Goal: Task Accomplishment & Management: Complete application form

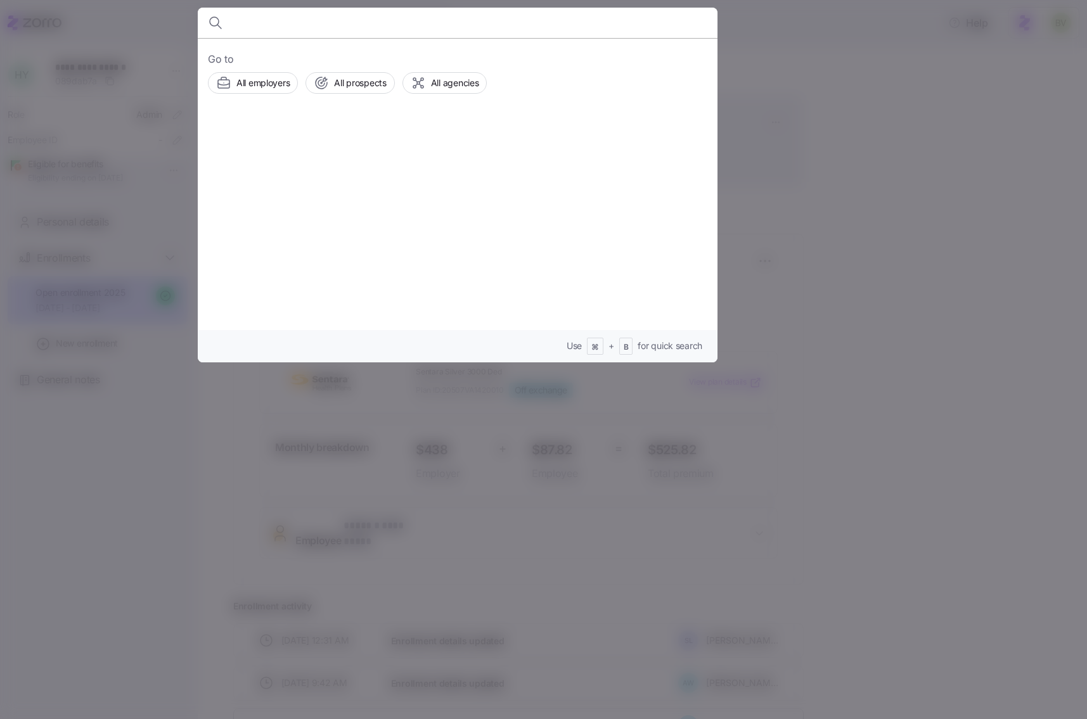
click at [281, 25] on input at bounding box center [395, 23] width 324 height 30
paste input "John Edmunds, Jr."
type input "John Edmunds, Jr."
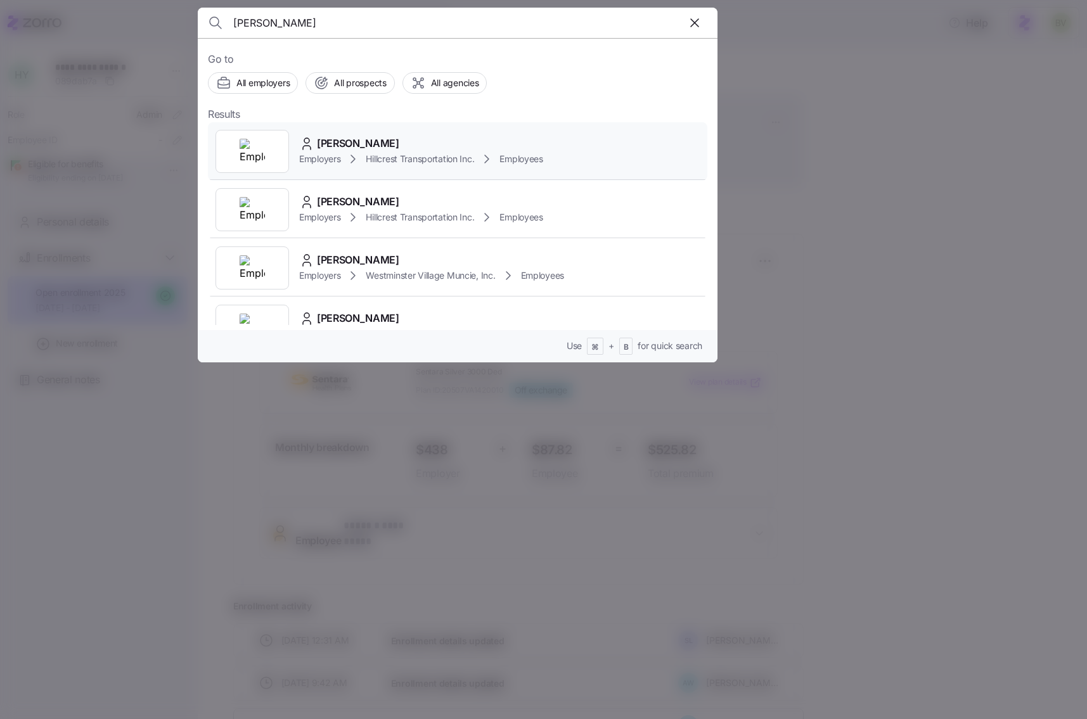
click at [241, 146] on img at bounding box center [252, 151] width 25 height 25
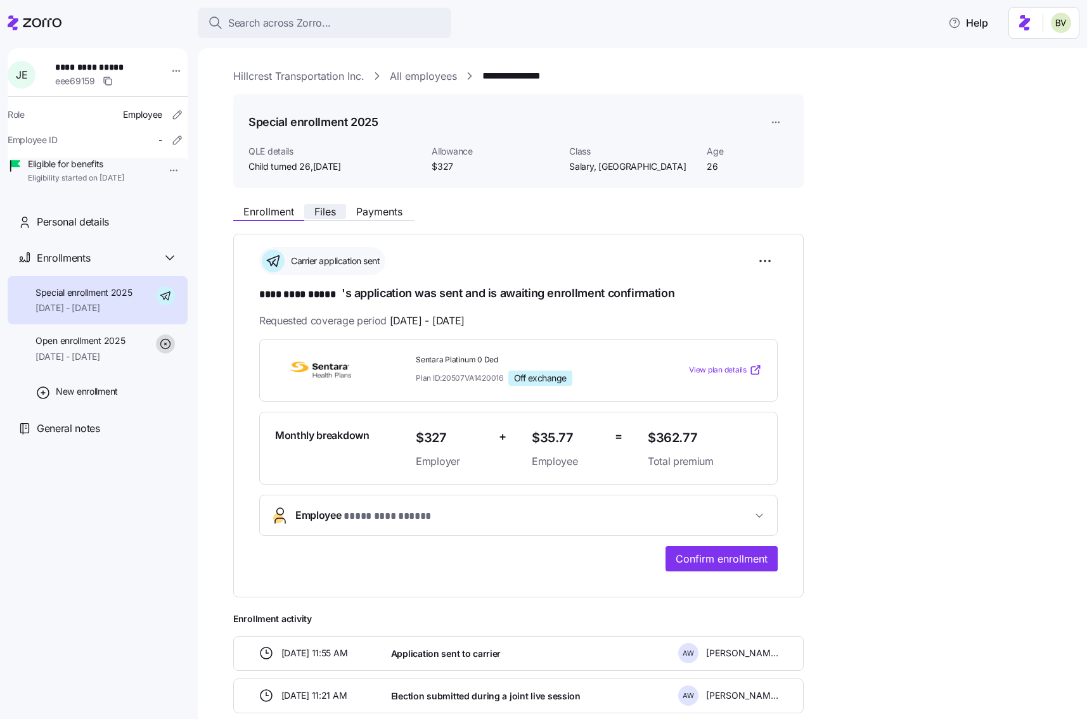
click at [323, 216] on span "Files" at bounding box center [325, 212] width 22 height 10
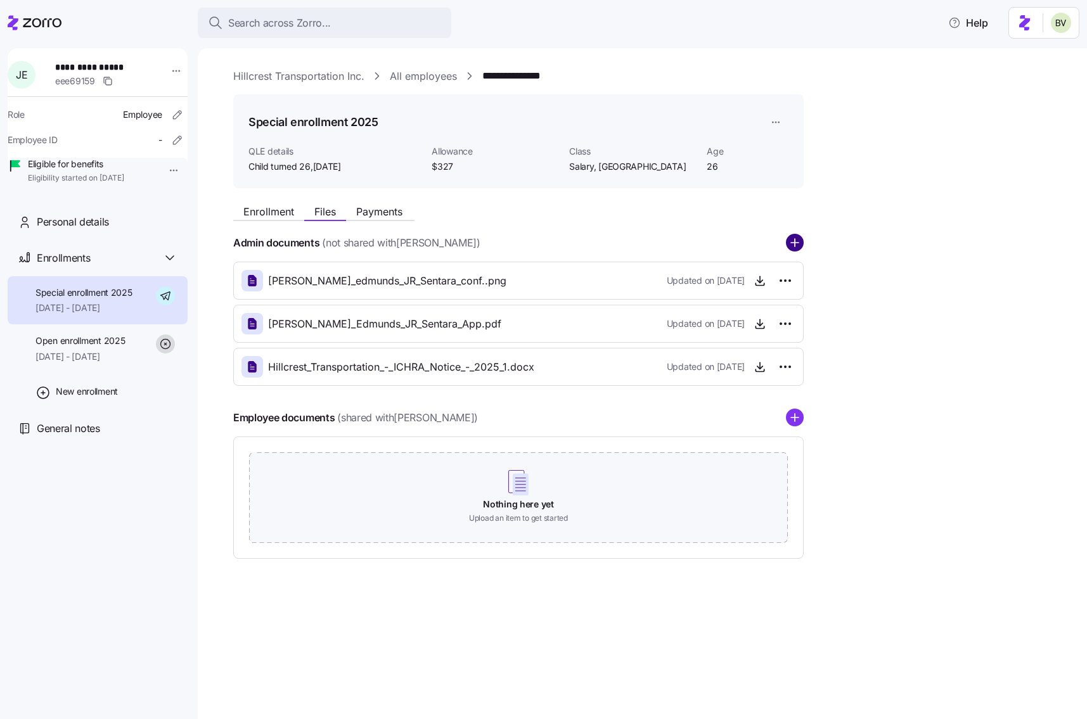
click at [789, 240] on circle "add icon" at bounding box center [794, 243] width 16 height 16
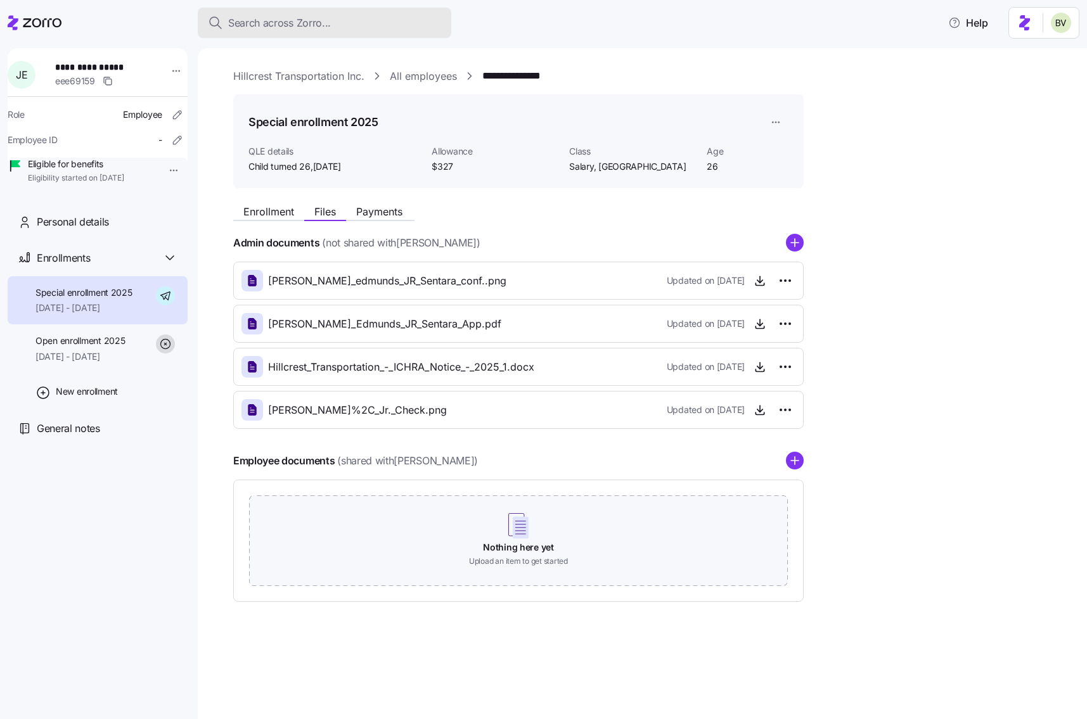
click at [305, 20] on span "Search across Zorro..." at bounding box center [279, 23] width 103 height 16
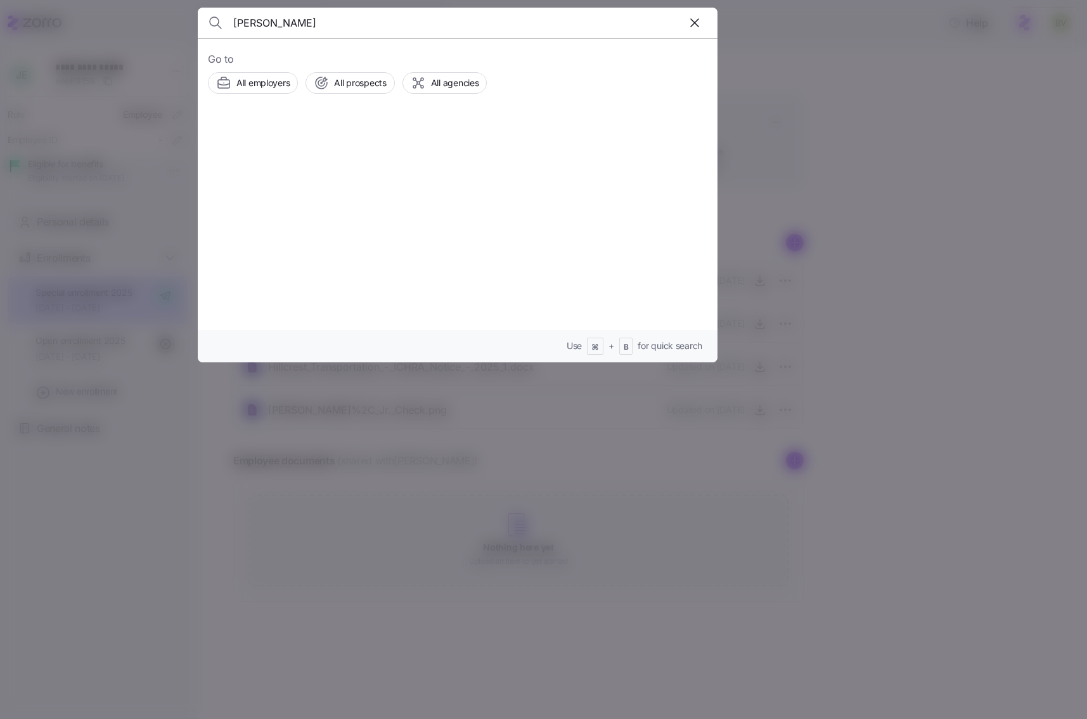
type input "[PERSON_NAME]"
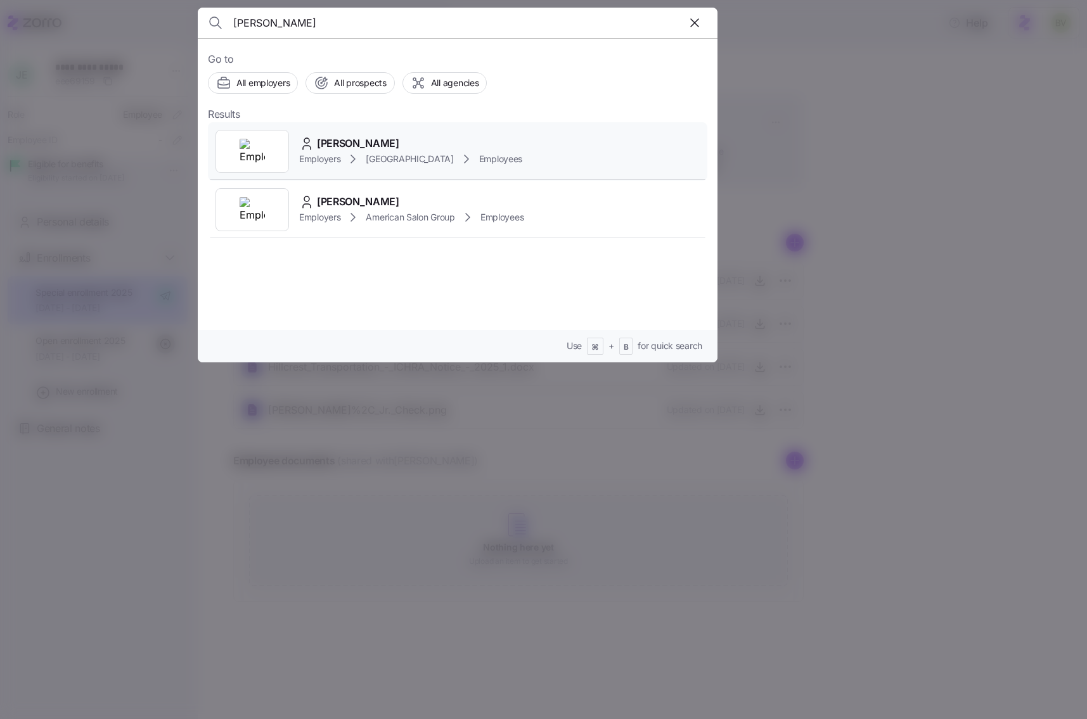
click at [269, 162] on div at bounding box center [251, 151] width 73 height 43
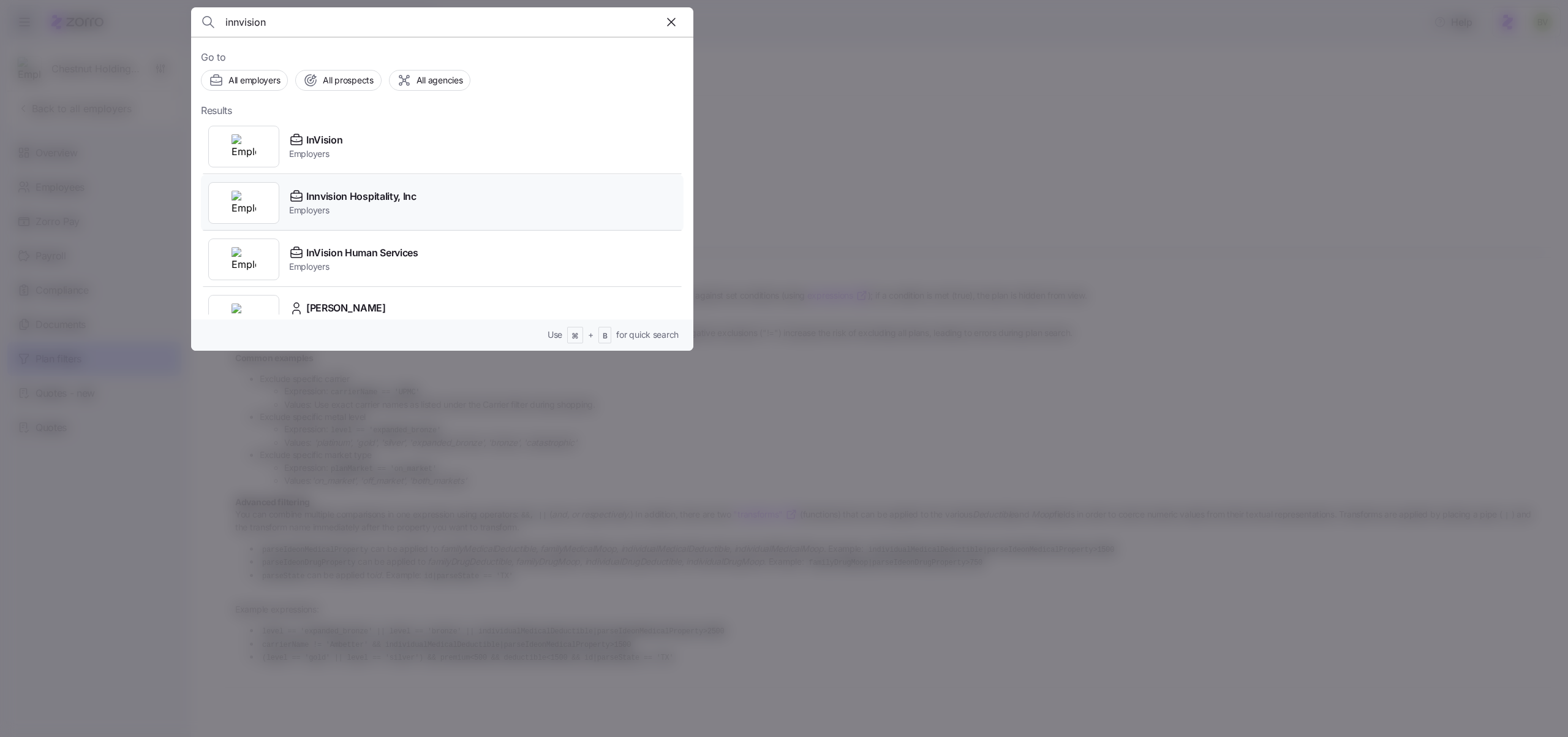
type input "innvision"
click at [251, 203] on img at bounding box center [244, 202] width 24 height 24
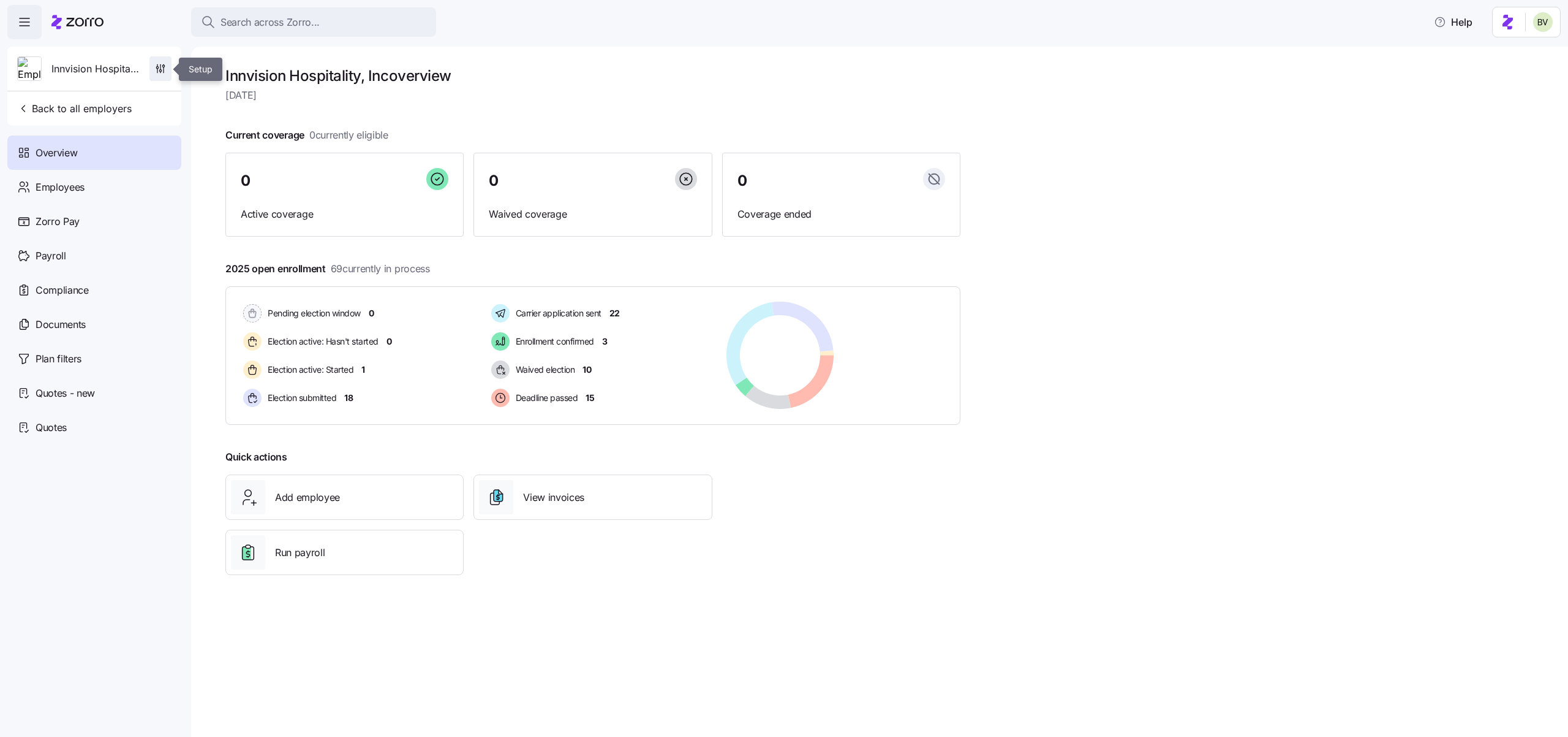
click at [155, 71] on icon "button" at bounding box center [160, 69] width 13 height 13
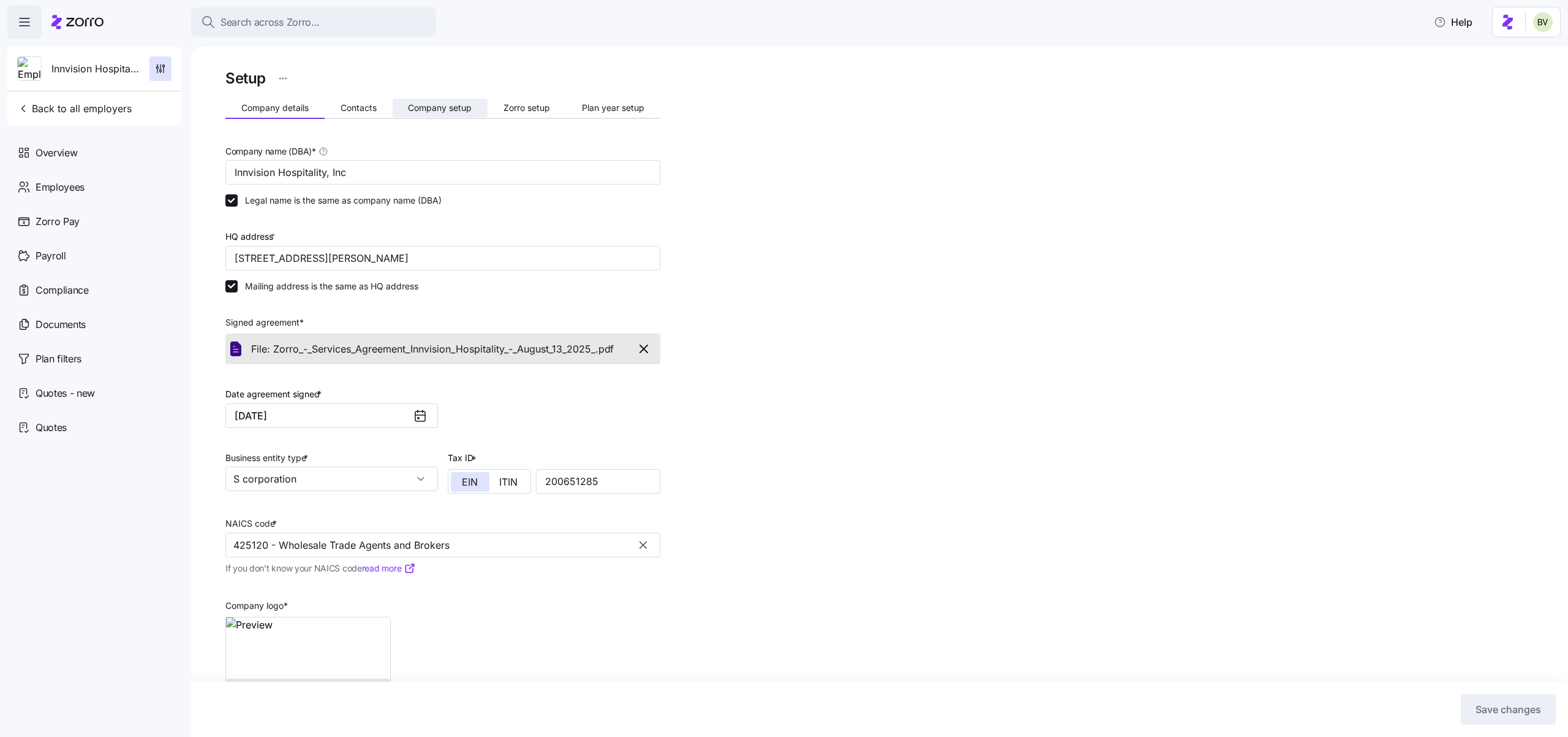
click at [414, 108] on span "Company setup" at bounding box center [440, 107] width 64 height 9
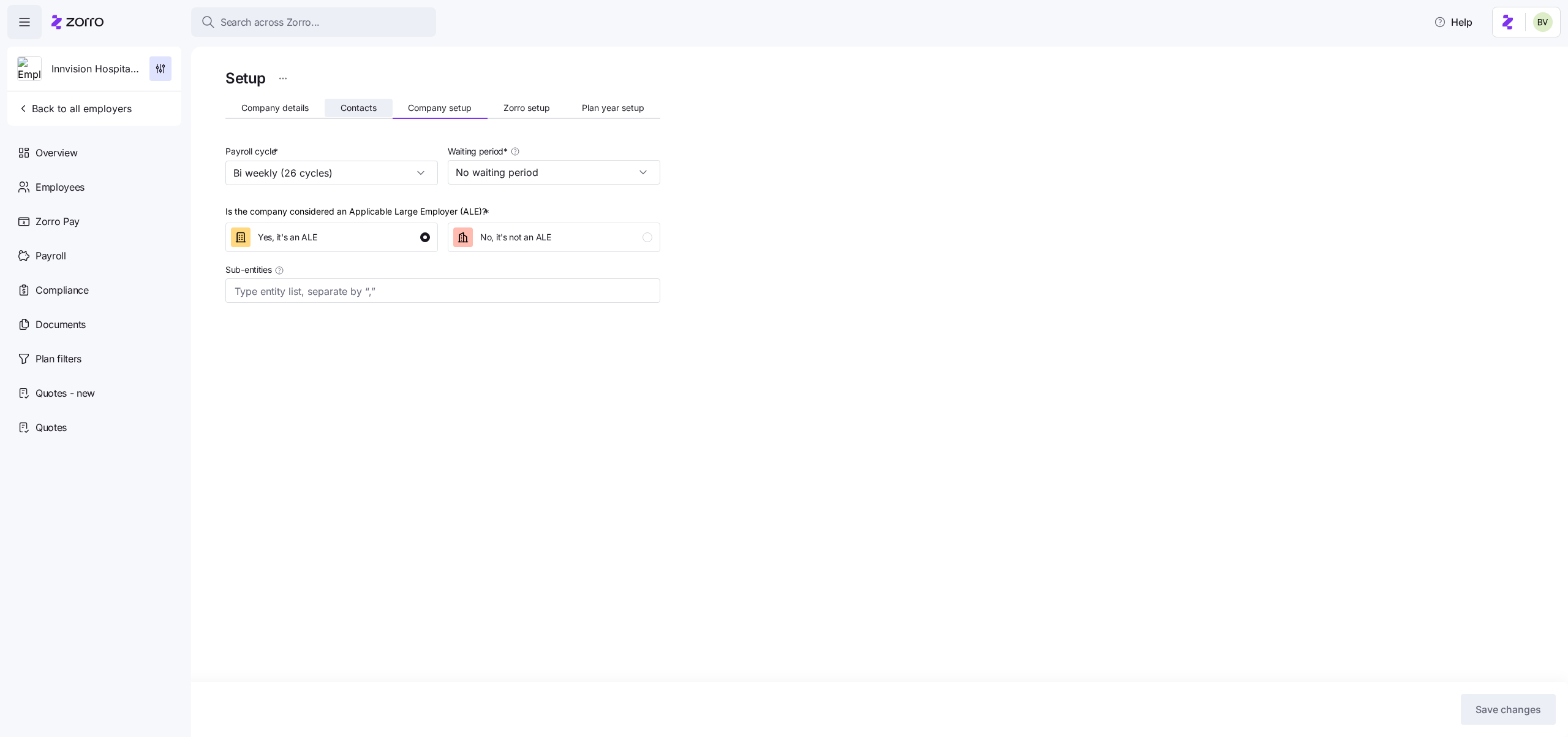
click at [367, 107] on span "Contacts" at bounding box center [358, 107] width 36 height 9
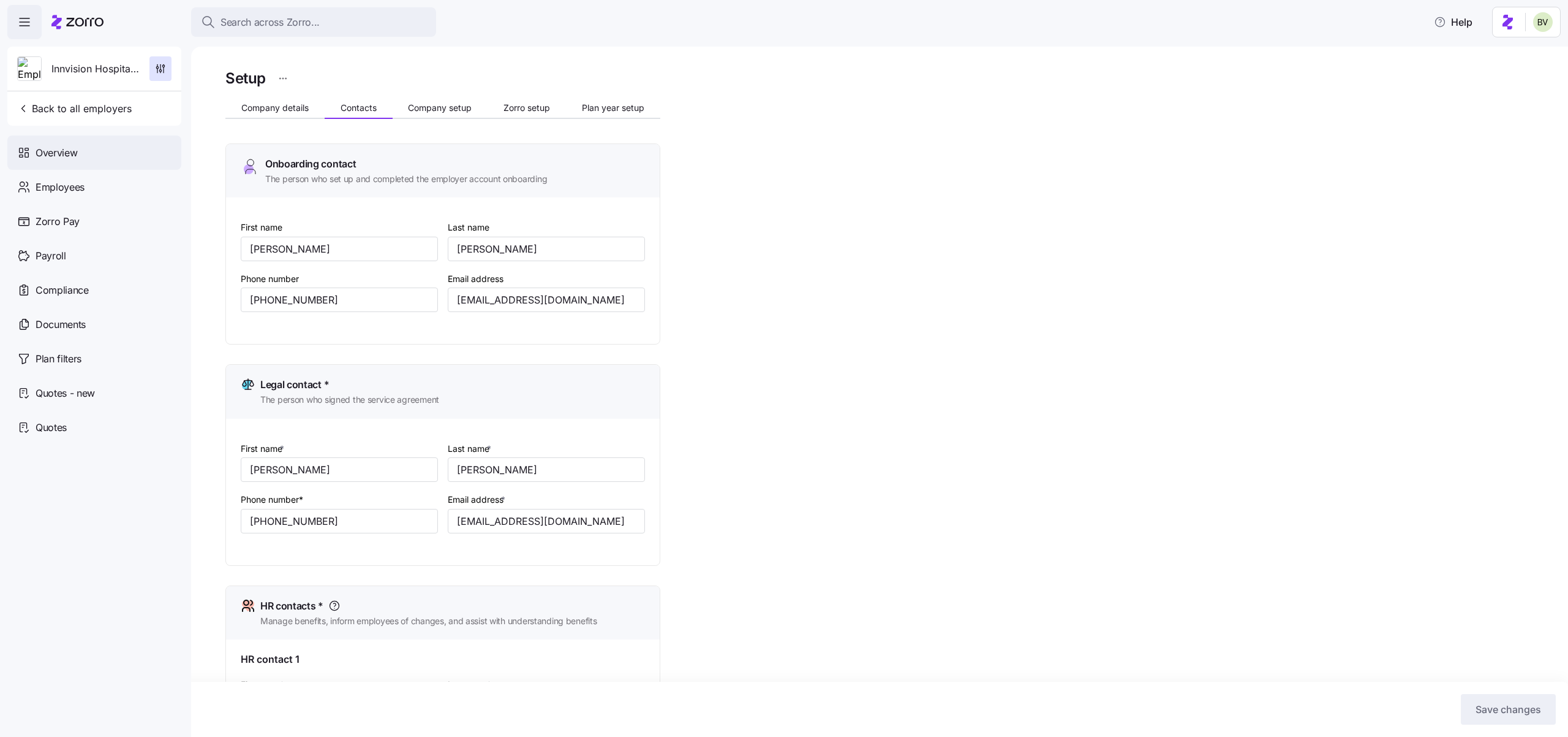
click at [56, 158] on span "Overview" at bounding box center [56, 153] width 42 height 15
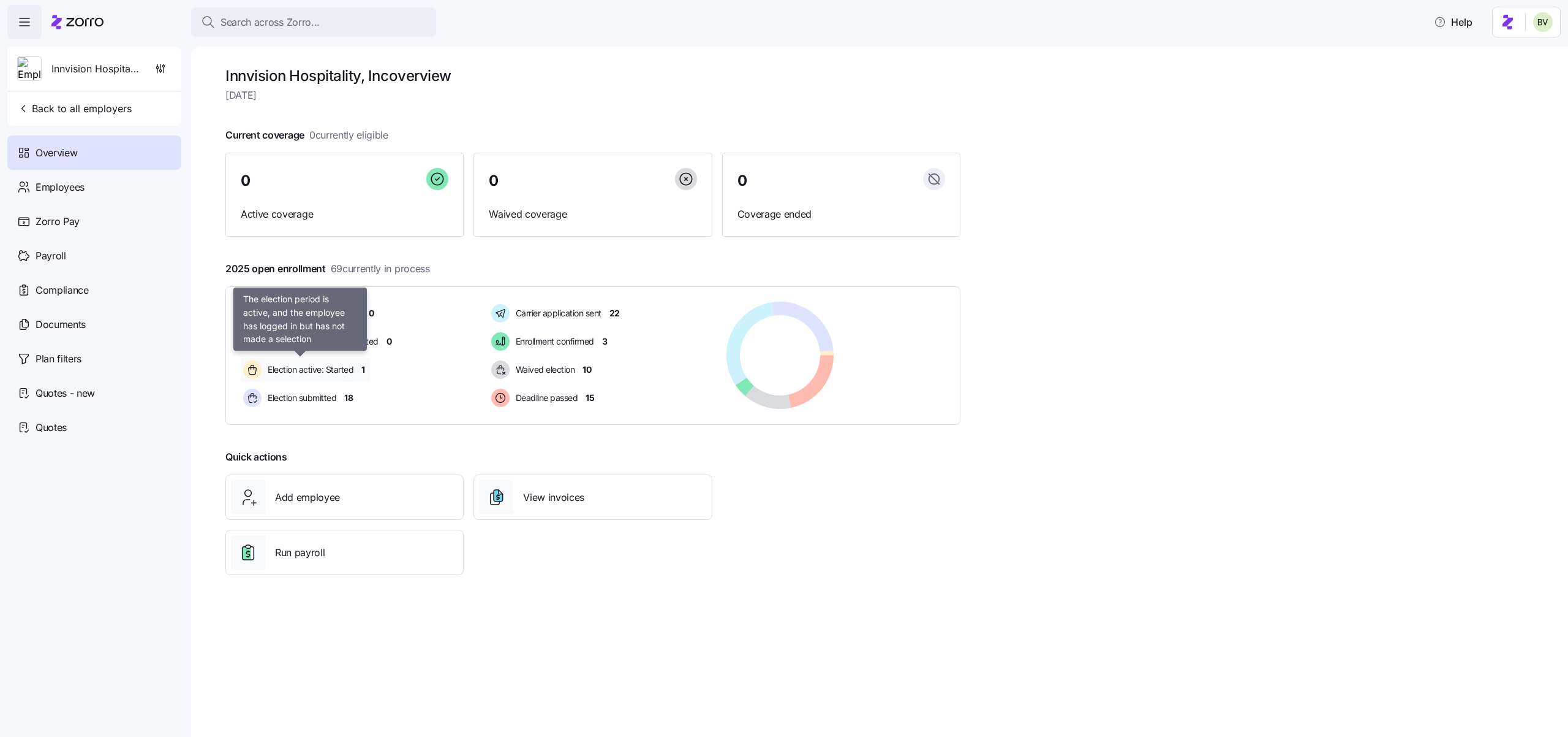
click at [335, 371] on span "Election active: Started" at bounding box center [308, 369] width 90 height 13
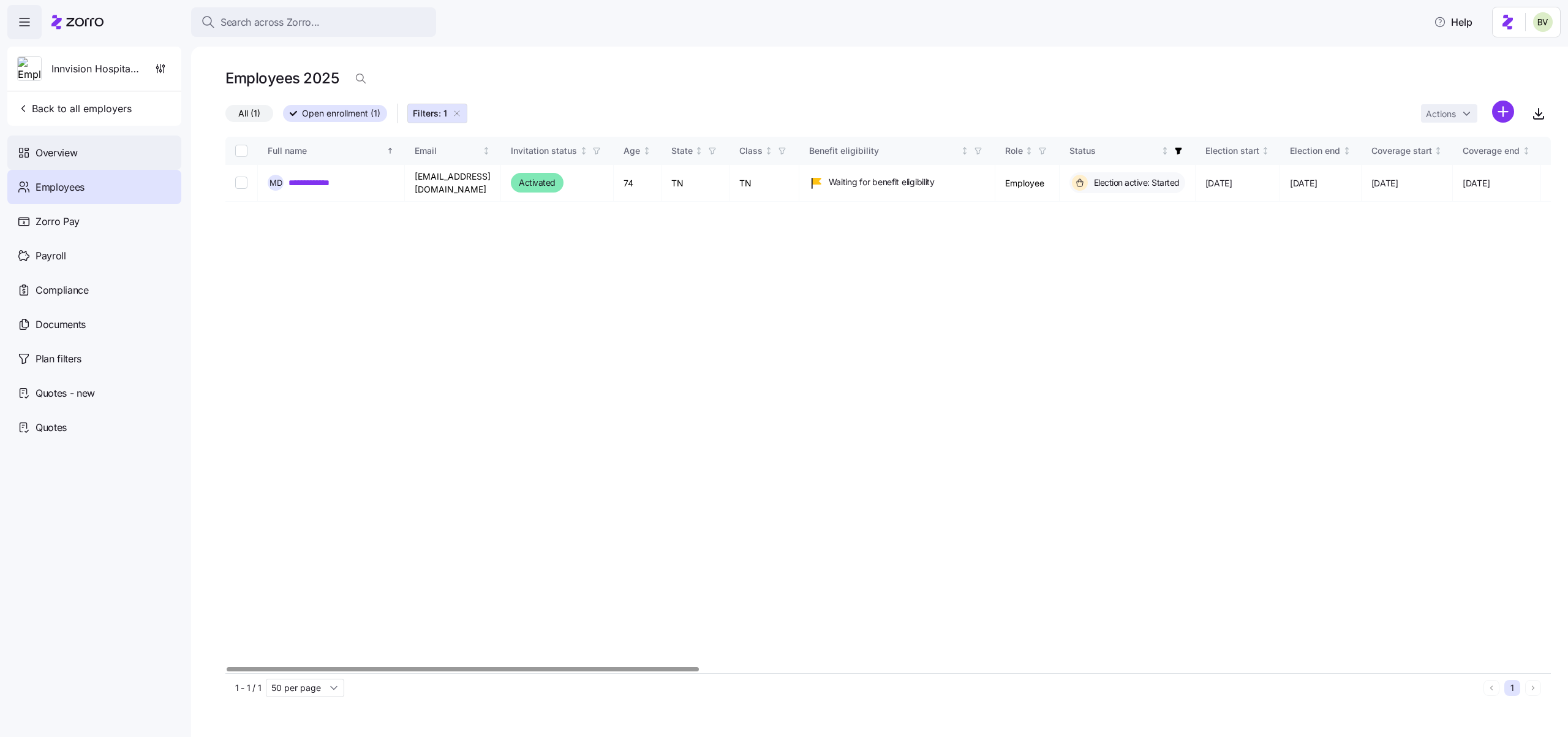
click at [101, 167] on div "Overview" at bounding box center [95, 152] width 174 height 34
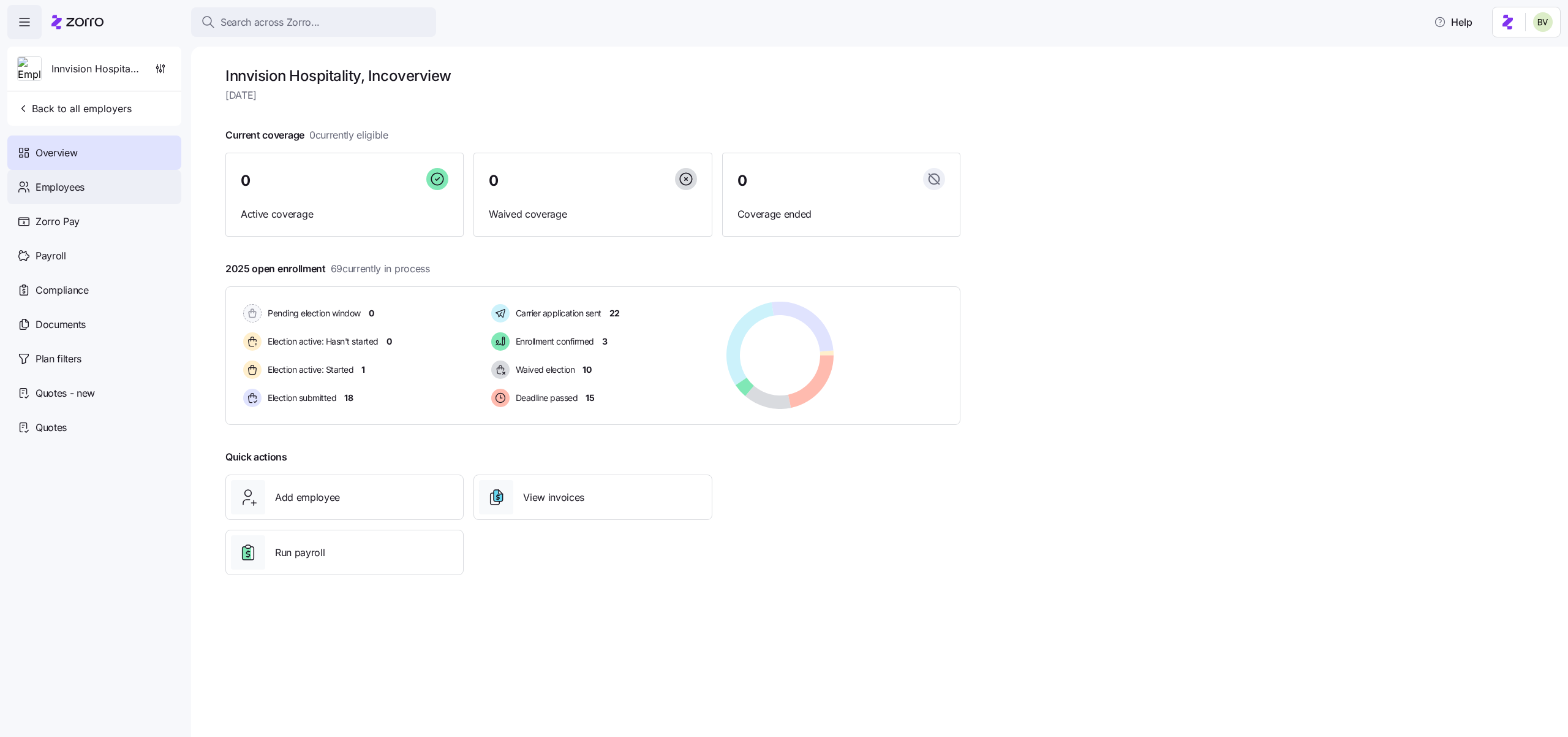
click at [91, 192] on div "Employees" at bounding box center [95, 187] width 174 height 34
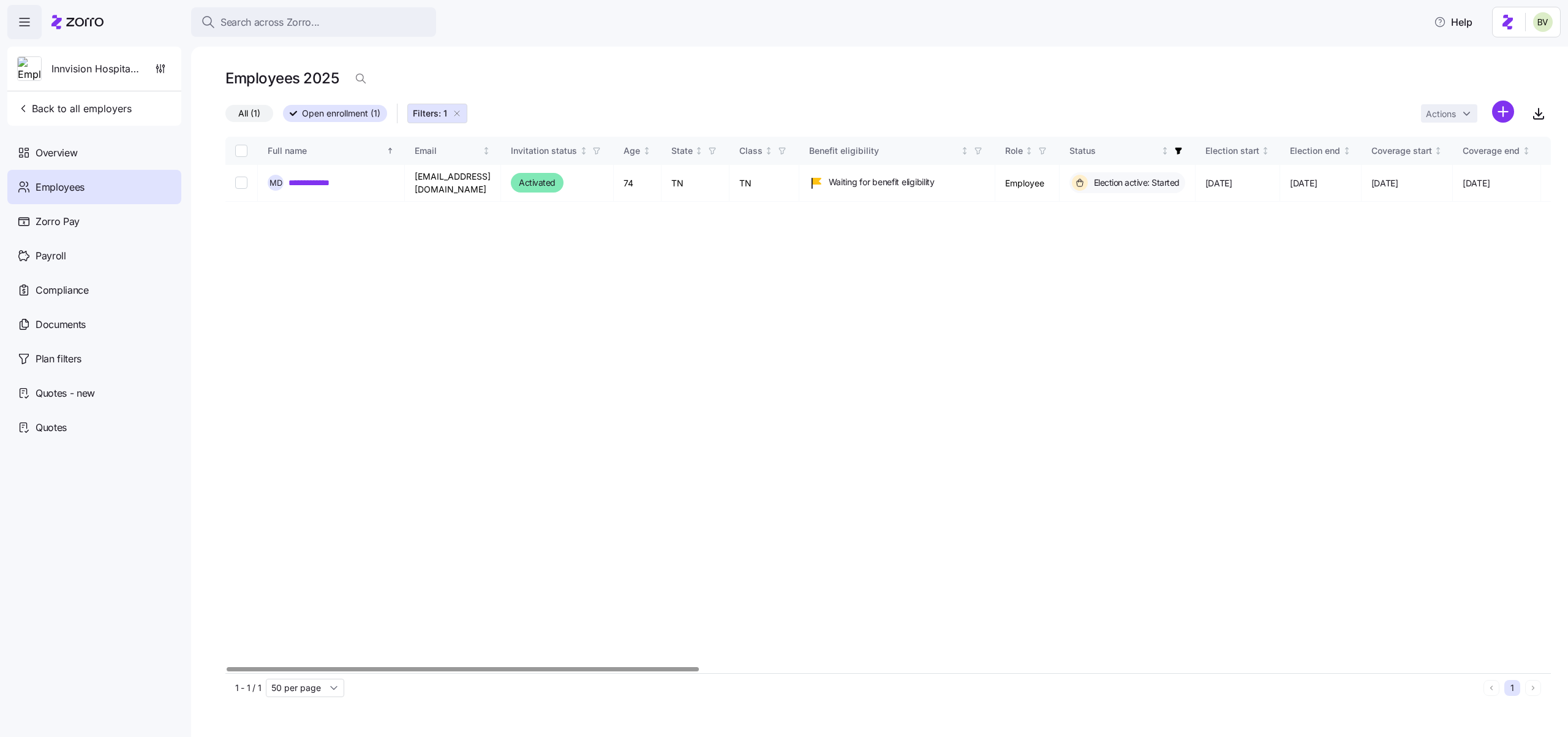
click at [462, 116] on button "Filters: 1" at bounding box center [437, 113] width 60 height 19
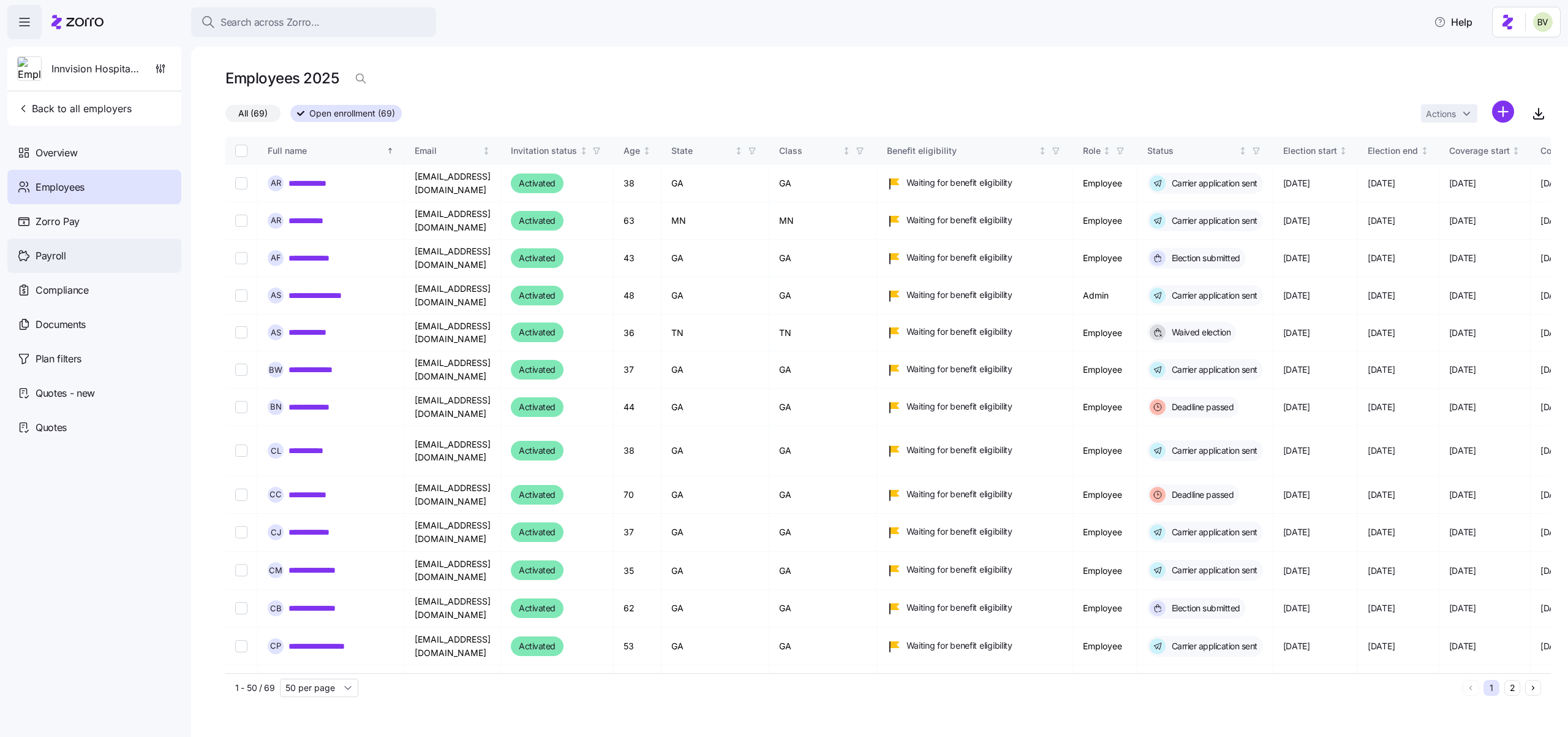
click at [44, 258] on span "Payroll" at bounding box center [51, 256] width 31 height 15
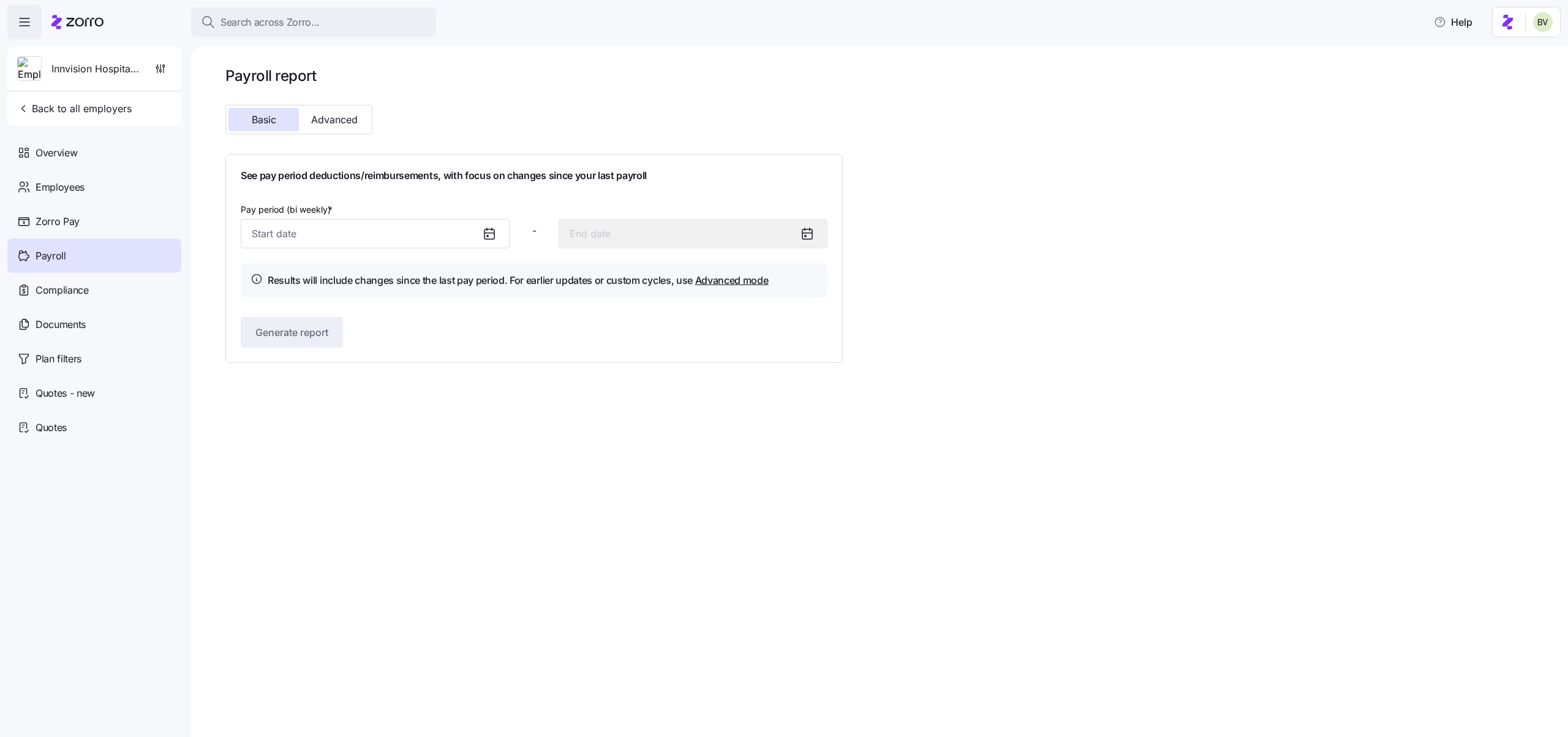
click at [487, 226] on icon at bounding box center [489, 233] width 15 height 15
click at [459, 235] on input "Pay period (bi weekly) *" at bounding box center [375, 233] width 269 height 29
click at [446, 280] on icon "button" at bounding box center [447, 276] width 14 height 14
click at [330, 340] on button "1" at bounding box center [327, 334] width 29 height 29
type input "October 1, 2025"
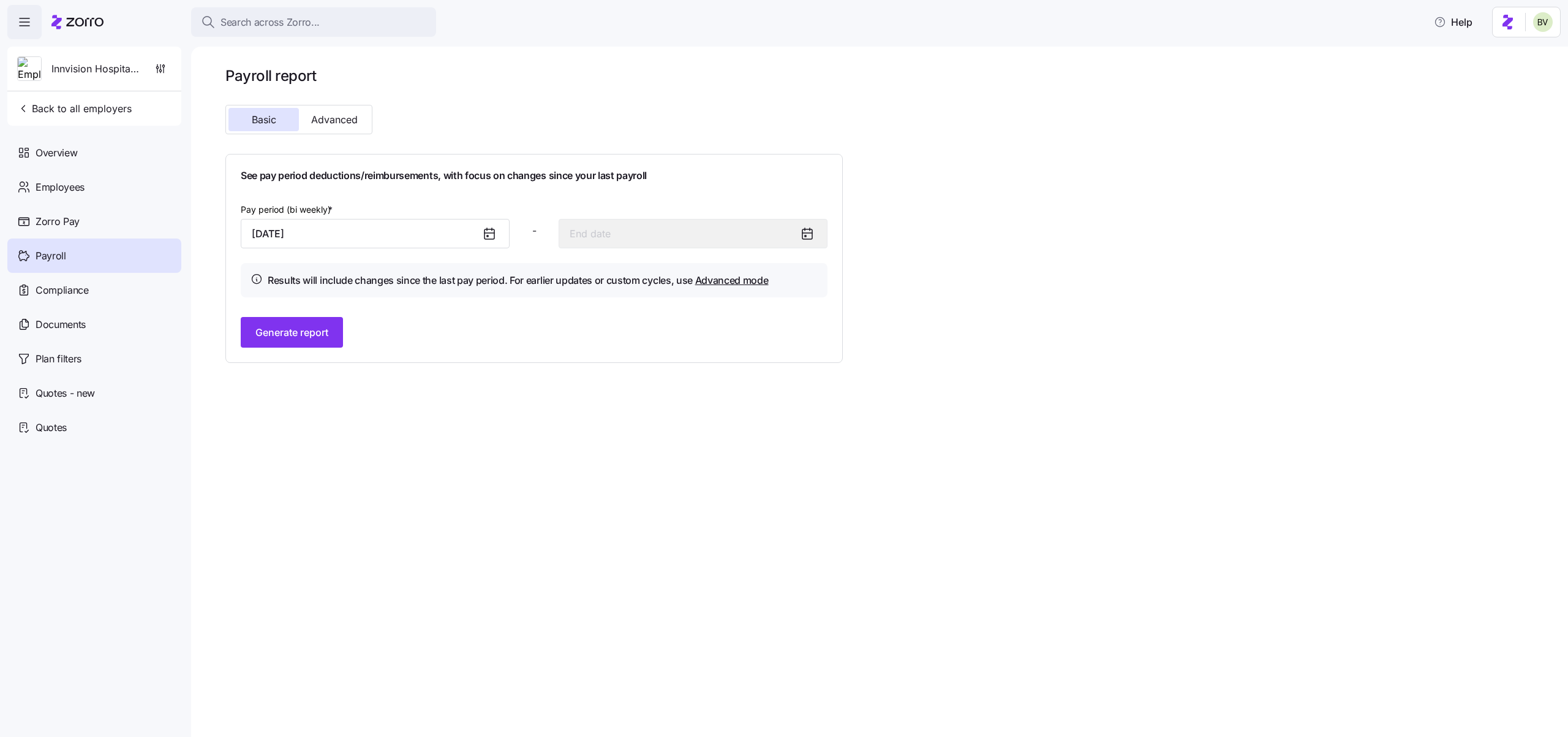
type input "October 14, 2025"
click at [328, 334] on span "Generate report" at bounding box center [291, 332] width 73 height 15
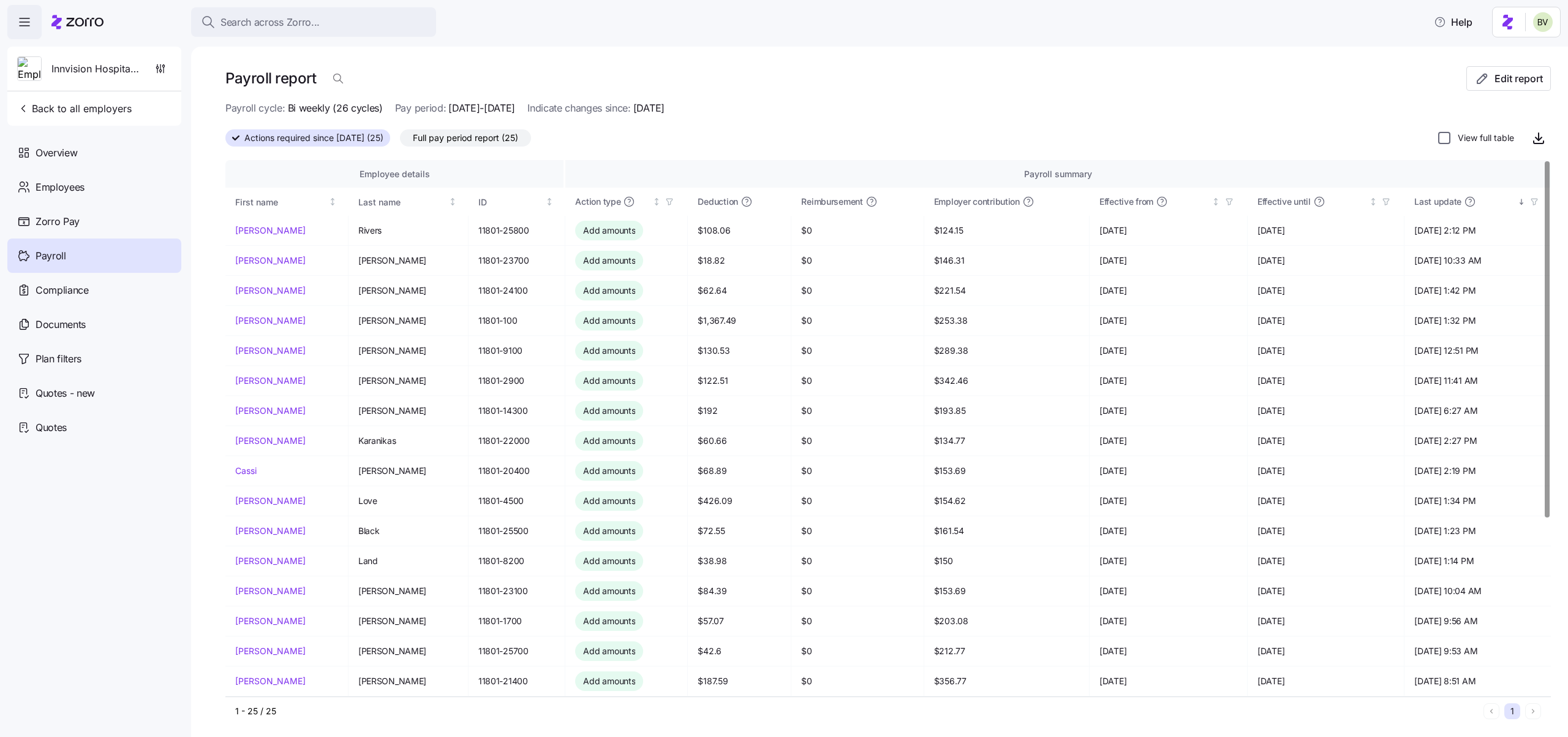
click at [1438, 136] on input "View full table" at bounding box center [1444, 137] width 13 height 13
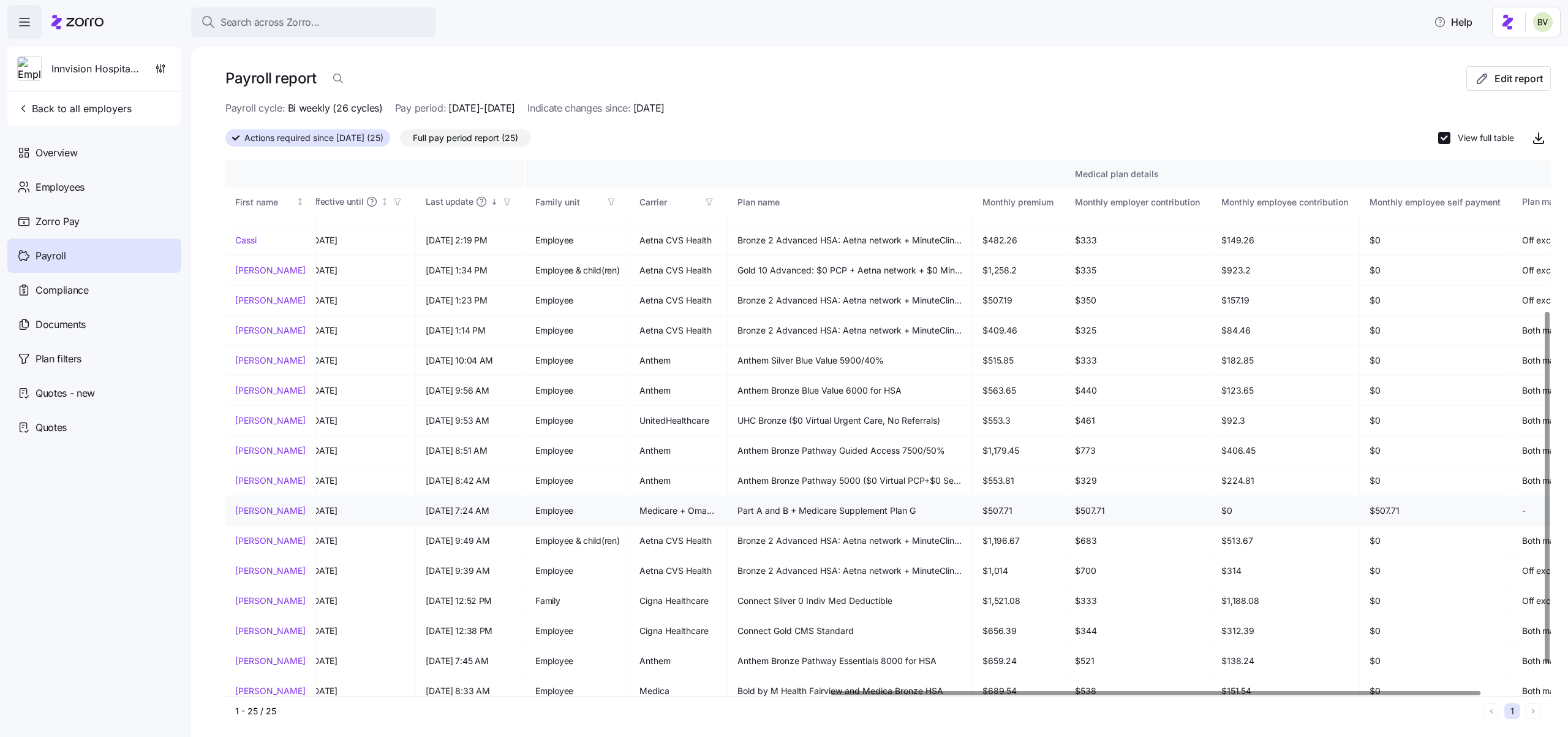
scroll to position [230, 1298]
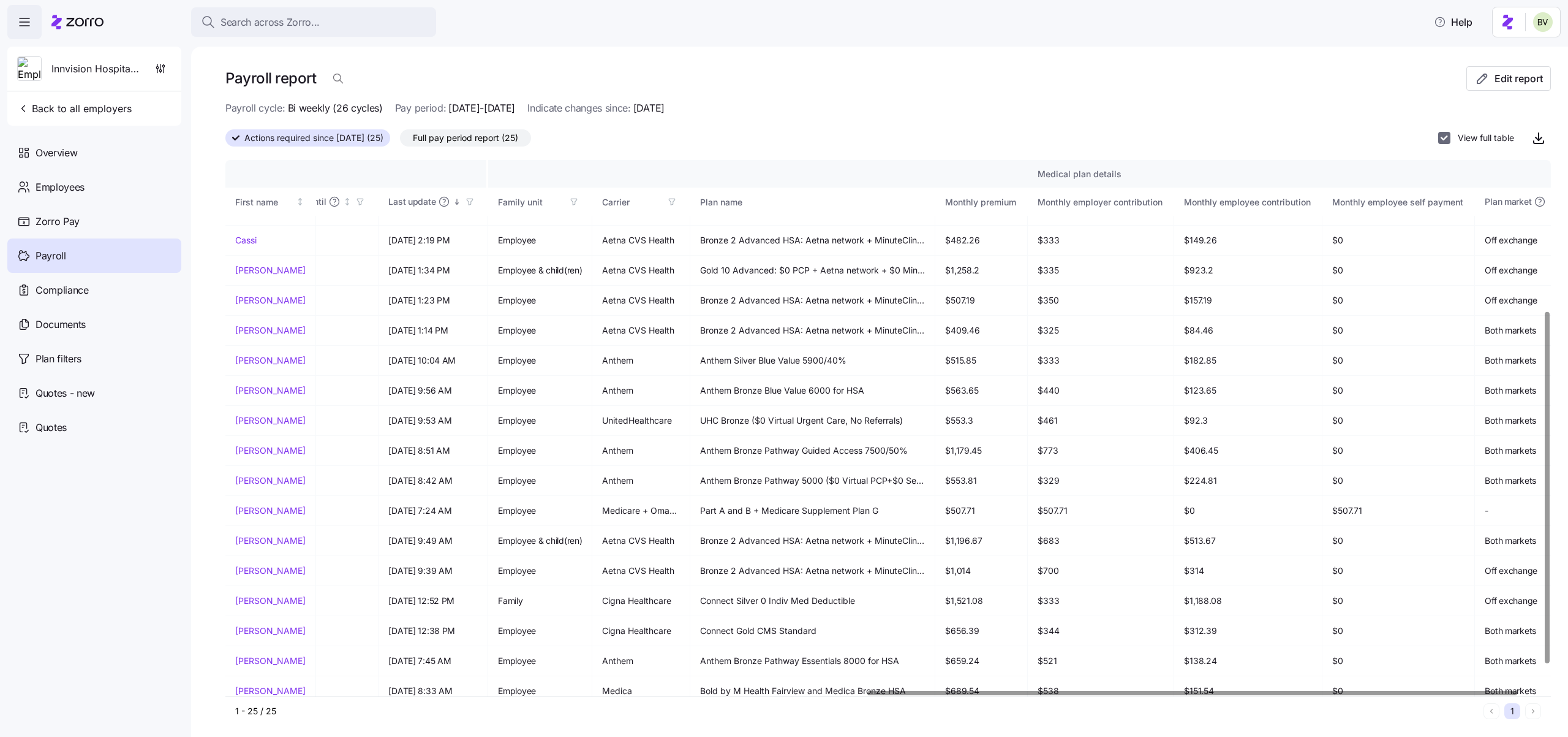
click at [1438, 140] on input "View full table" at bounding box center [1444, 137] width 13 height 13
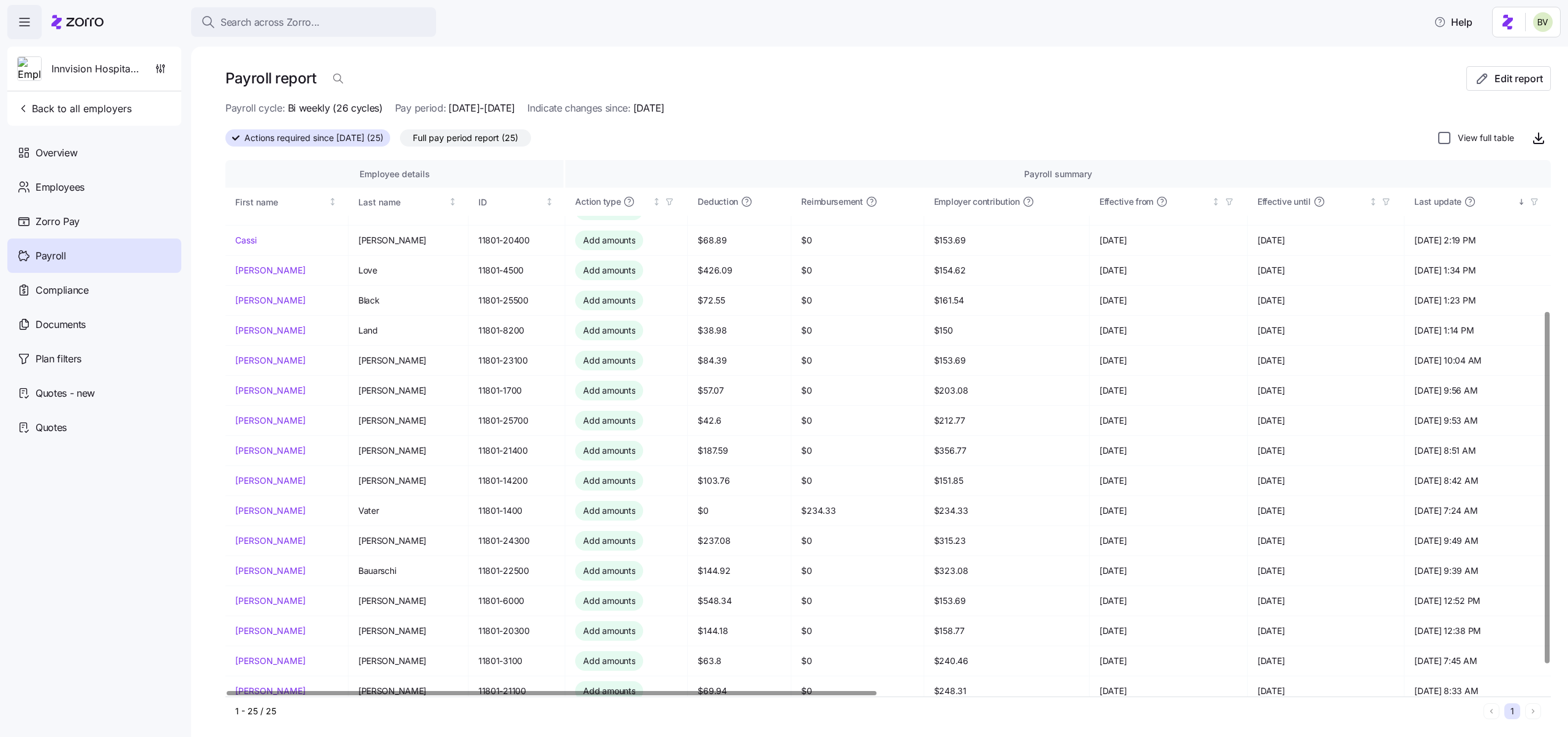
scroll to position [230, 0]
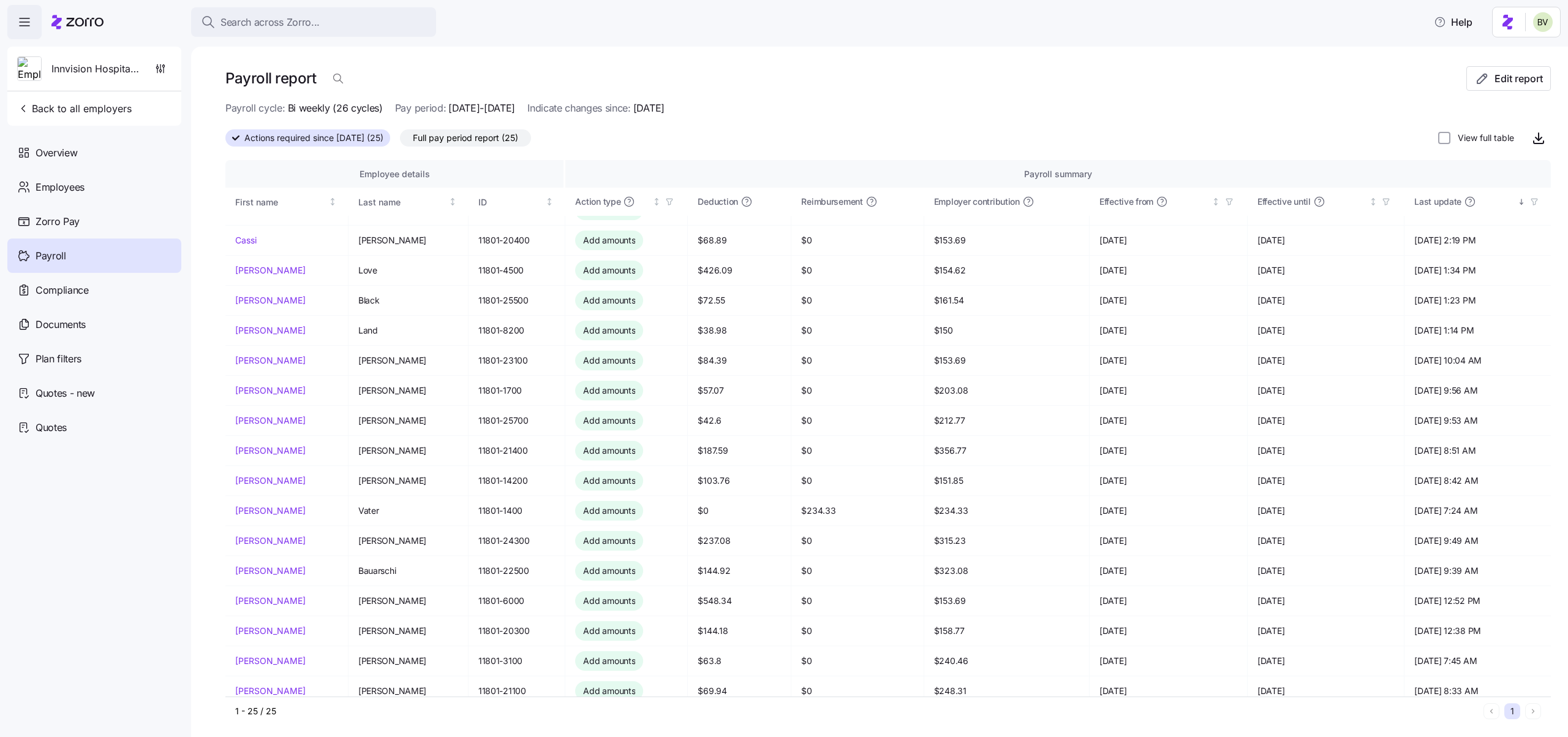
click at [1285, 96] on div "Payroll report Edit report" at bounding box center [887, 82] width 1325 height 34
drag, startPoint x: 494, startPoint y: 517, endPoint x: 586, endPoint y: 373, distance: 170.9
click at [522, 499] on td "11801-1400" at bounding box center [517, 511] width 98 height 30
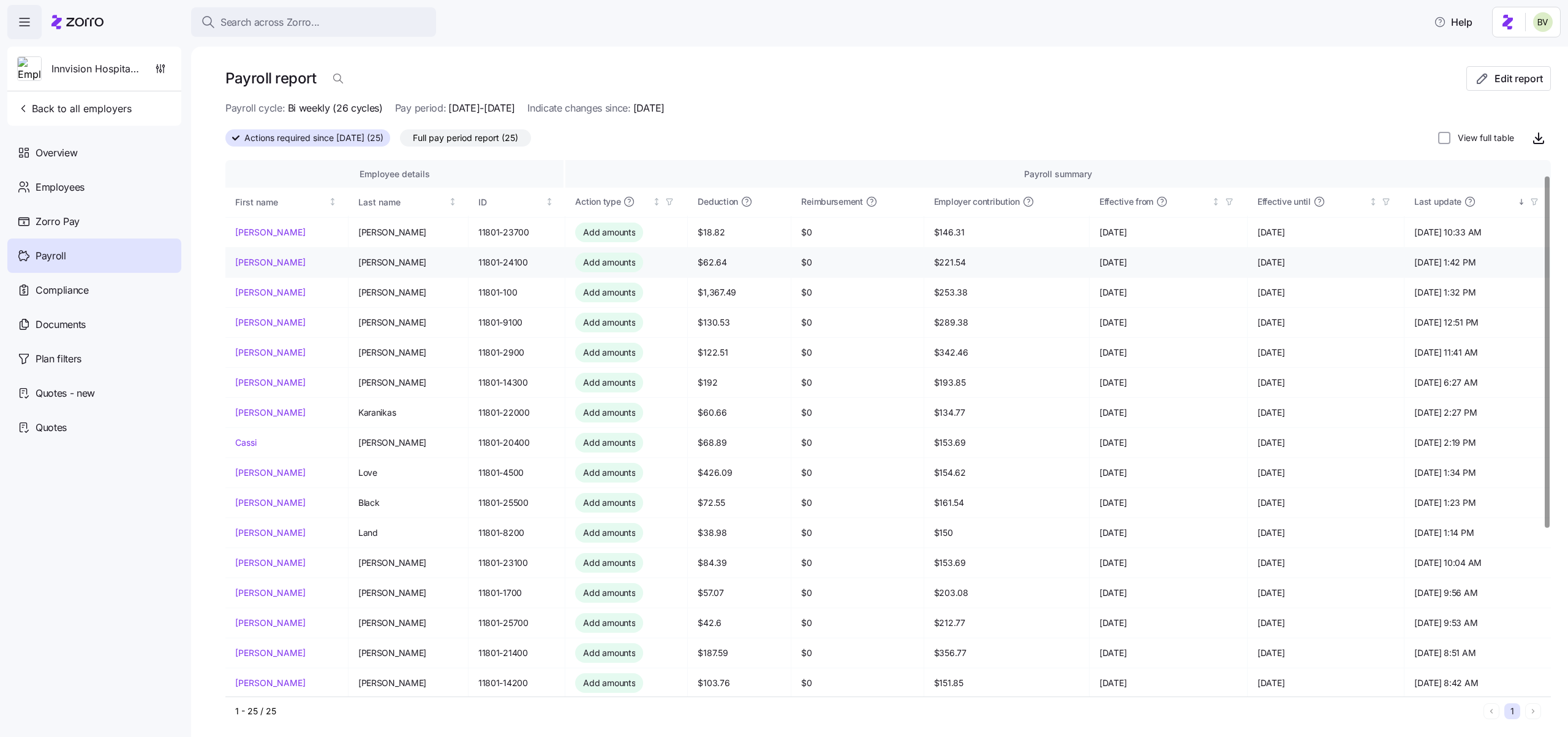
scroll to position [0, 0]
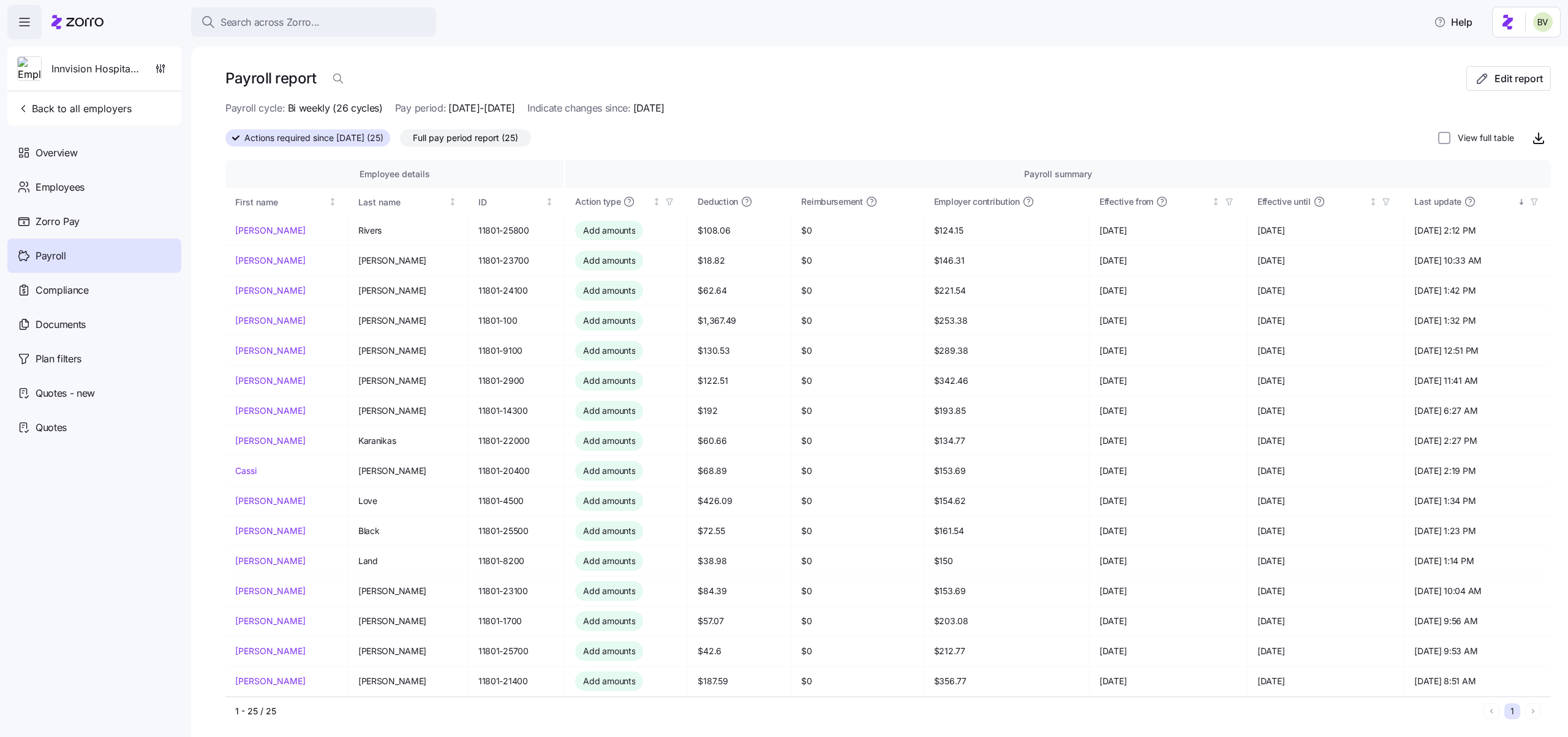
click at [457, 144] on span "Full pay period report (25)" at bounding box center [465, 137] width 105 height 15
click at [400, 141] on input "Full pay period report (25)" at bounding box center [400, 141] width 0 height 0
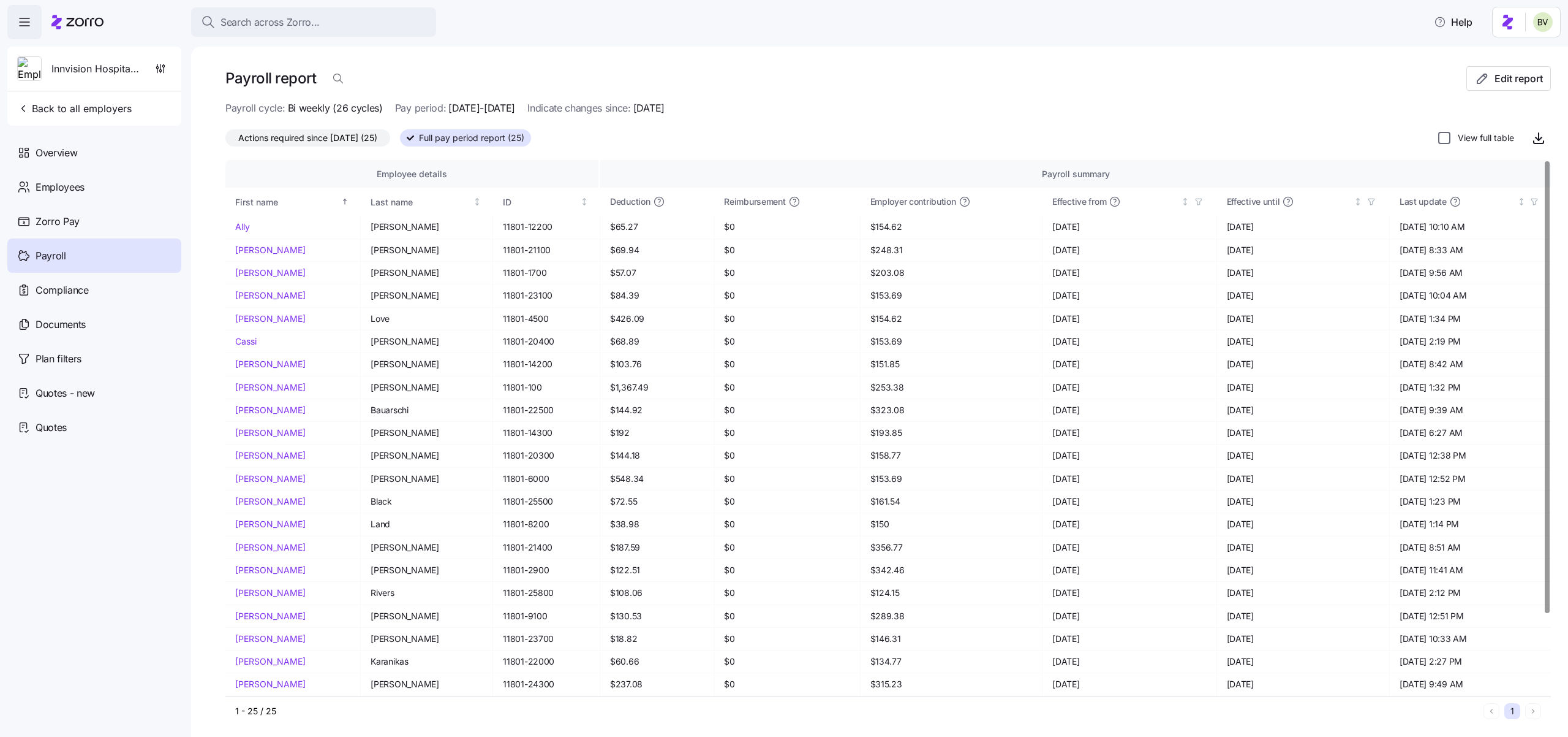
click at [1438, 140] on input "View full table" at bounding box center [1444, 137] width 13 height 13
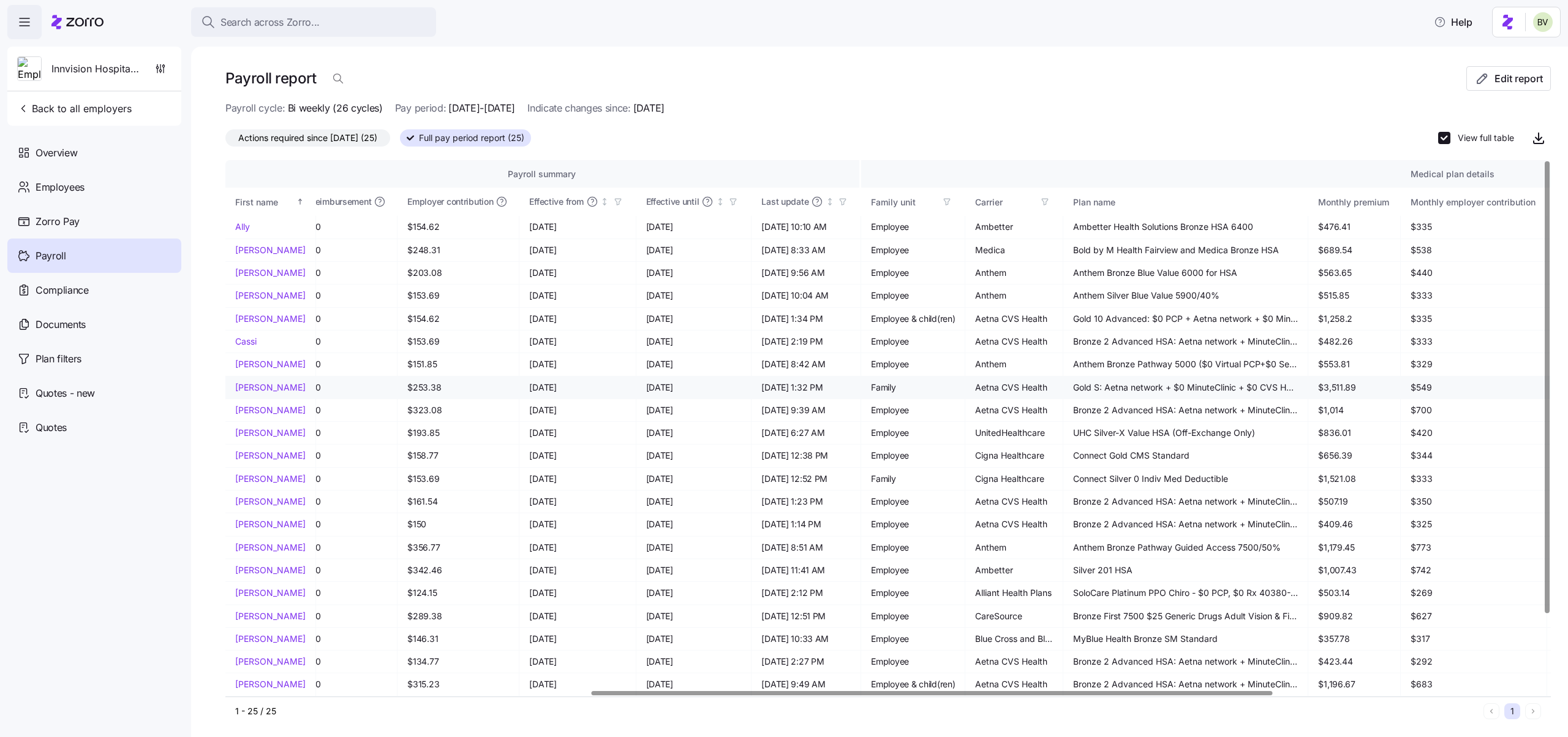
scroll to position [0, 705]
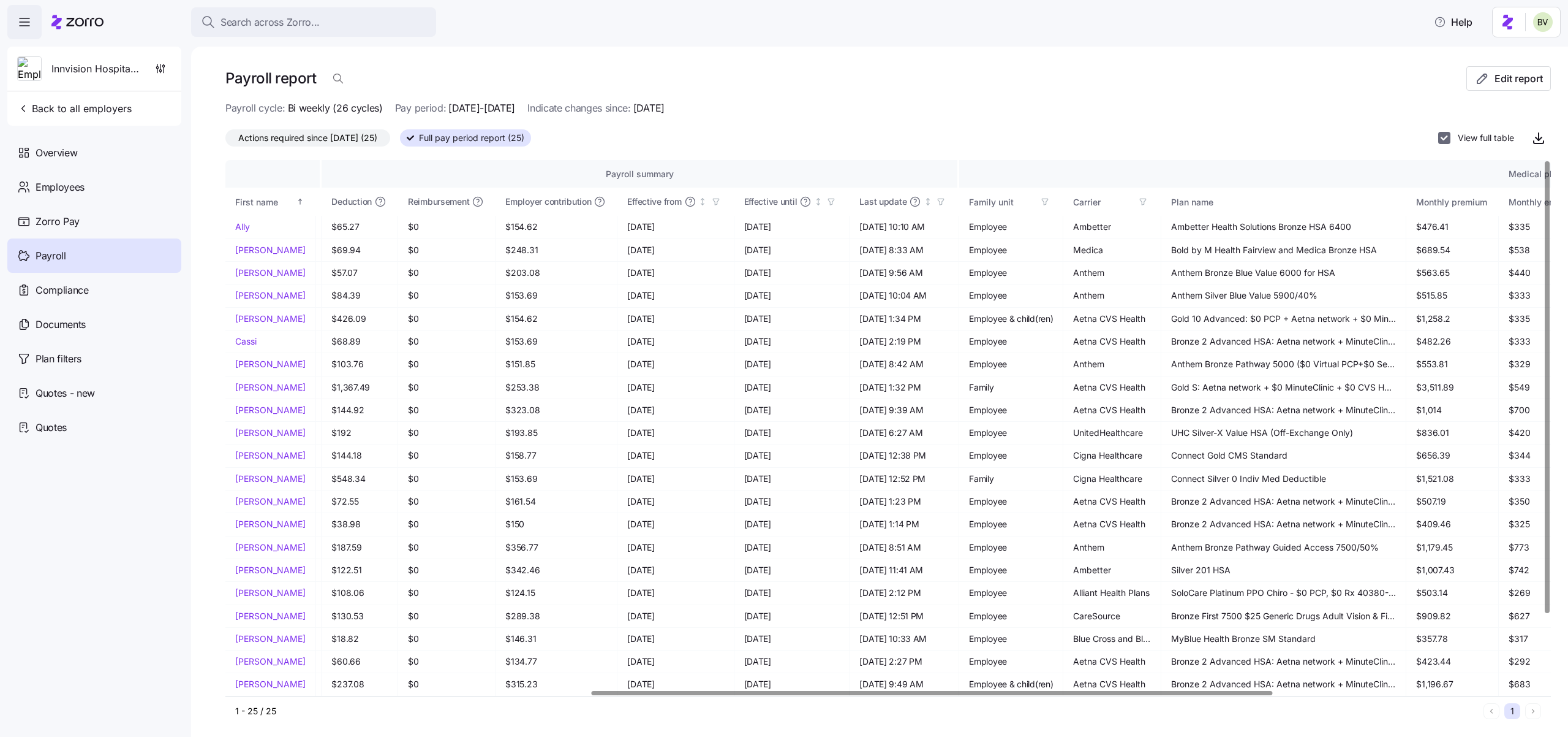
click at [1438, 138] on input "View full table" at bounding box center [1444, 137] width 13 height 13
checkbox input "false"
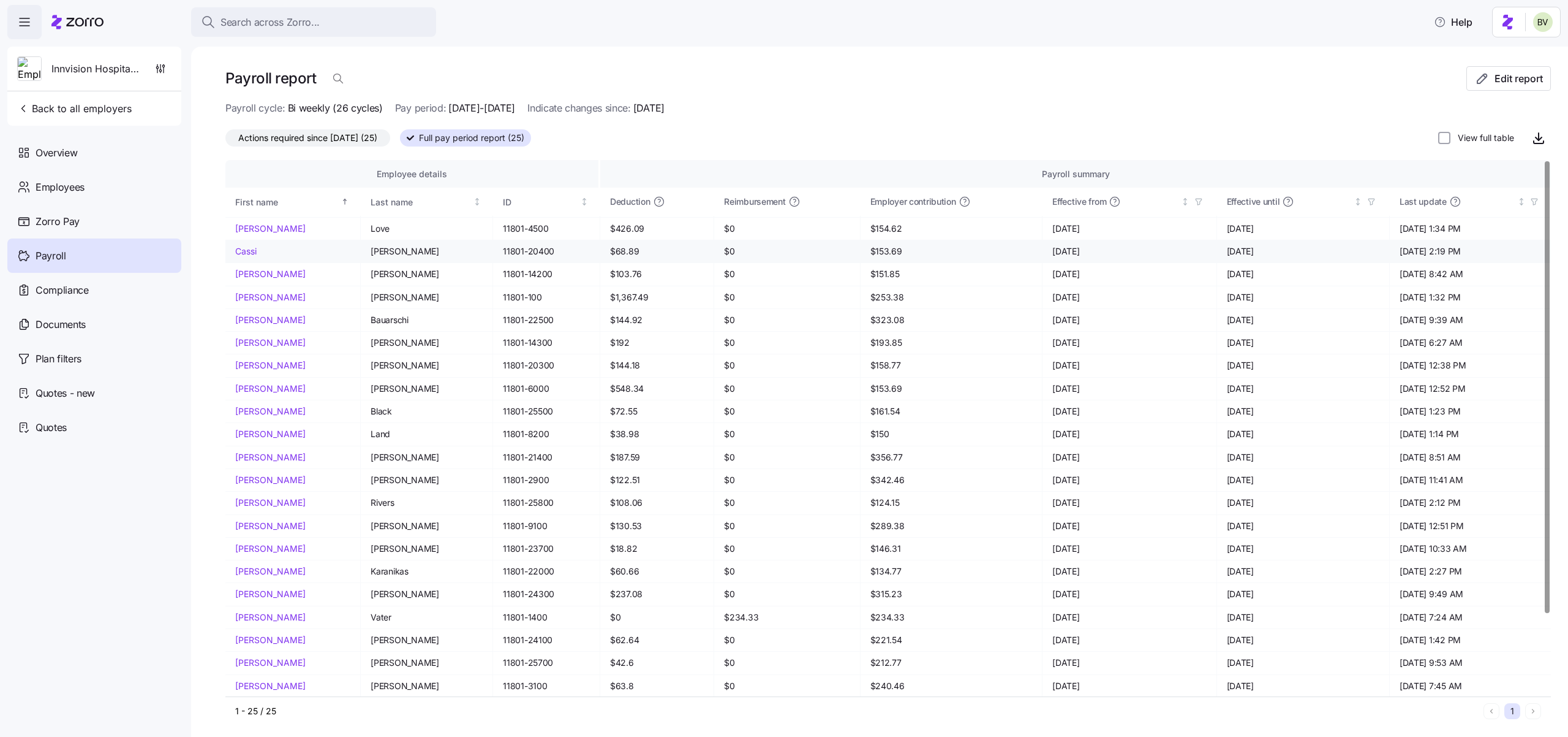
scroll to position [0, 0]
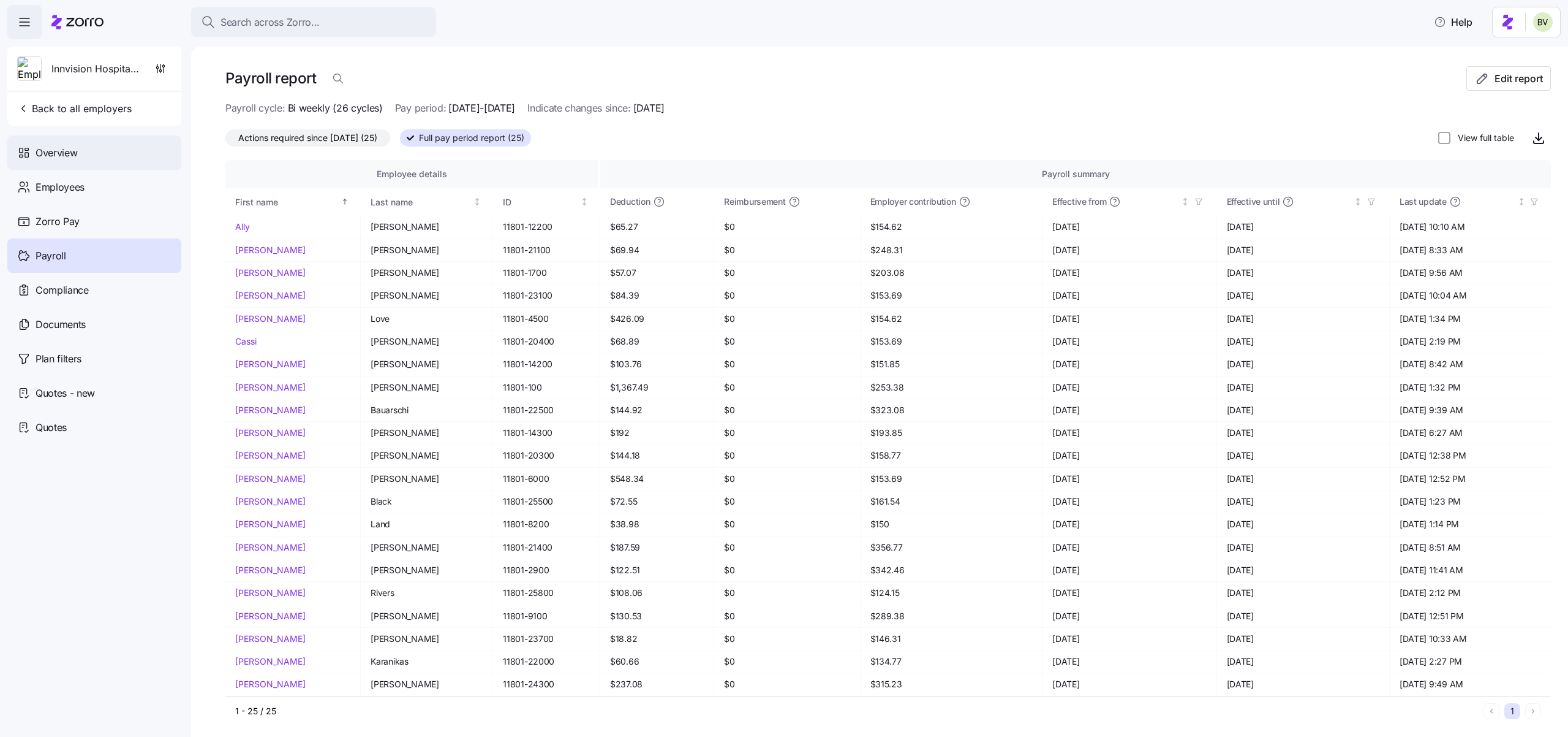
click at [76, 150] on span "Overview" at bounding box center [56, 153] width 42 height 15
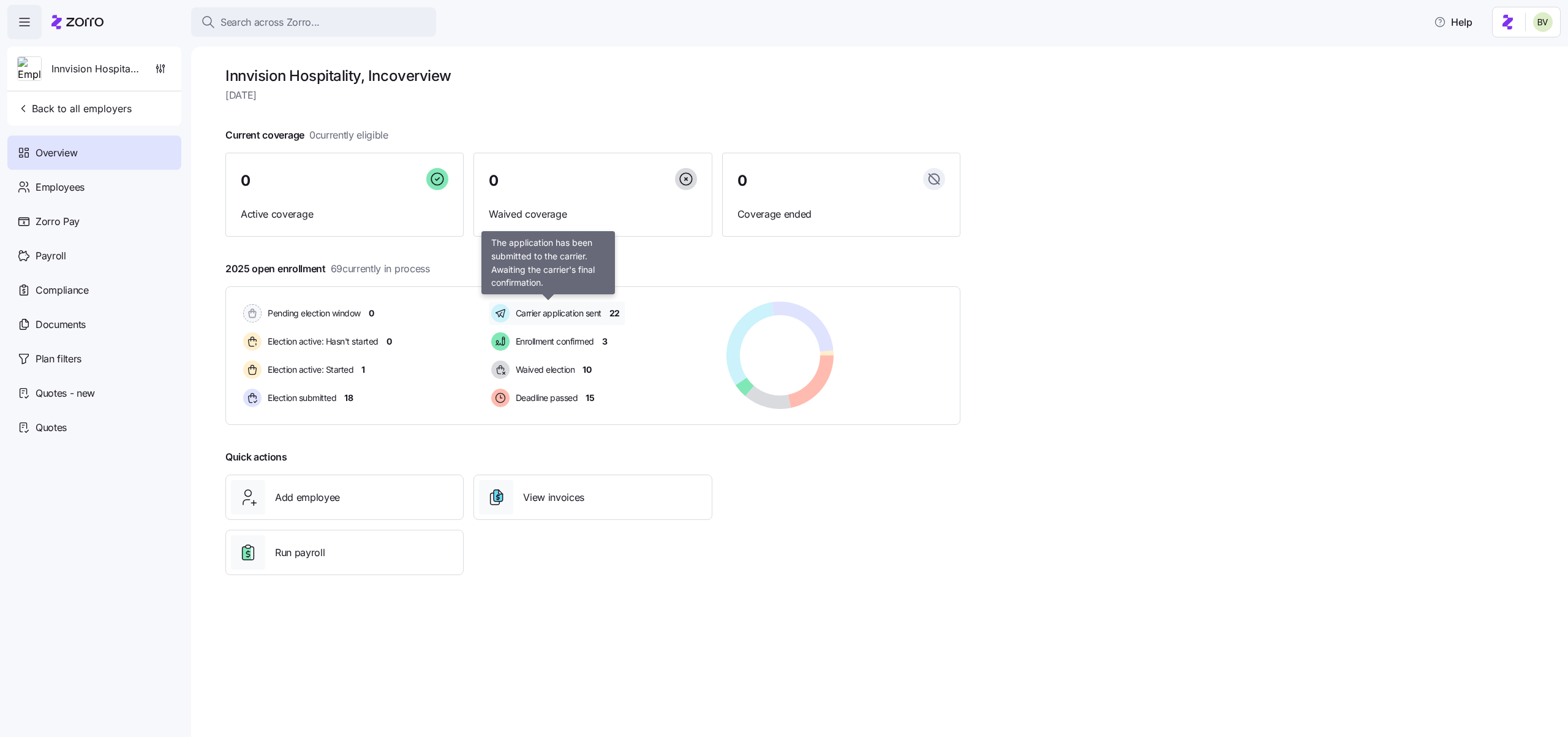
click at [558, 304] on div "Carrier application sent" at bounding box center [548, 313] width 118 height 23
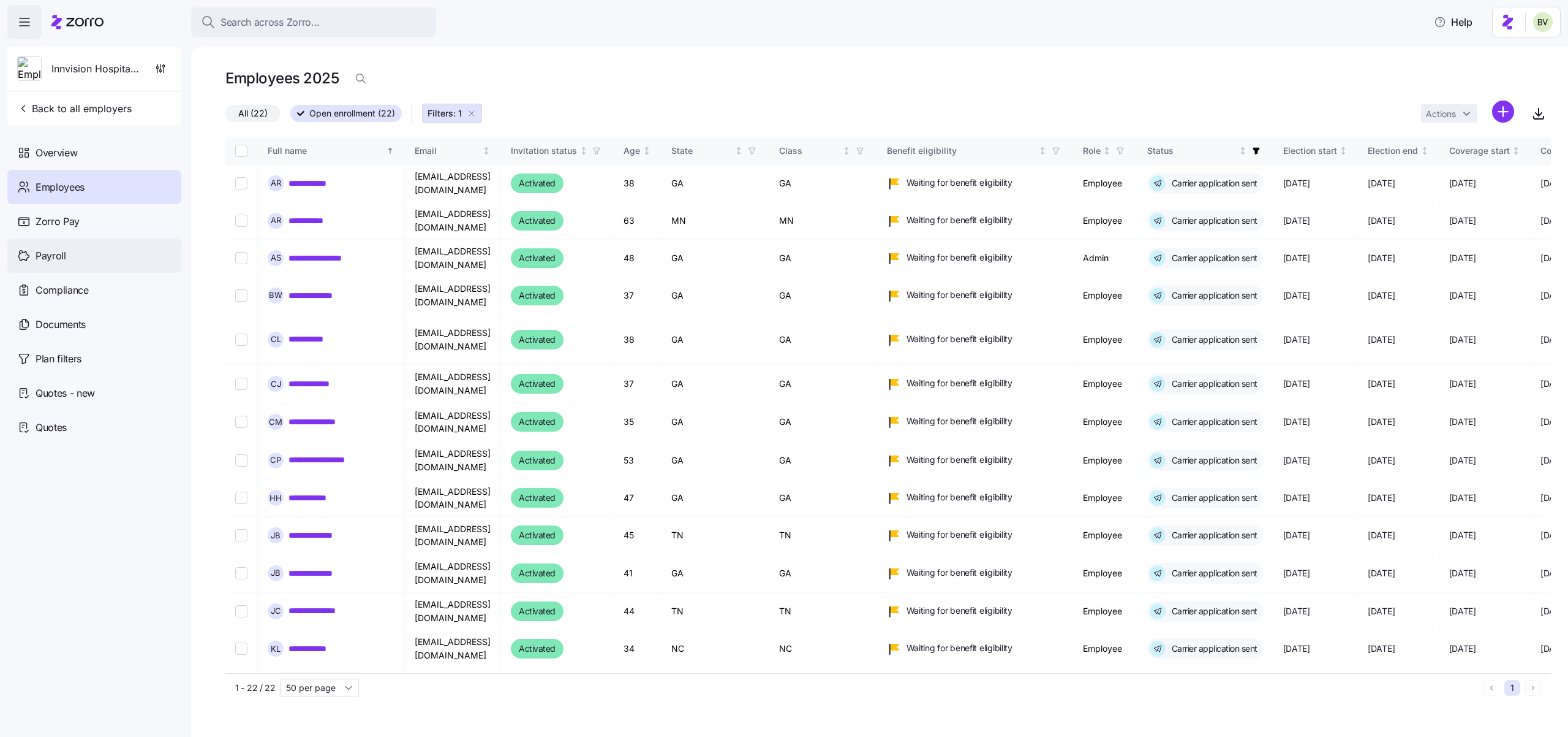
click at [51, 256] on span "Payroll" at bounding box center [51, 256] width 31 height 15
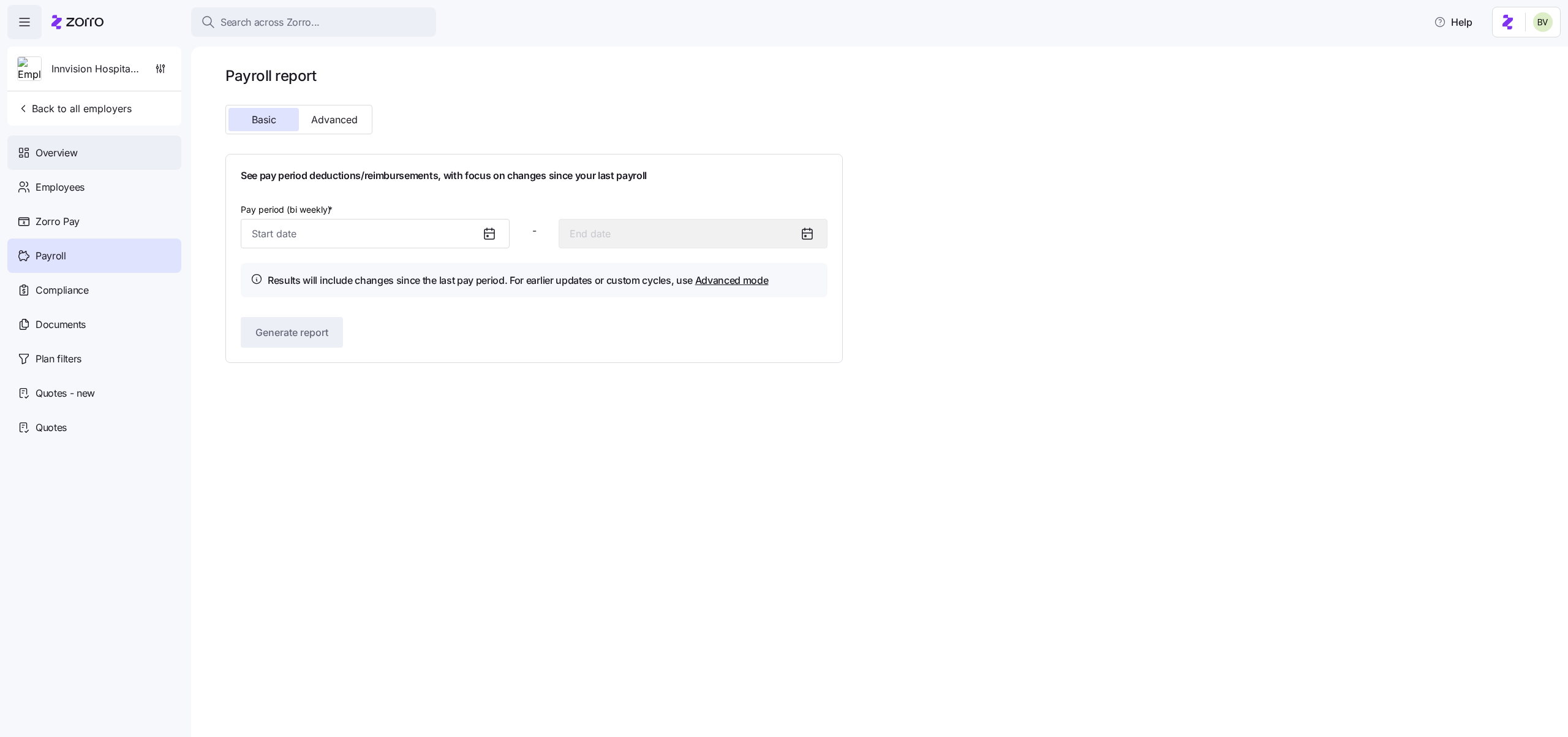
click at [54, 145] on span "Overview" at bounding box center [56, 153] width 42 height 15
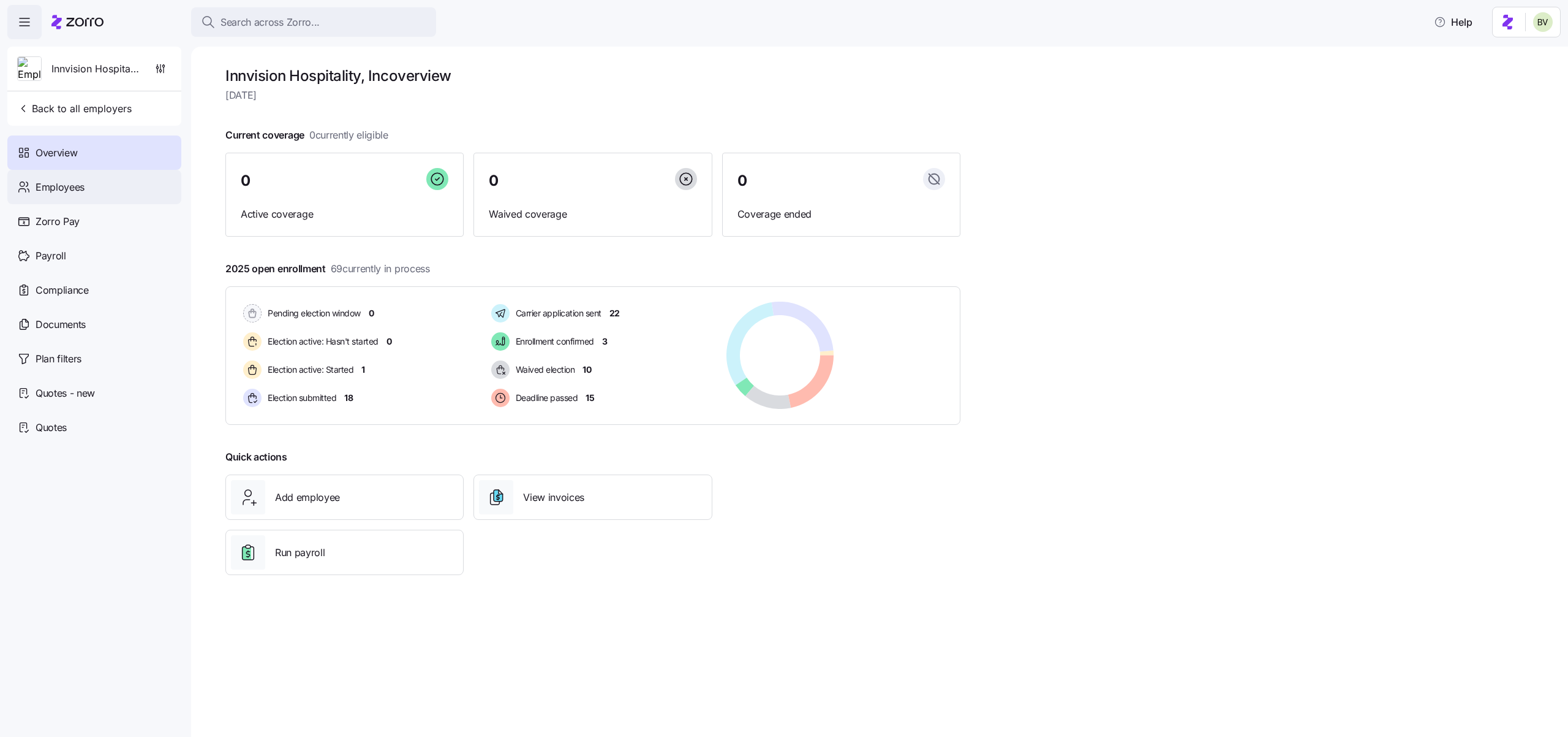
click at [105, 190] on div "Employees" at bounding box center [95, 187] width 174 height 34
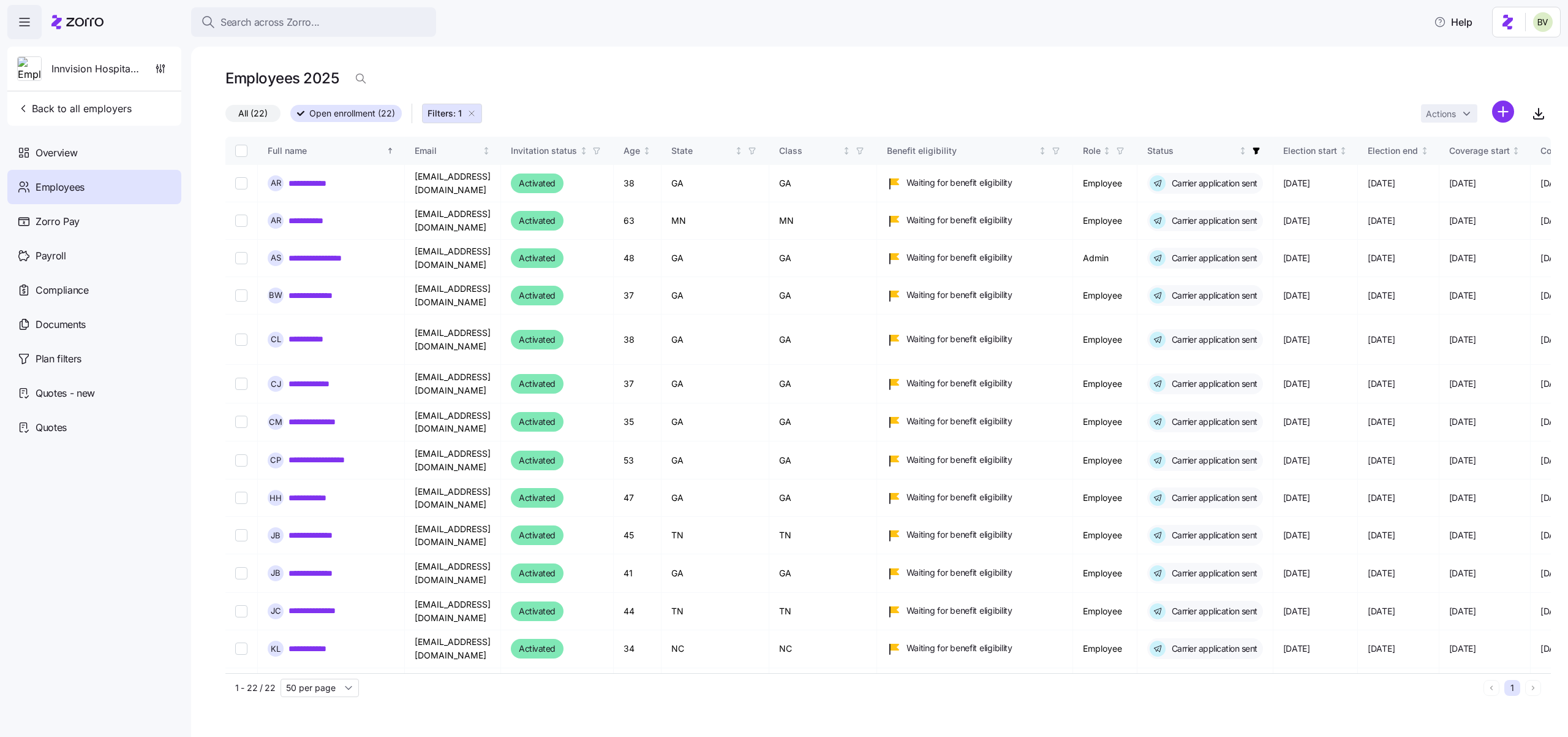
click at [1498, 111] on html "**********" at bounding box center [784, 365] width 1568 height 729
click at [1486, 141] on div "Upload roster" at bounding box center [1451, 144] width 116 height 19
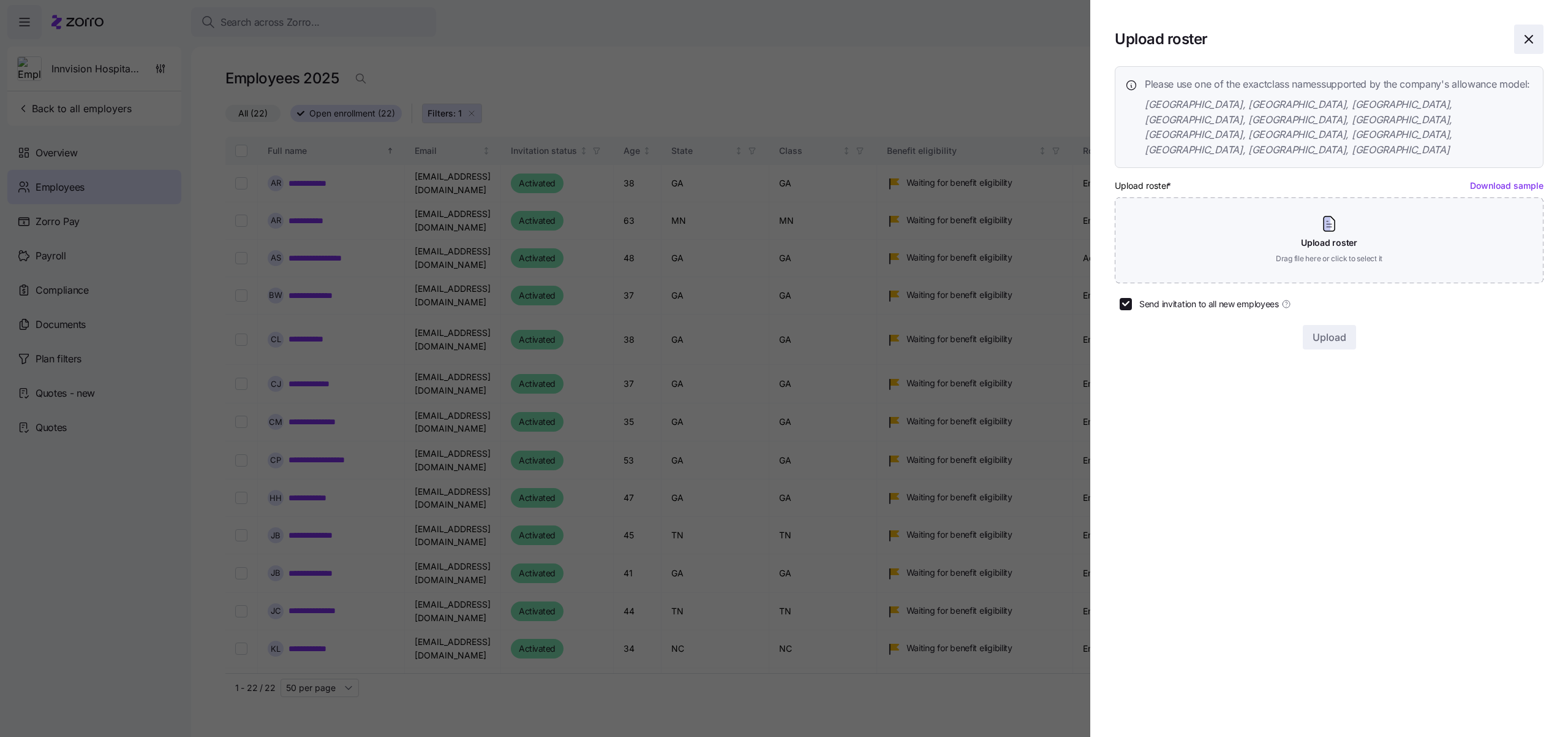
click at [1524, 39] on icon "button" at bounding box center [1528, 39] width 15 height 15
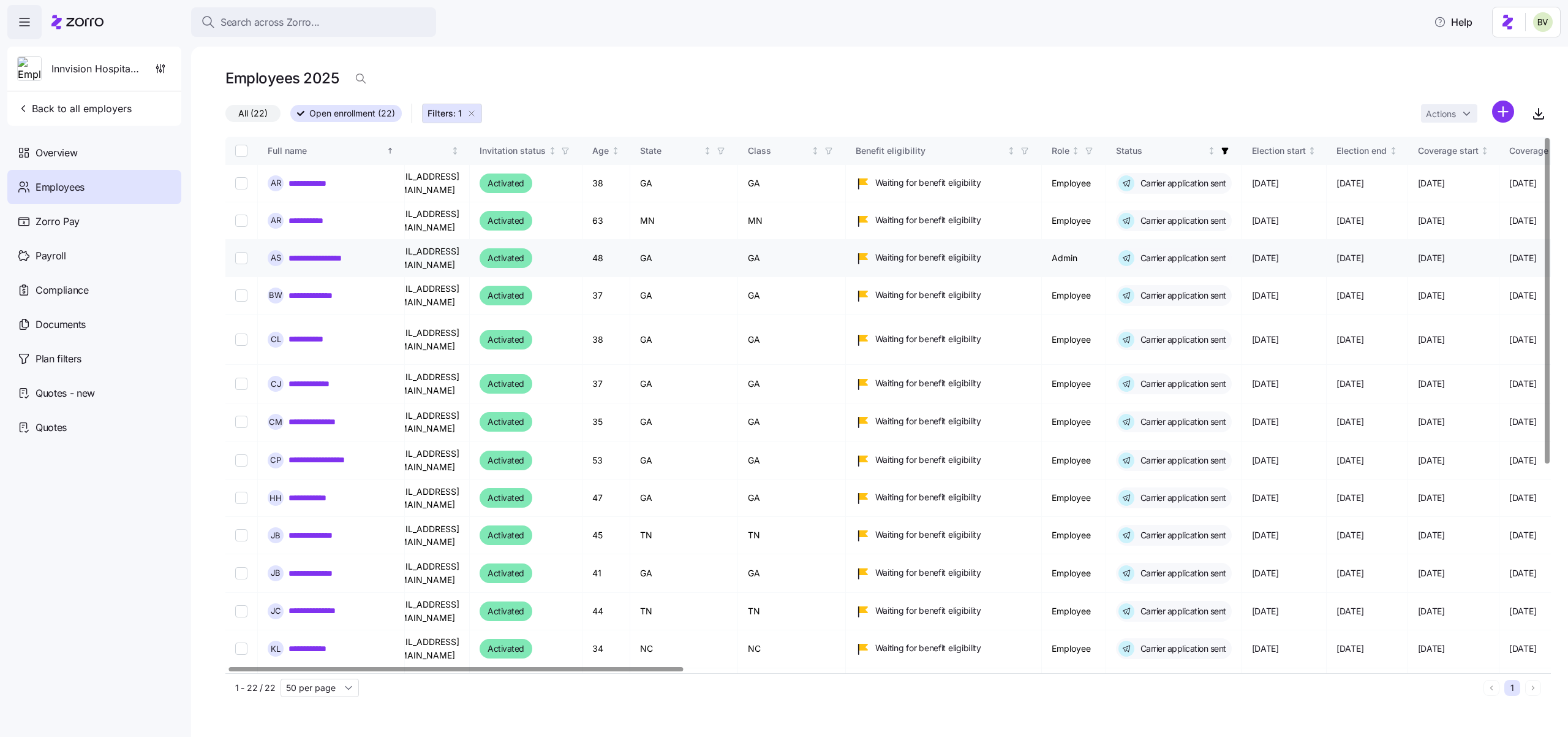
scroll to position [0, 33]
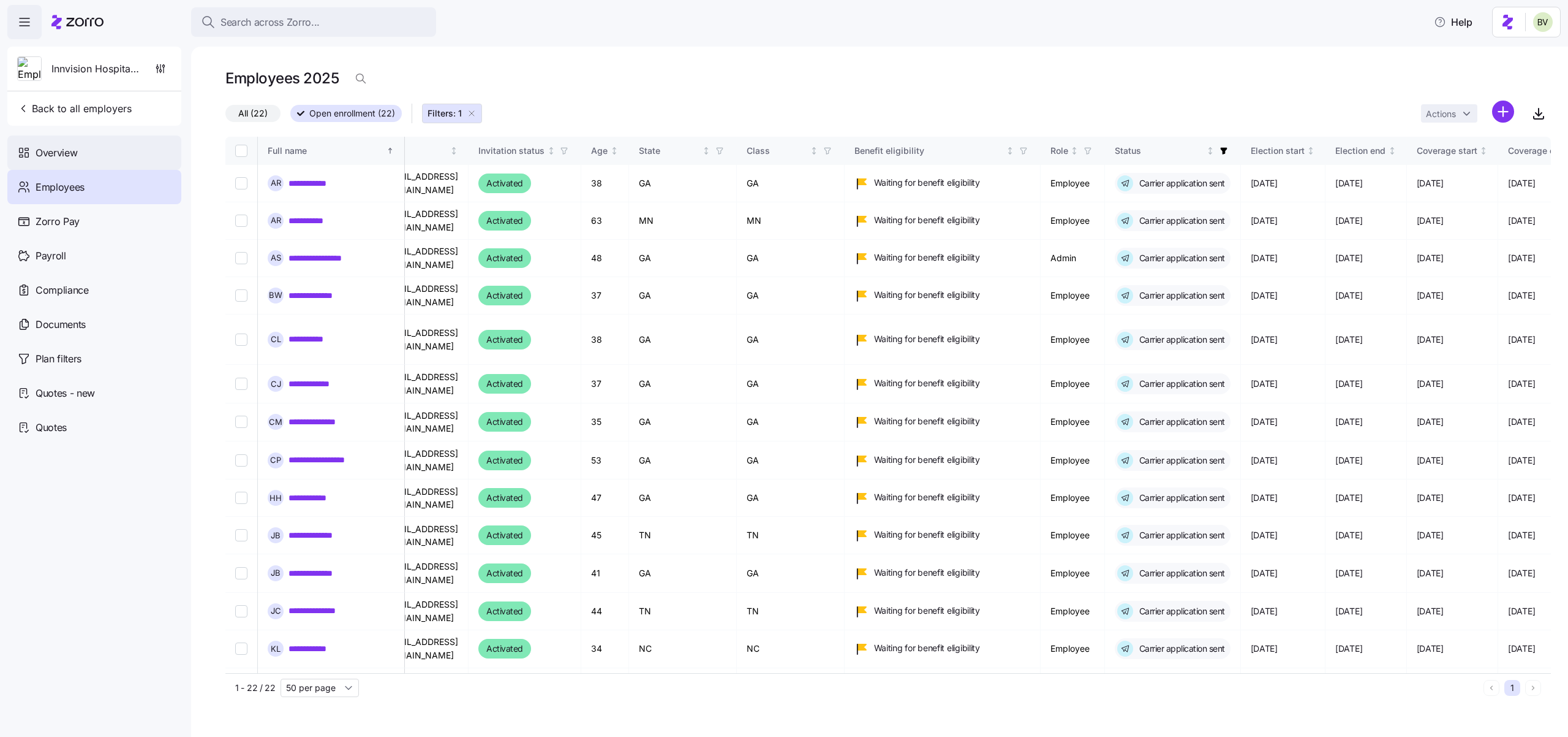
click at [47, 157] on span "Overview" at bounding box center [56, 153] width 42 height 15
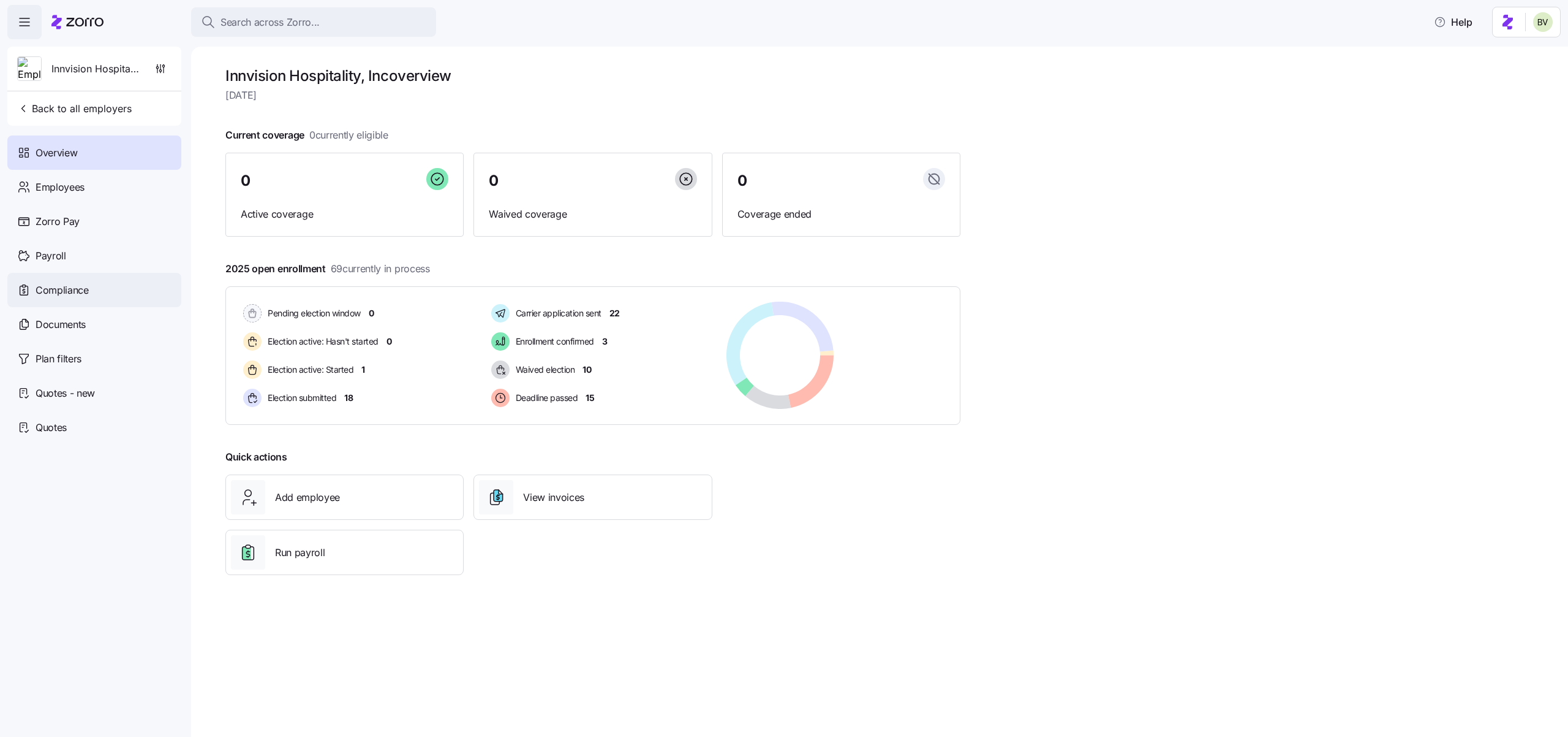
click at [88, 288] on span "Compliance" at bounding box center [62, 290] width 53 height 15
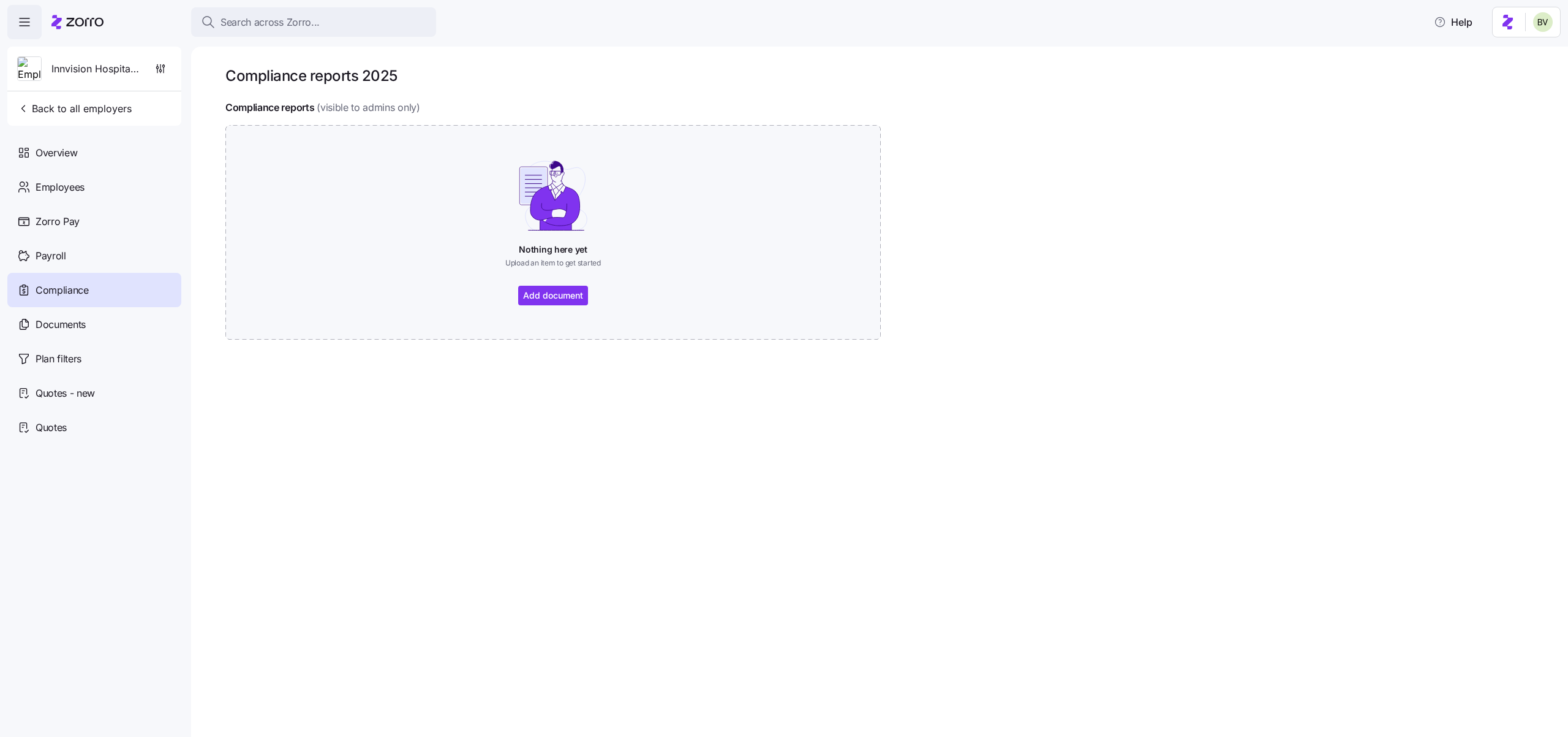
click at [89, 322] on div "Documents" at bounding box center [95, 323] width 174 height 34
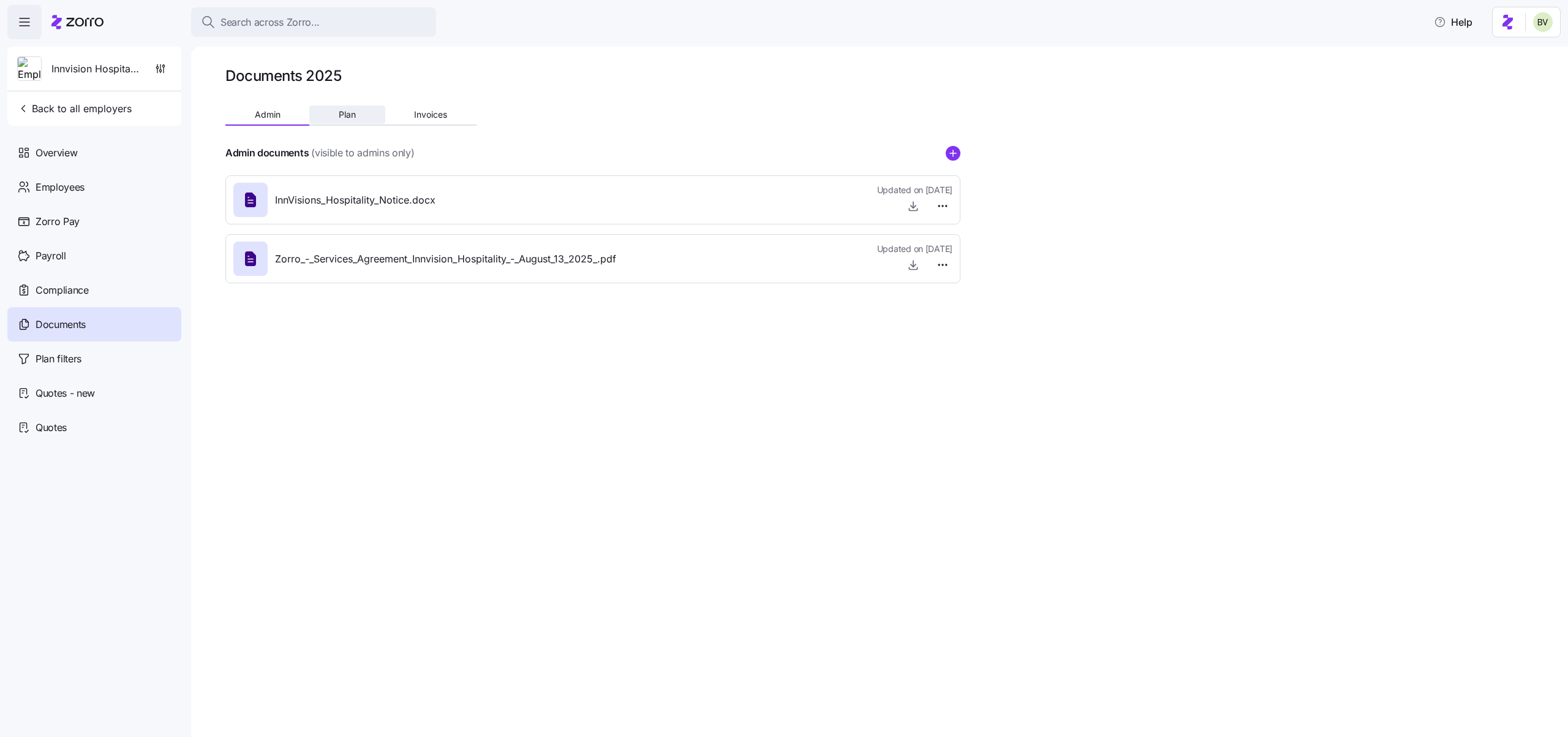
click at [359, 116] on button "Plan" at bounding box center [347, 114] width 75 height 18
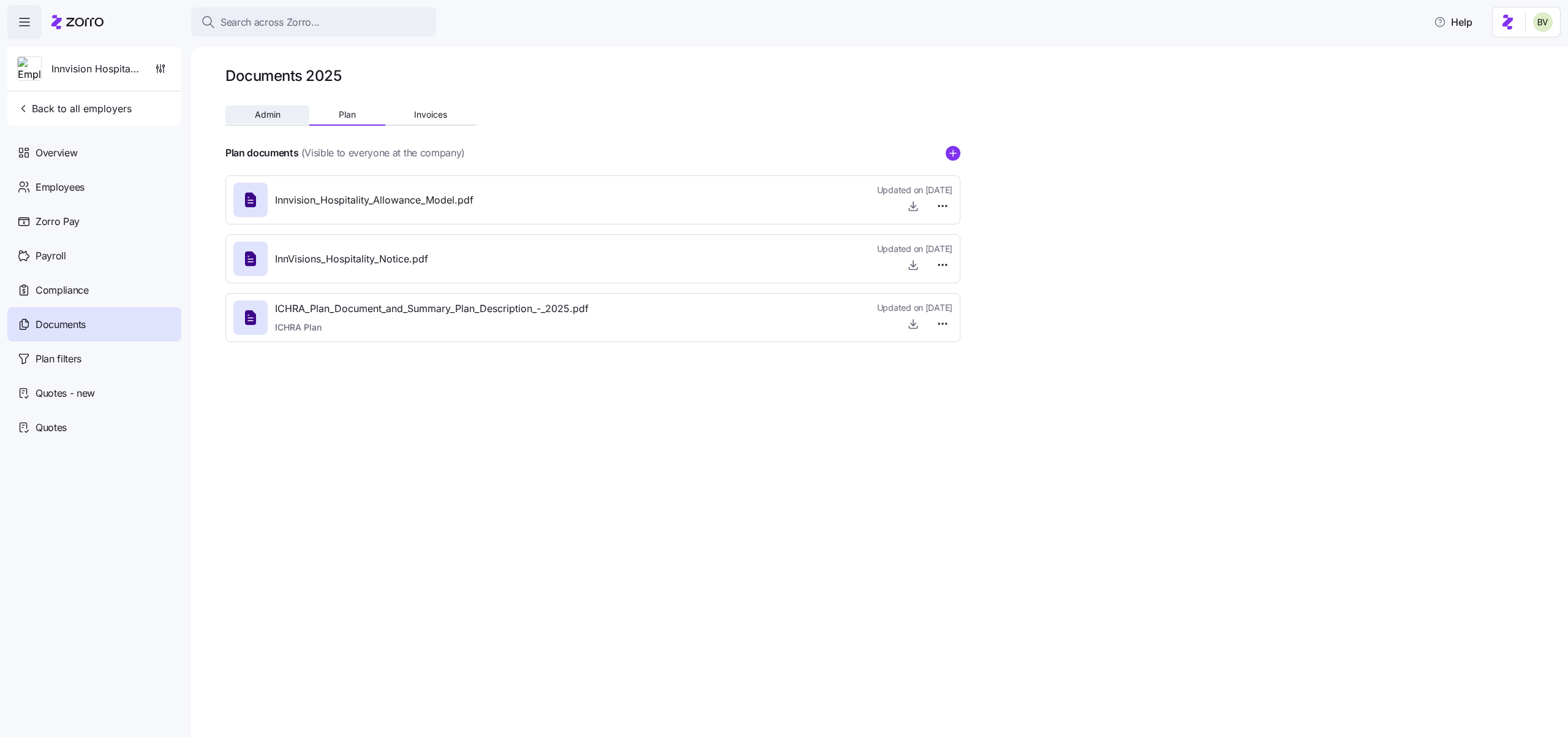
click at [287, 121] on button "Admin" at bounding box center [267, 114] width 84 height 18
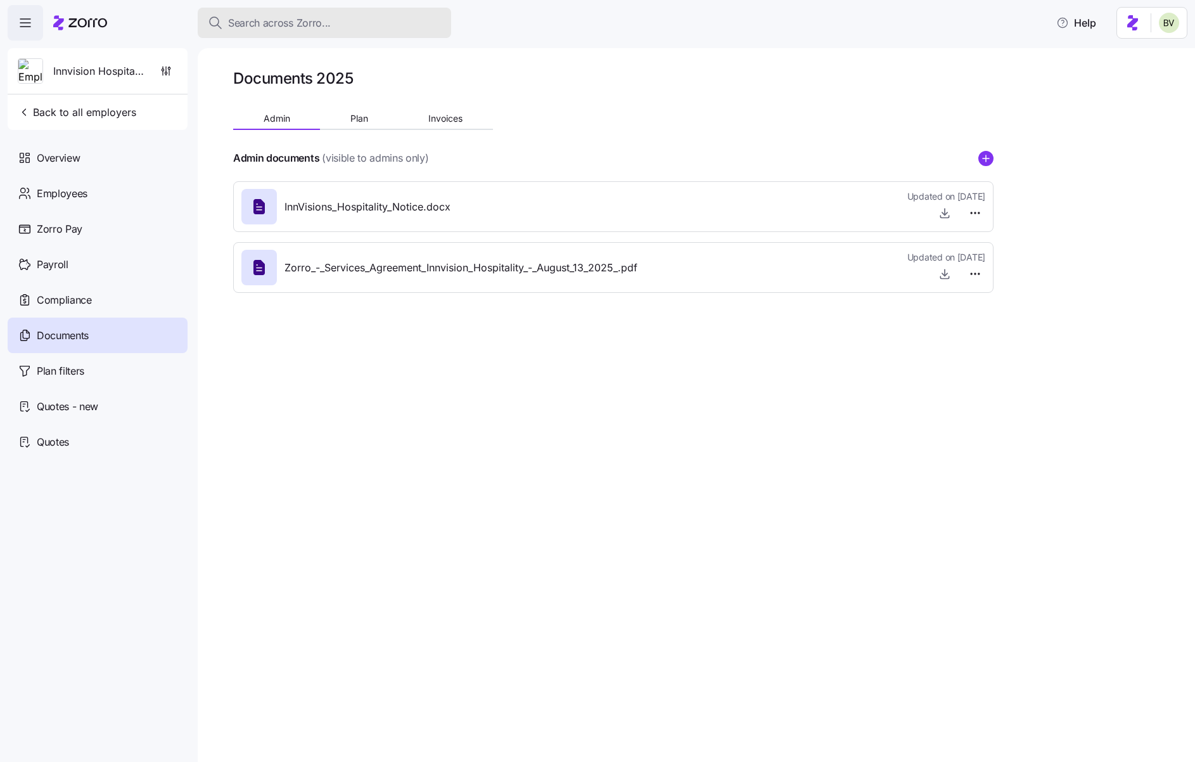
click at [247, 18] on span "Search across Zorro..." at bounding box center [279, 23] width 103 height 16
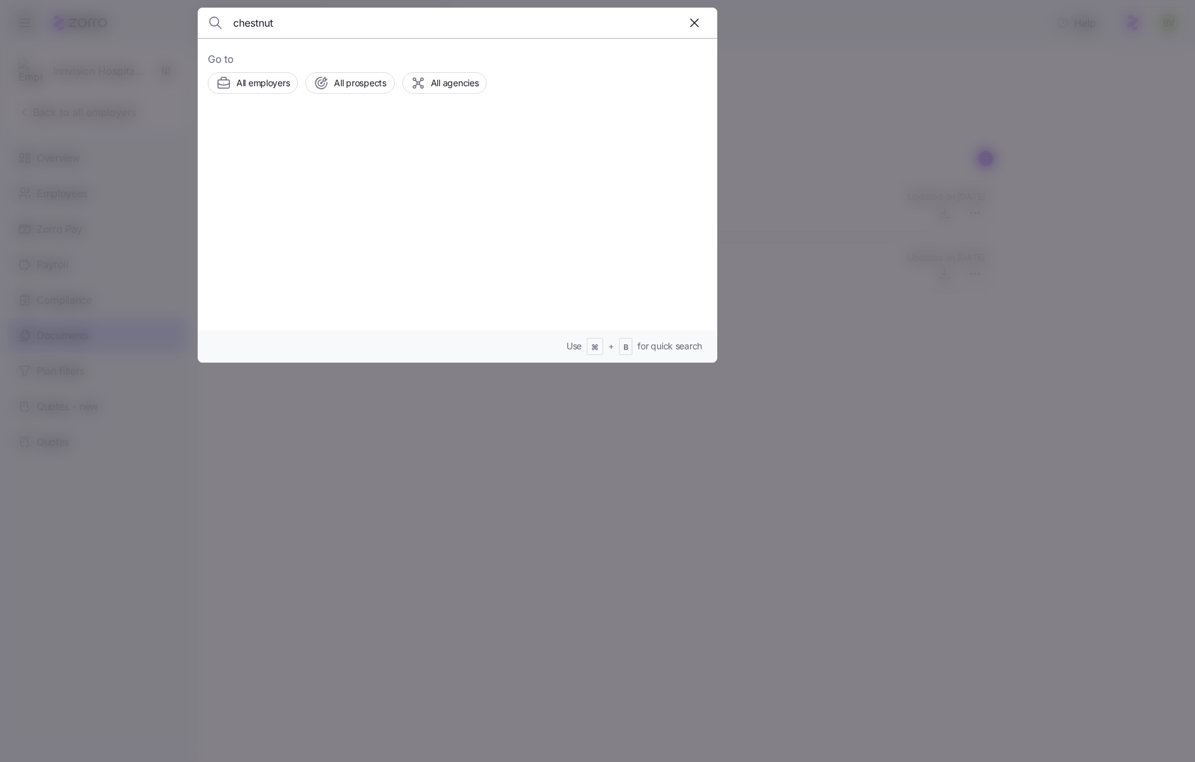
type input "chestnut"
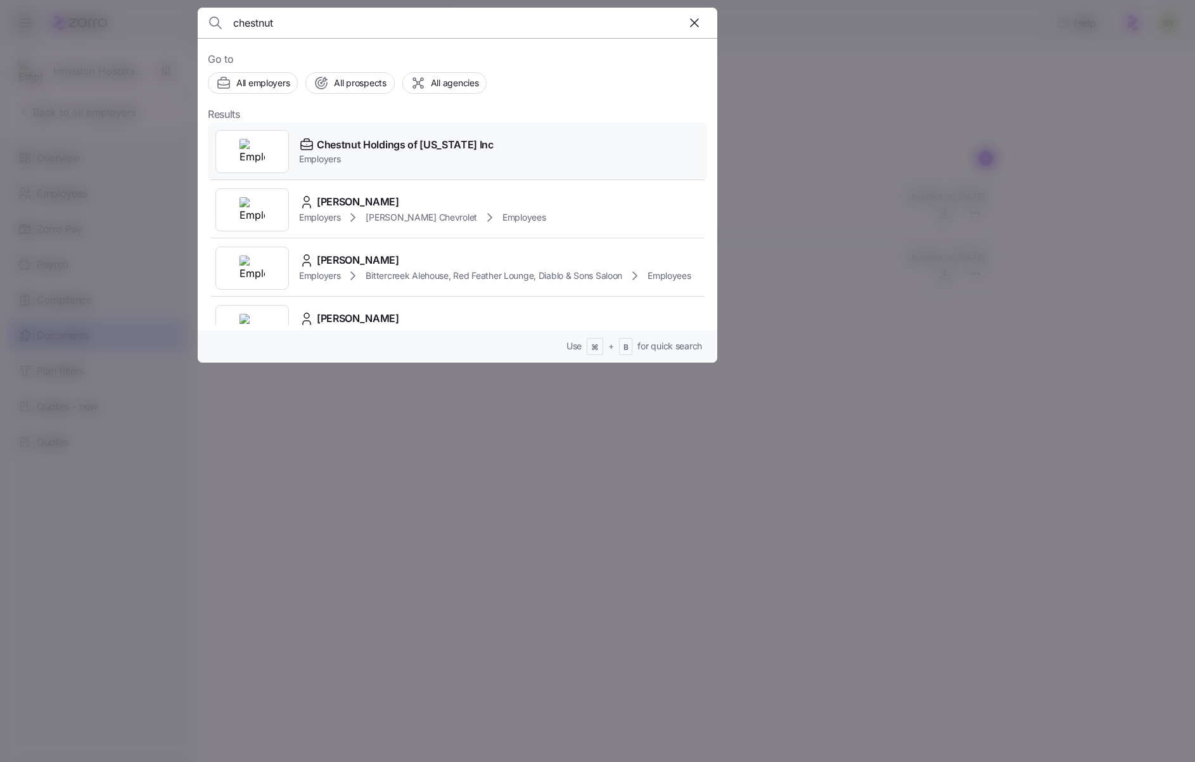
click at [245, 153] on img at bounding box center [252, 151] width 25 height 25
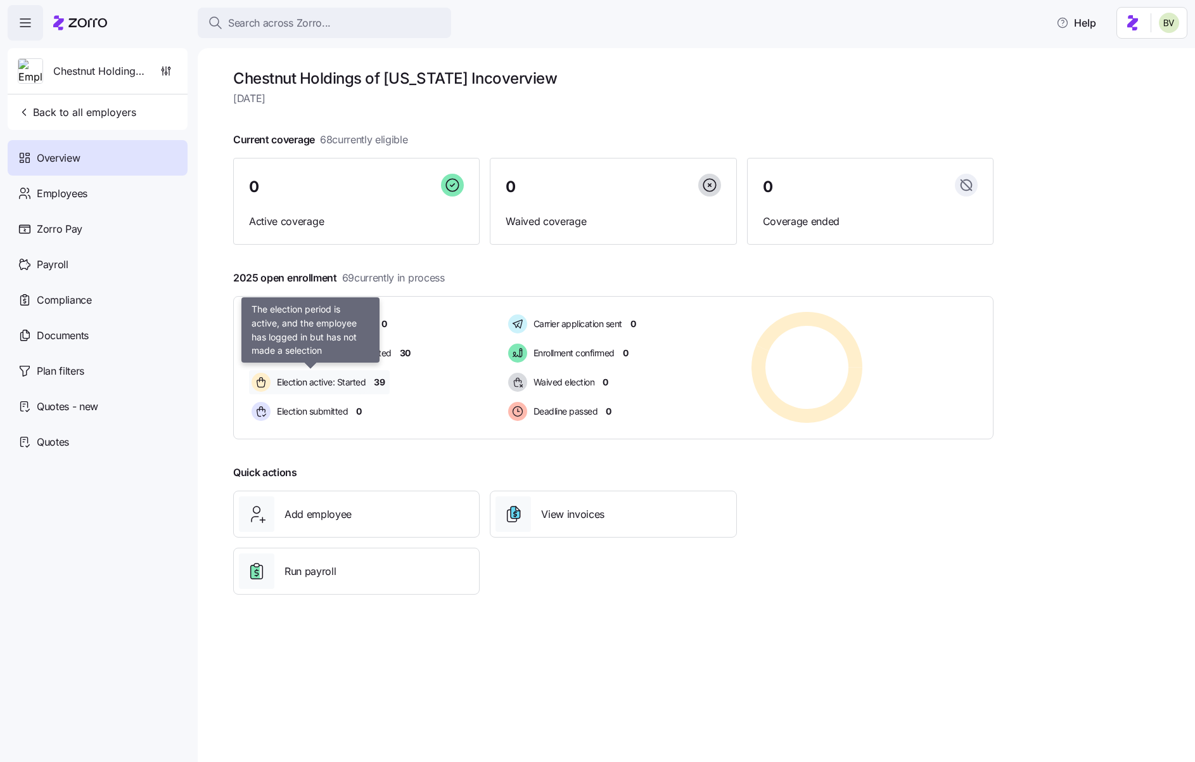
click at [324, 383] on span "Election active: Started" at bounding box center [319, 382] width 93 height 13
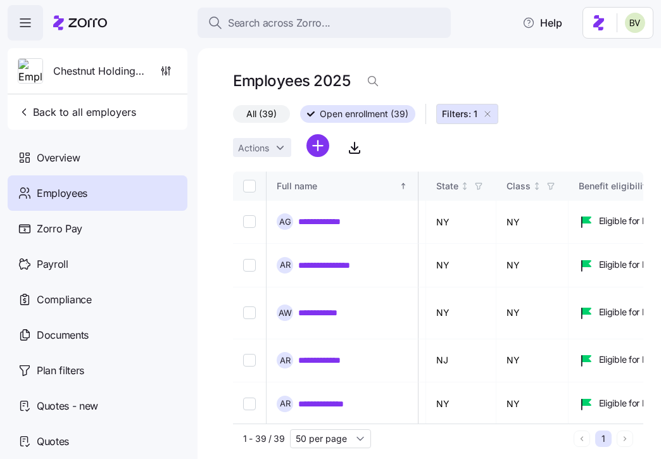
scroll to position [0, 258]
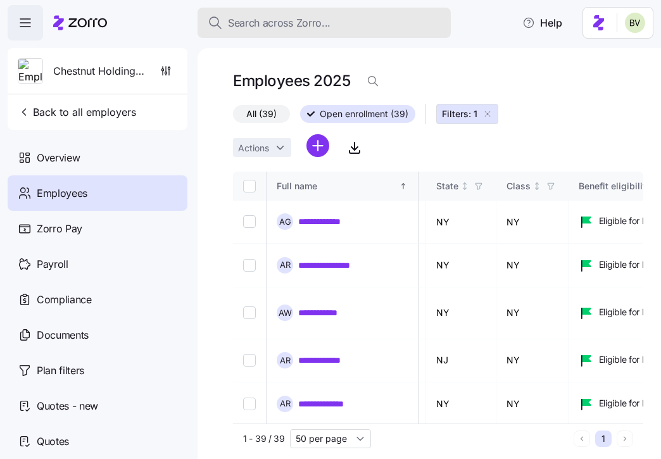
click at [285, 34] on button "Search across Zorro..." at bounding box center [324, 23] width 253 height 30
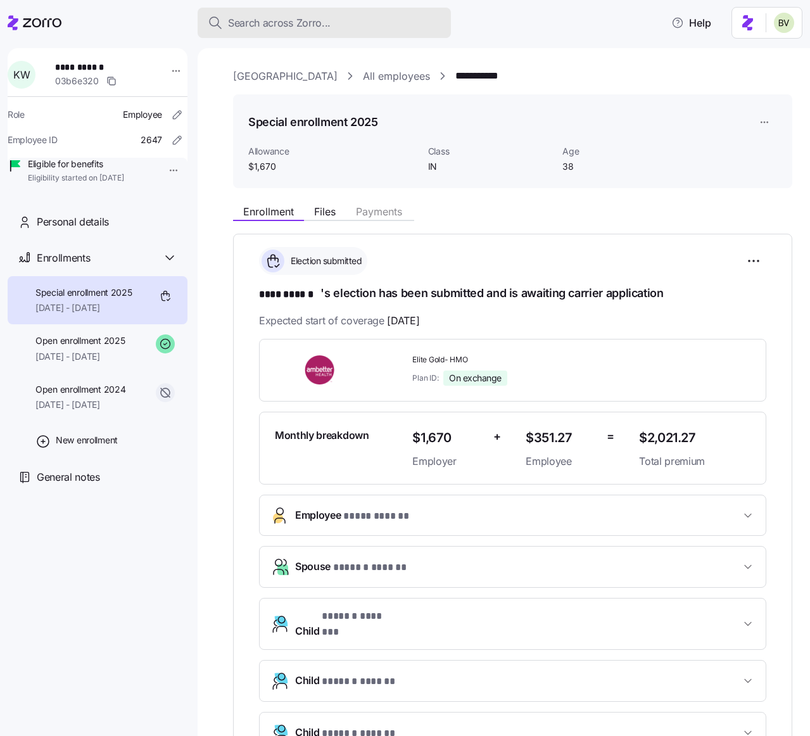
click at [296, 28] on span "Search across Zorro..." at bounding box center [279, 23] width 103 height 16
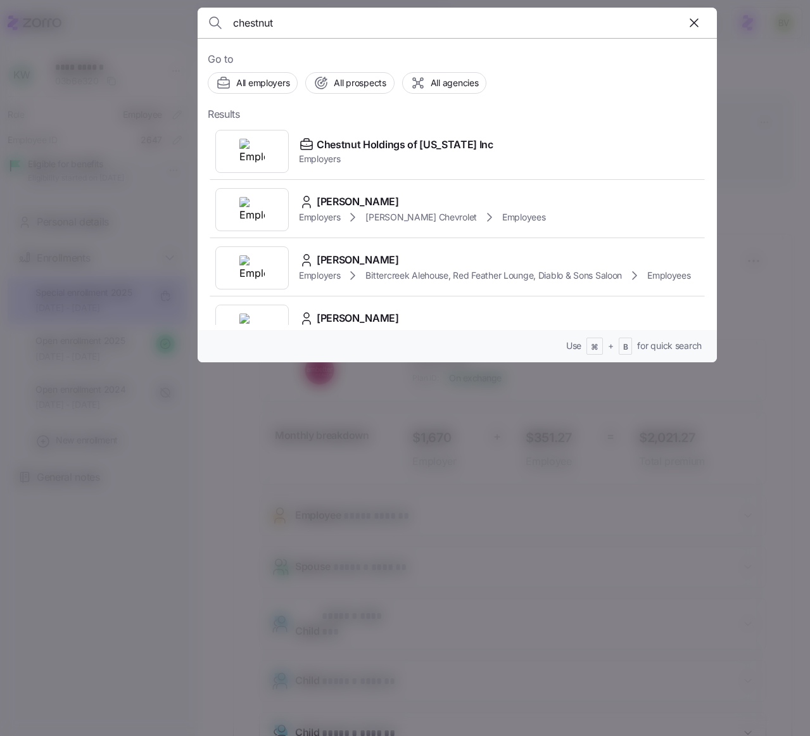
type input "chestnut"
click at [258, 155] on img at bounding box center [252, 151] width 25 height 25
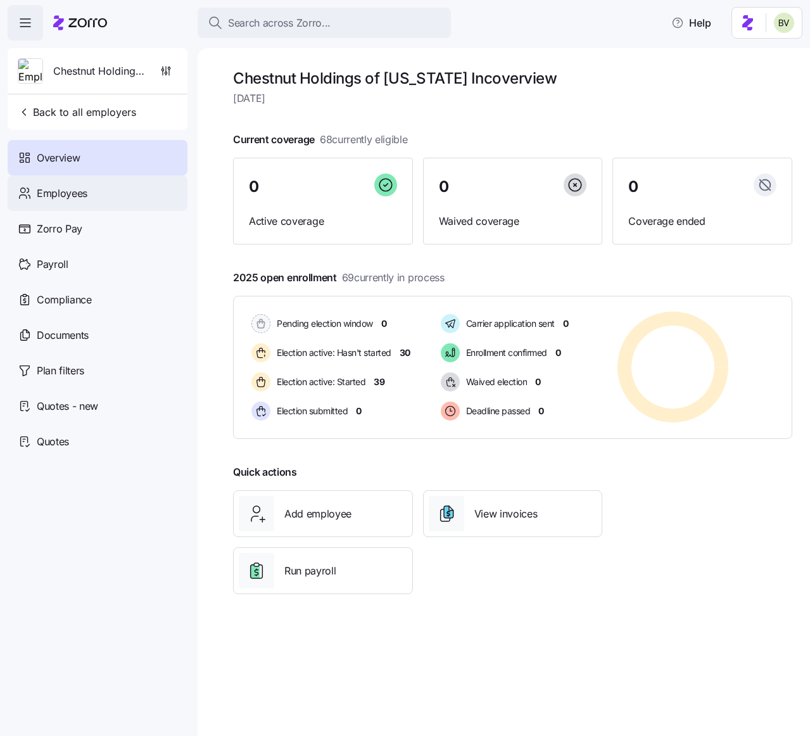
click at [117, 205] on div "Employees" at bounding box center [98, 193] width 180 height 35
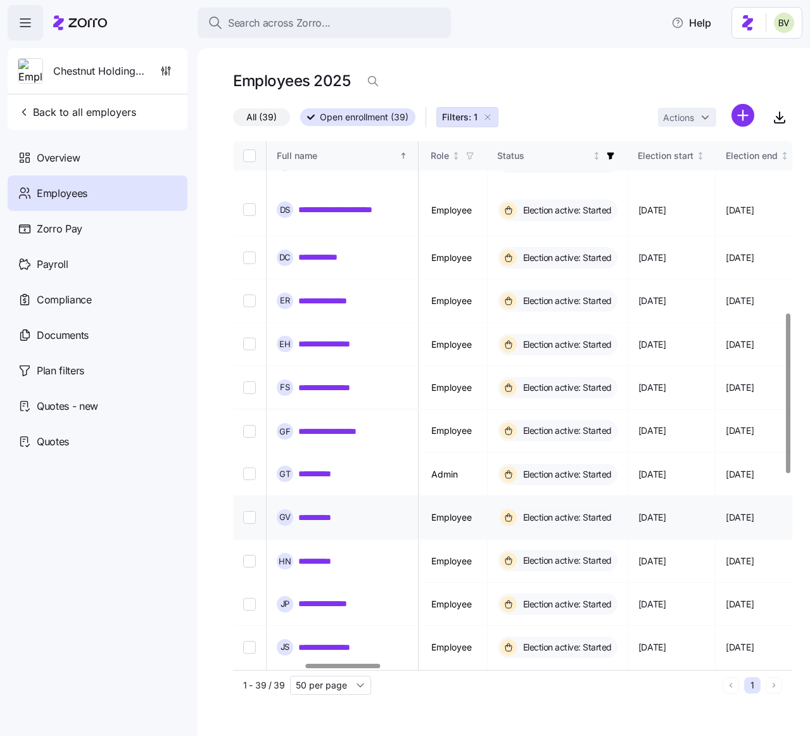
scroll to position [566, 535]
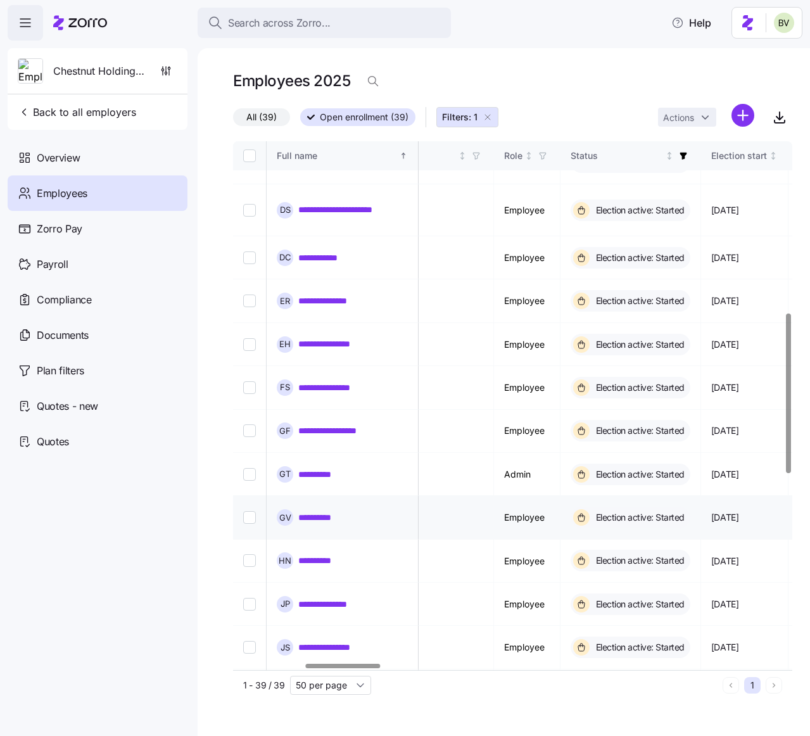
click at [326, 511] on link "**********" at bounding box center [320, 517] width 44 height 13
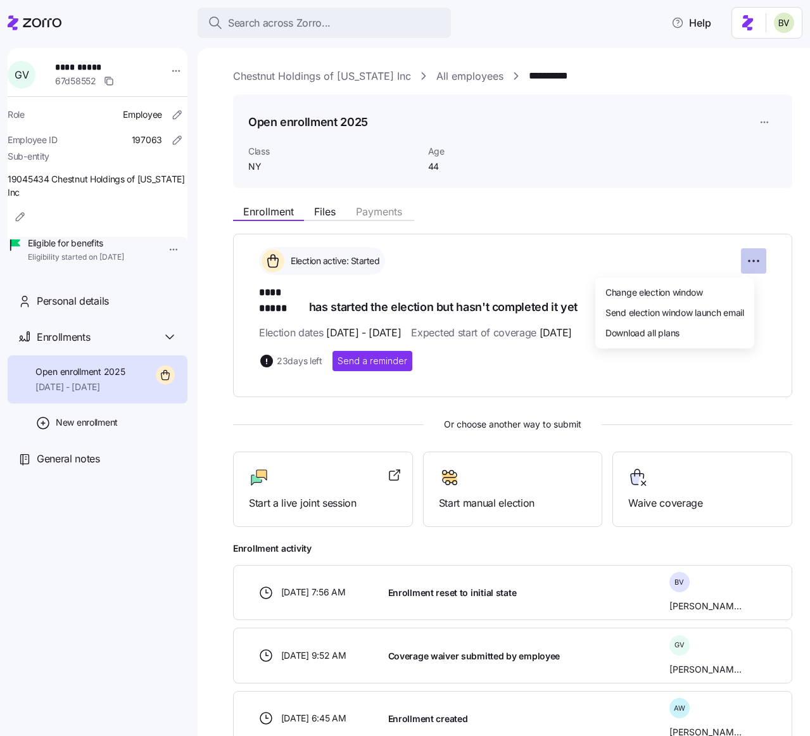
click at [755, 260] on html "**********" at bounding box center [405, 364] width 810 height 729
click at [680, 328] on span "Download all plans" at bounding box center [643, 332] width 74 height 13
drag, startPoint x: 312, startPoint y: 292, endPoint x: 261, endPoint y: 295, distance: 51.4
click at [261, 295] on h1 "**** ***** has started the election but hasn't completed it yet" at bounding box center [513, 300] width 508 height 30
copy h1 "**** *****"
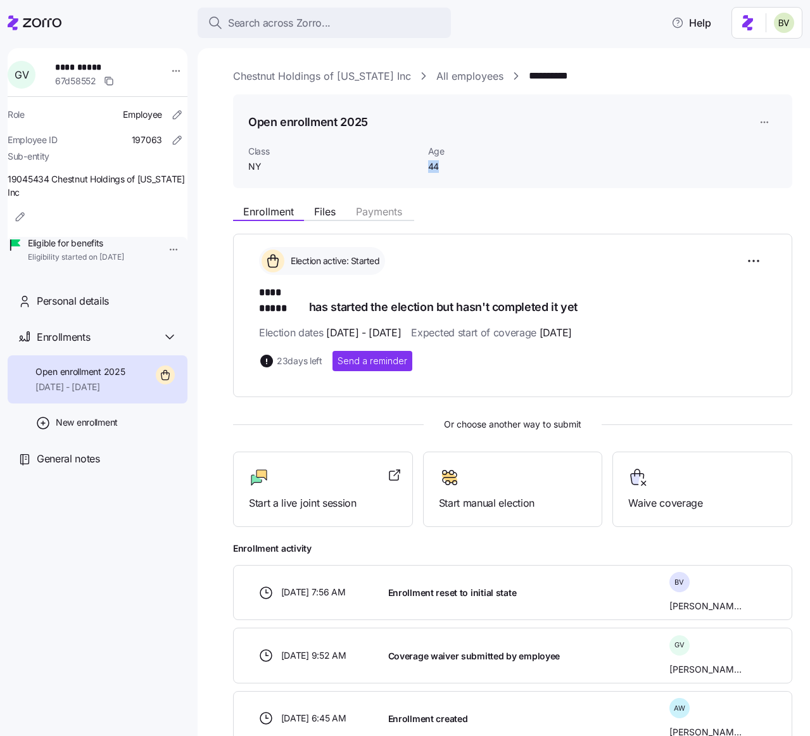
drag, startPoint x: 439, startPoint y: 169, endPoint x: 424, endPoint y: 169, distance: 15.2
click at [424, 169] on div "Age [DEMOGRAPHIC_DATA]" at bounding box center [490, 159] width 135 height 39
copy span "44"
click at [132, 309] on div "Personal details" at bounding box center [107, 301] width 141 height 16
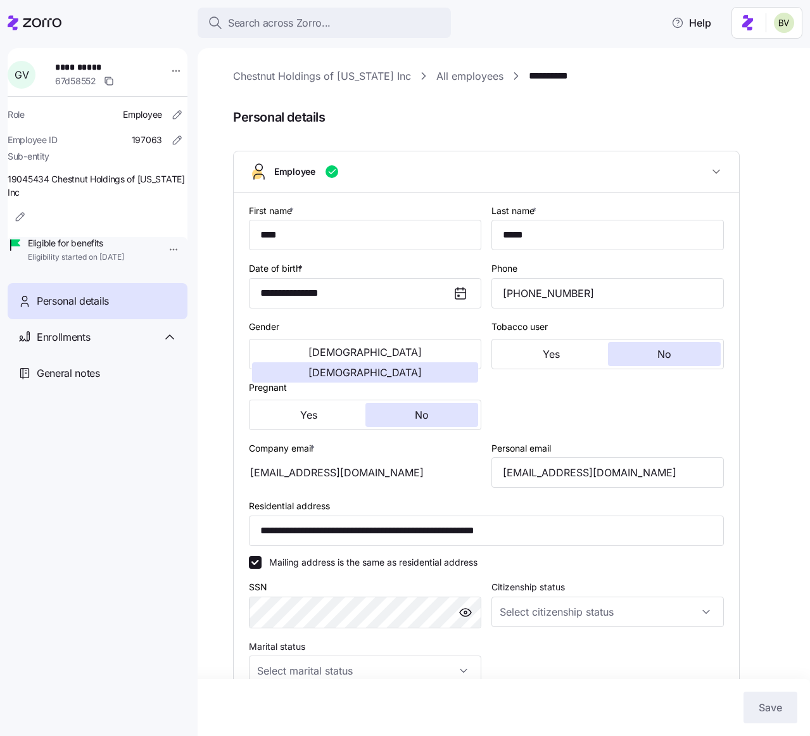
type input "NY"
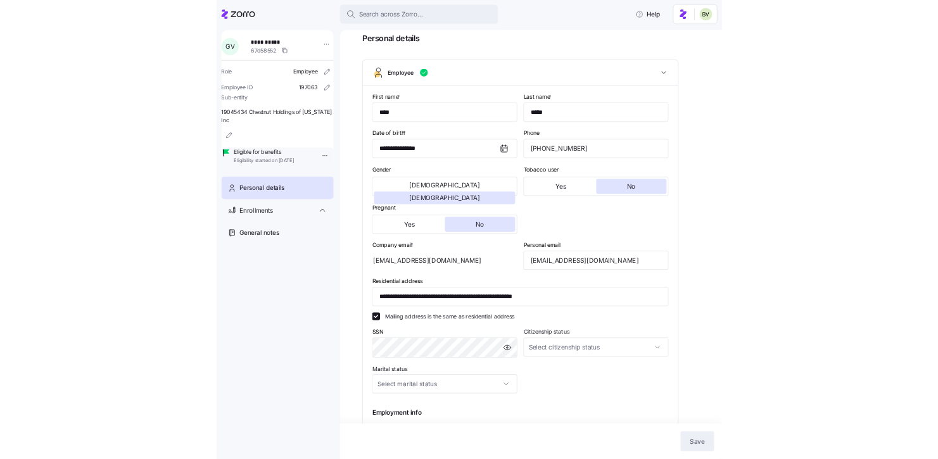
scroll to position [74, 0]
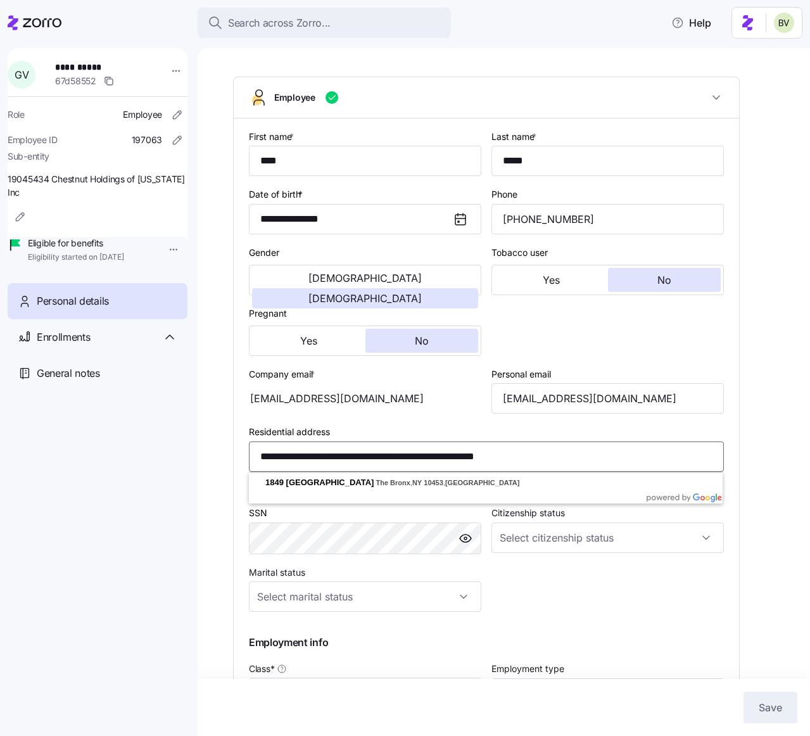
drag, startPoint x: 506, startPoint y: 456, endPoint x: 476, endPoint y: 454, distance: 29.2
click at [476, 454] on input "**********" at bounding box center [486, 457] width 475 height 30
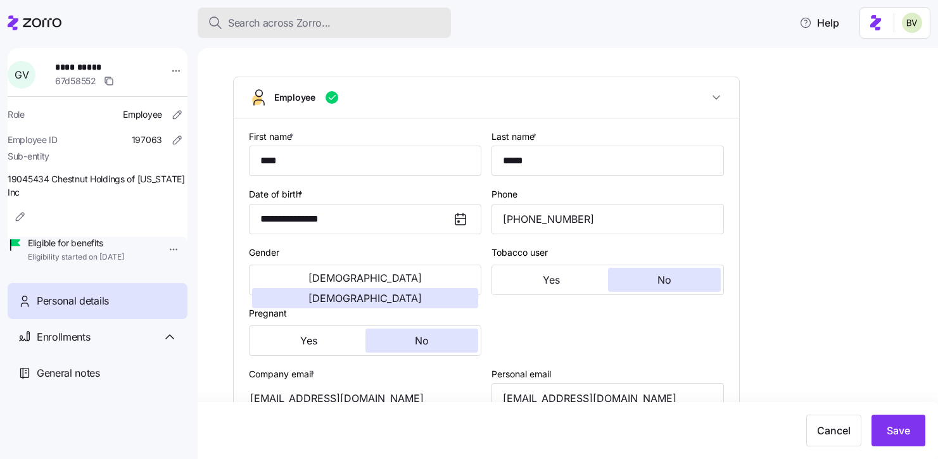
click at [324, 20] on span "Search across Zorro..." at bounding box center [279, 23] width 103 height 16
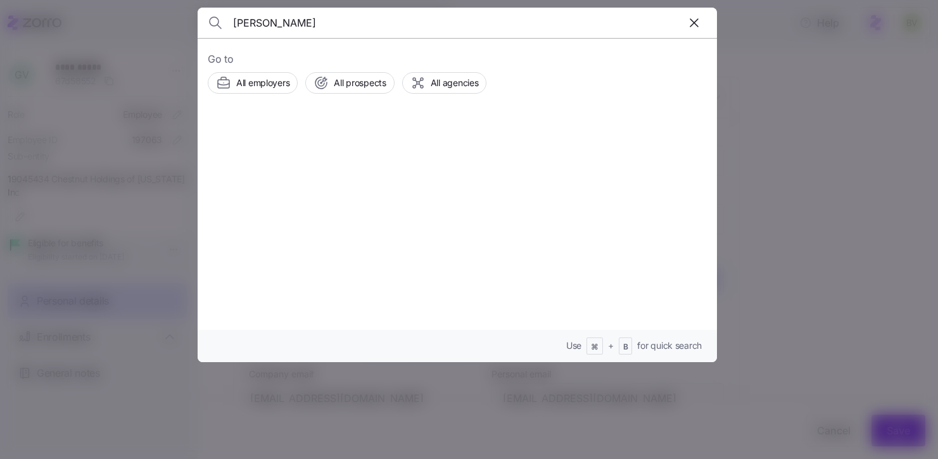
type input "kim cox"
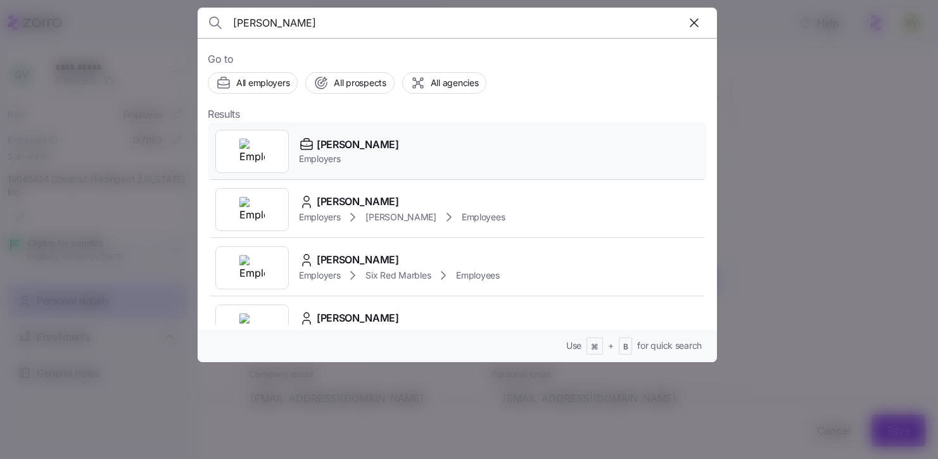
click at [262, 153] on img at bounding box center [252, 151] width 25 height 25
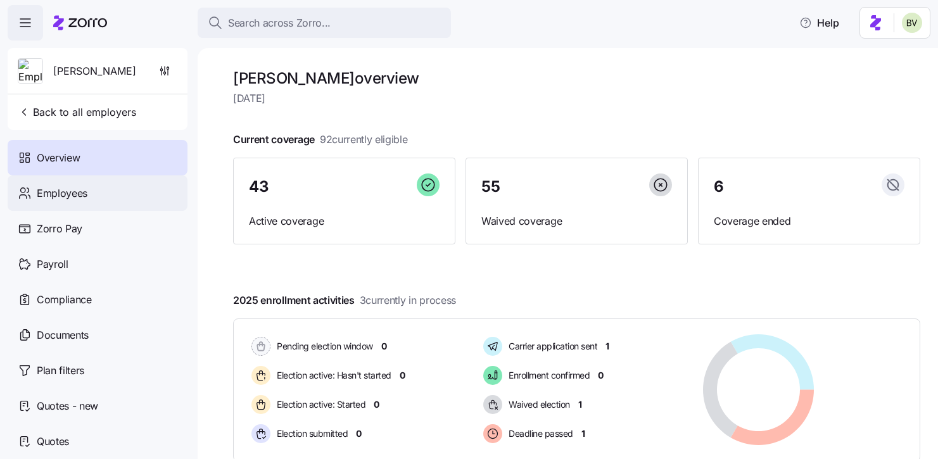
click at [103, 196] on div "Employees" at bounding box center [98, 193] width 180 height 35
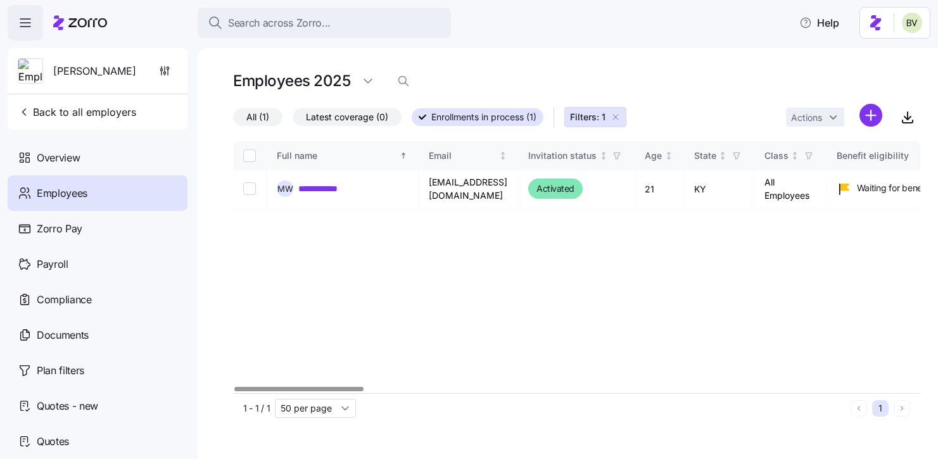
click at [617, 120] on icon "button" at bounding box center [616, 117] width 10 height 10
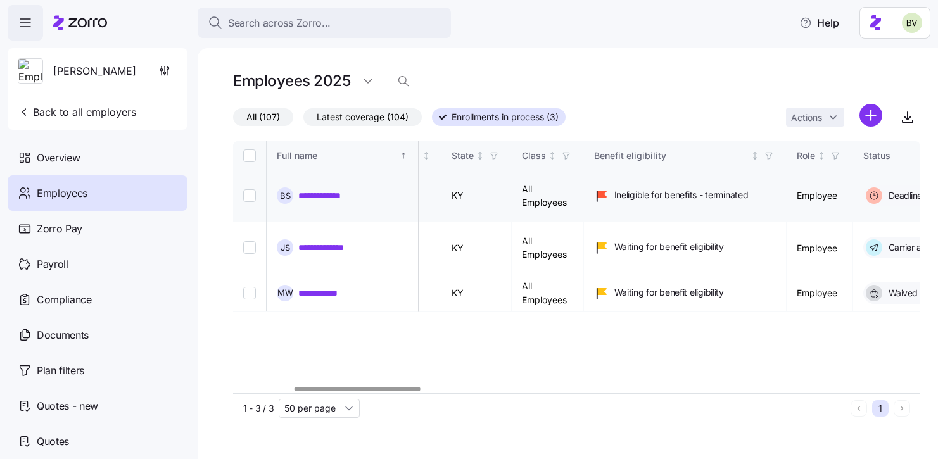
scroll to position [0, 362]
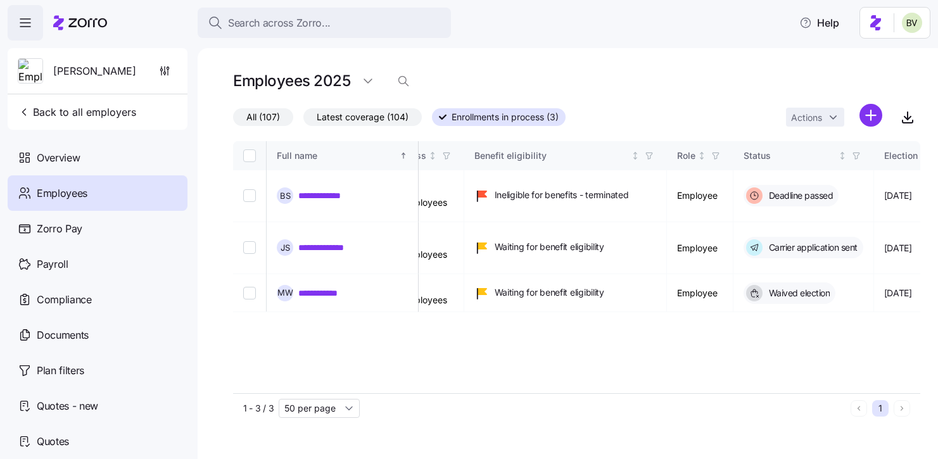
click at [321, 116] on span "Latest coverage (104)" at bounding box center [363, 117] width 92 height 16
click at [303, 120] on input "Latest coverage (104)" at bounding box center [303, 120] width 0 height 0
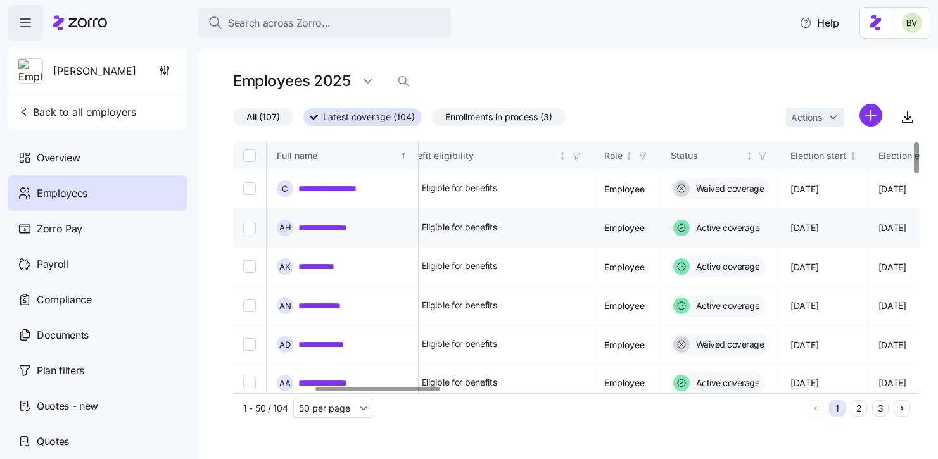
scroll to position [0, 451]
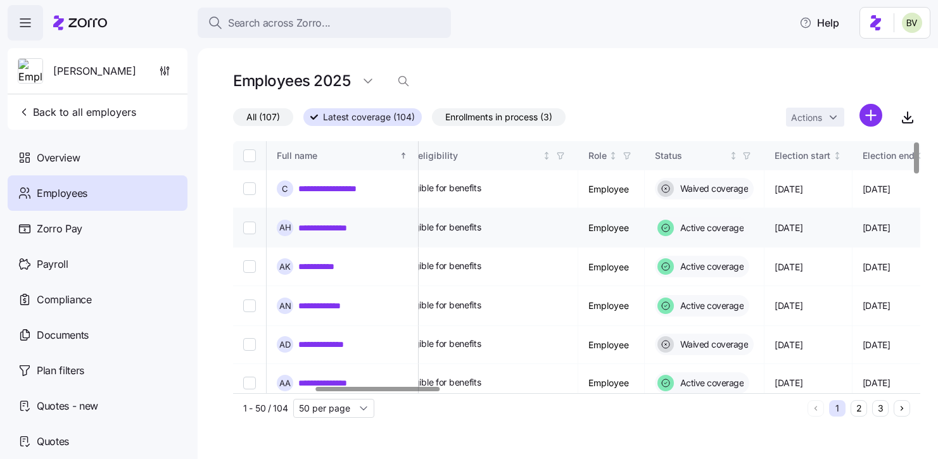
click at [378, 233] on div "**********" at bounding box center [342, 228] width 131 height 16
click at [378, 232] on div "**********" at bounding box center [342, 228] width 131 height 16
click at [352, 229] on link "**********" at bounding box center [333, 228] width 71 height 13
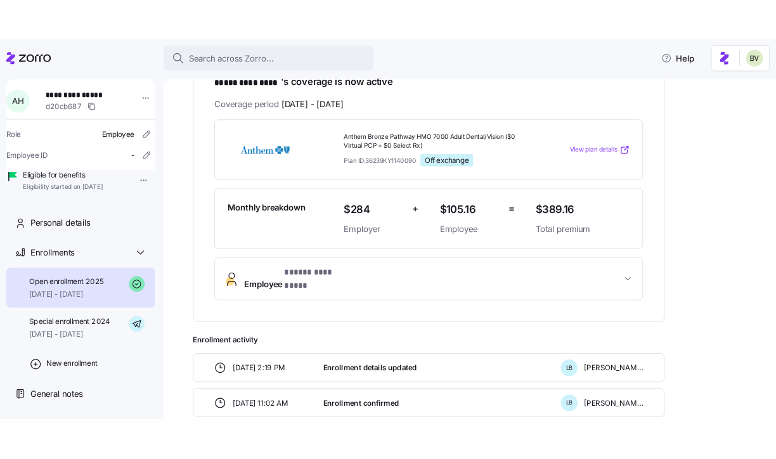
scroll to position [246, 0]
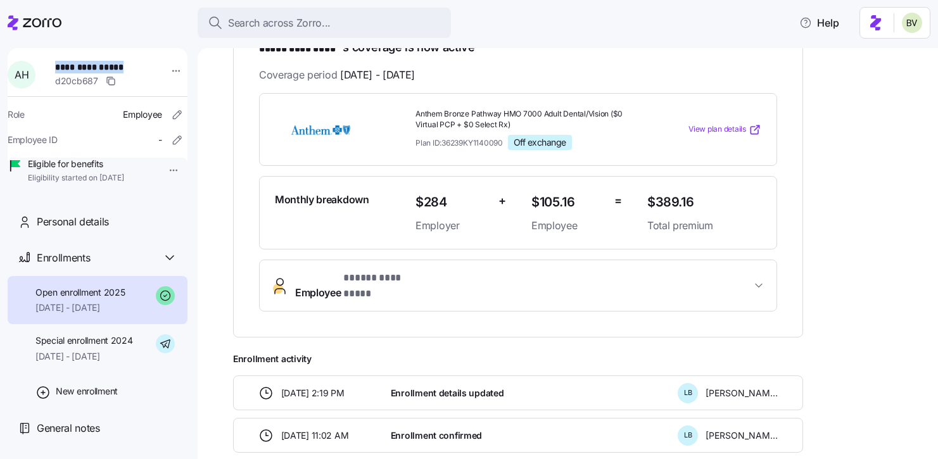
drag, startPoint x: 137, startPoint y: 67, endPoint x: 62, endPoint y: 67, distance: 75.4
click at [62, 67] on span "**********" at bounding box center [99, 67] width 89 height 13
copy span "**********"
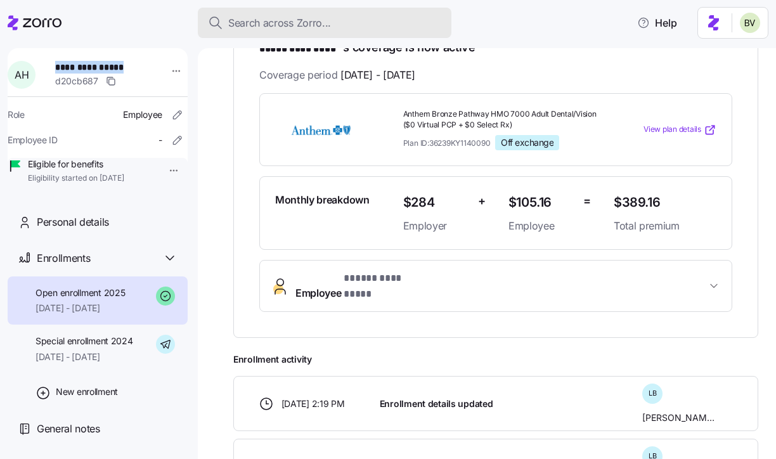
click at [265, 30] on span "Search across Zorro..." at bounding box center [279, 23] width 103 height 16
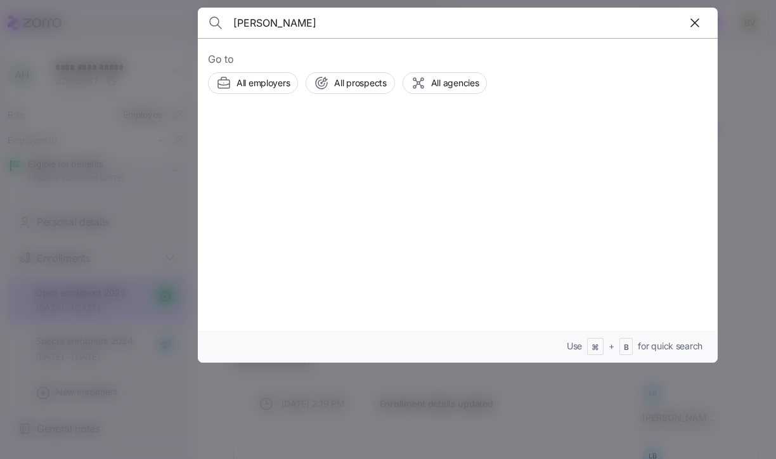
type input "Sean Lyons"
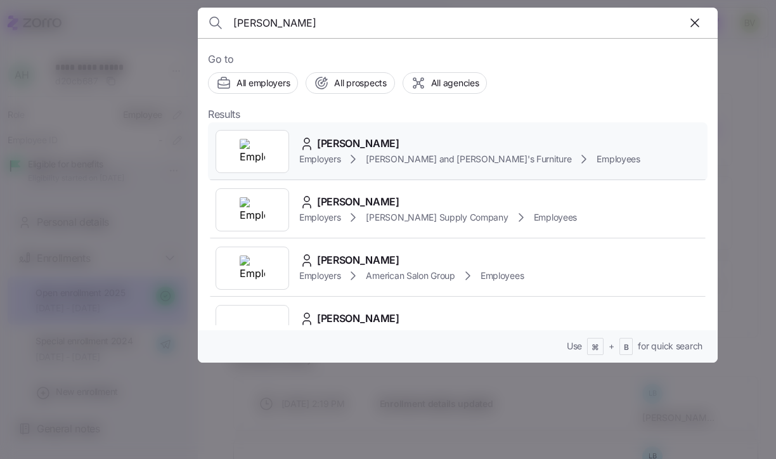
click at [261, 141] on img at bounding box center [252, 151] width 25 height 25
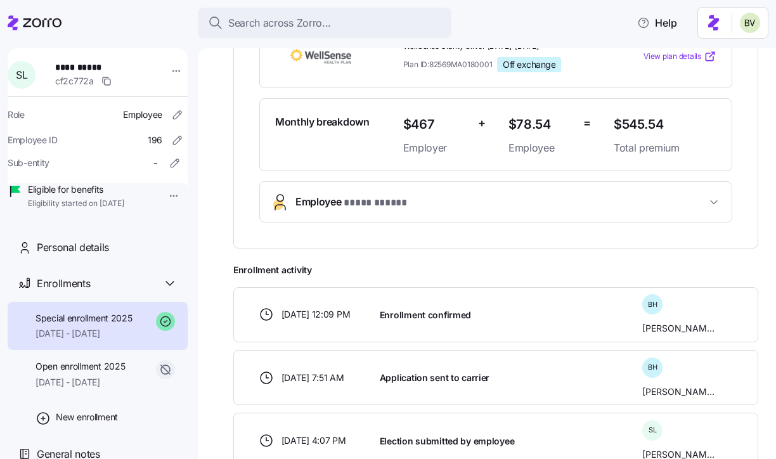
scroll to position [379, 0]
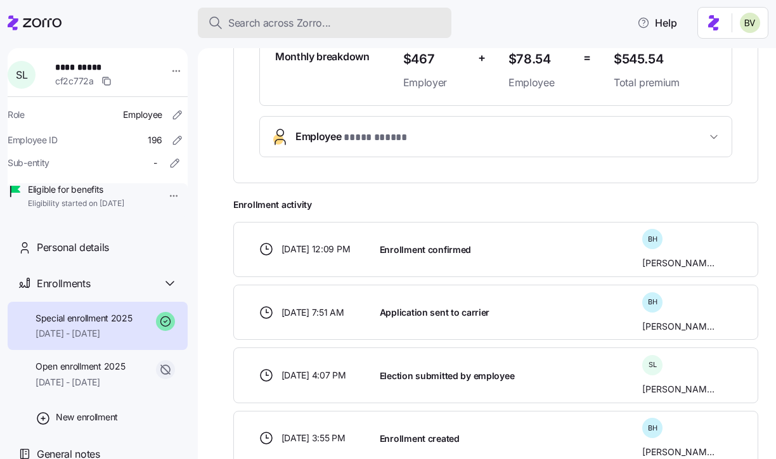
click at [298, 23] on span "Search across Zorro..." at bounding box center [279, 23] width 103 height 16
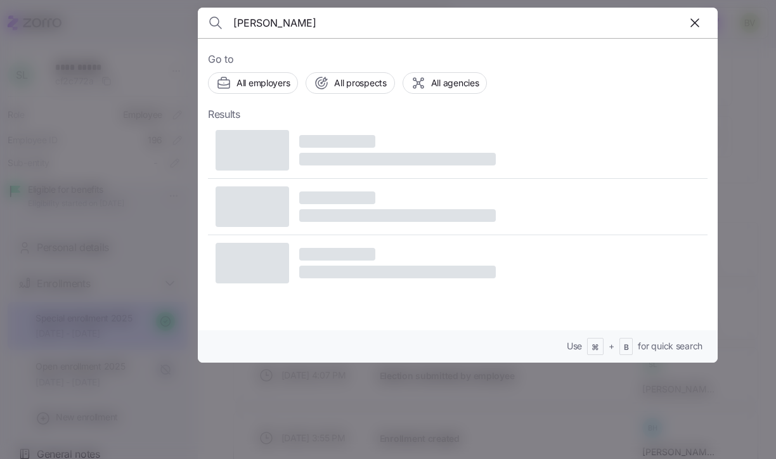
type input "Benjamin Barton"
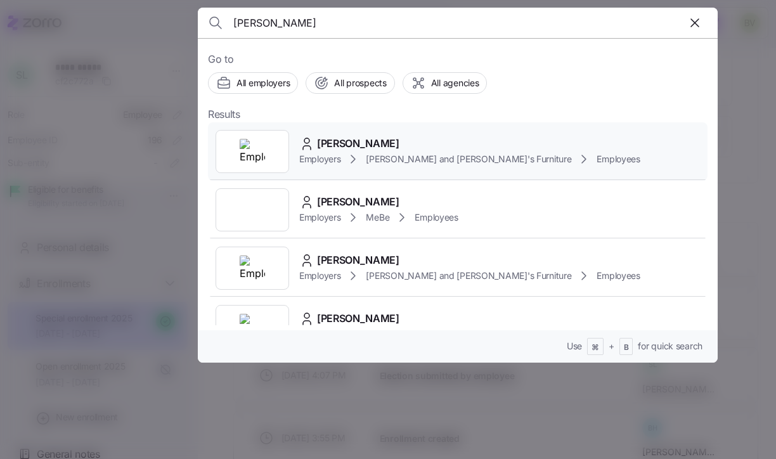
click at [246, 146] on img at bounding box center [252, 151] width 25 height 25
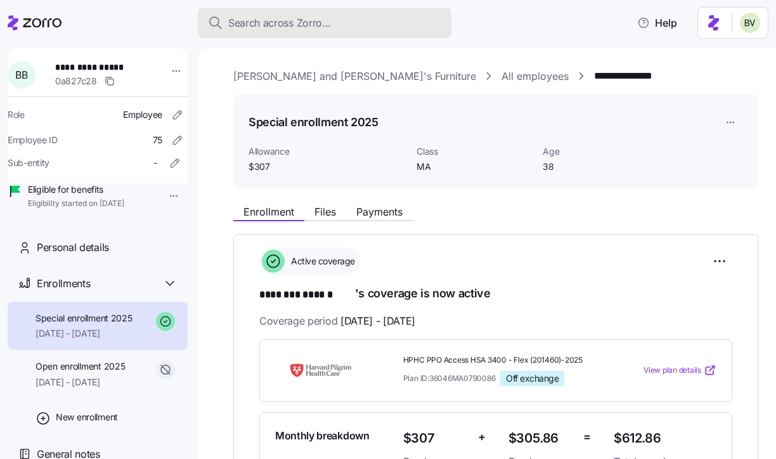
click at [329, 27] on span "Search across Zorro..." at bounding box center [279, 23] width 103 height 16
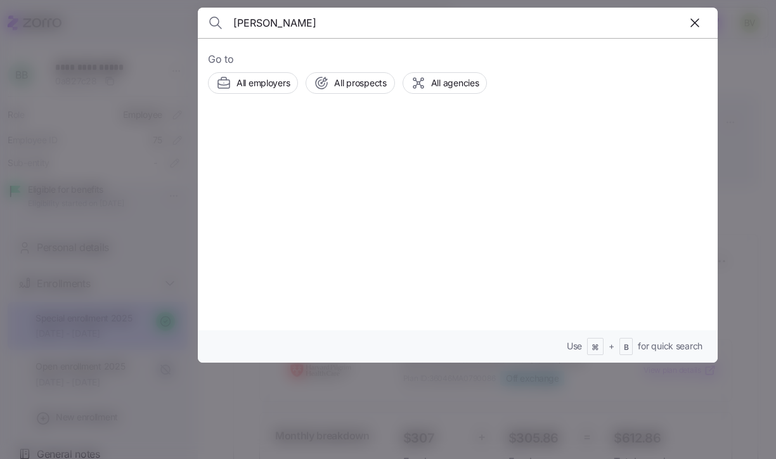
type input "Edalberto Gibau"
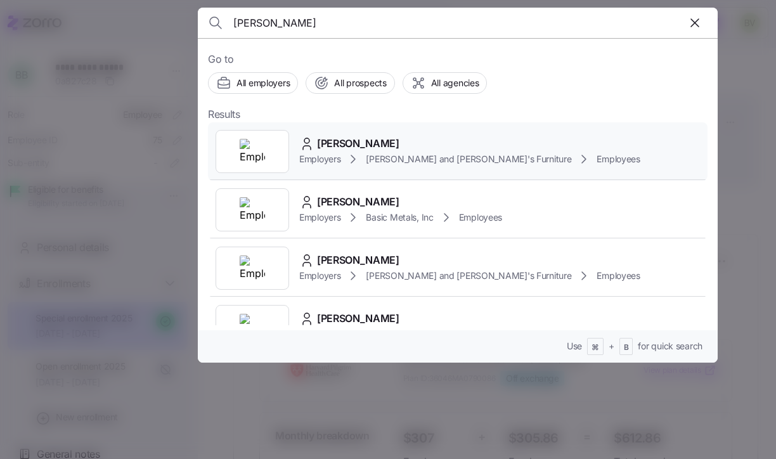
click at [259, 144] on img at bounding box center [252, 151] width 25 height 25
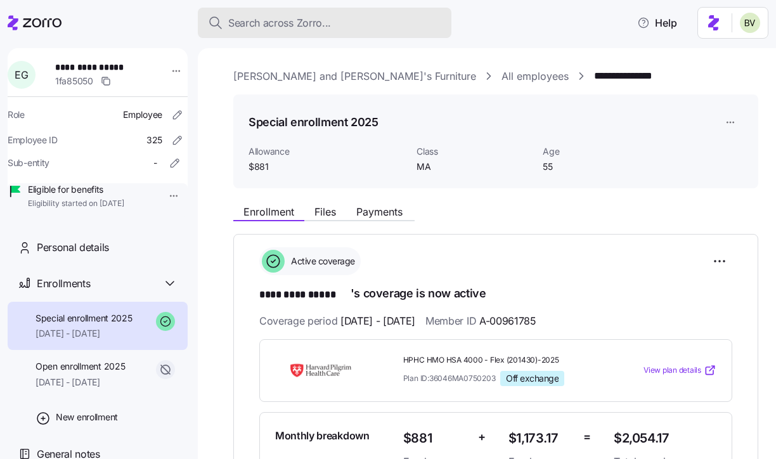
click at [309, 15] on span "Search across Zorro..." at bounding box center [279, 23] width 103 height 16
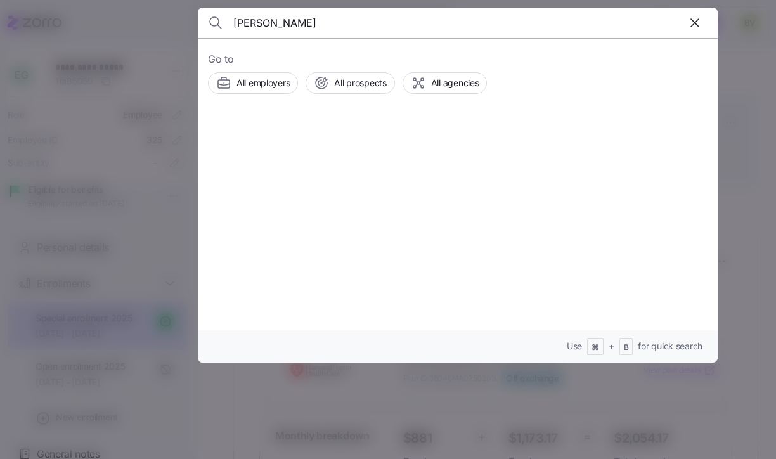
type input "Macie Martin"
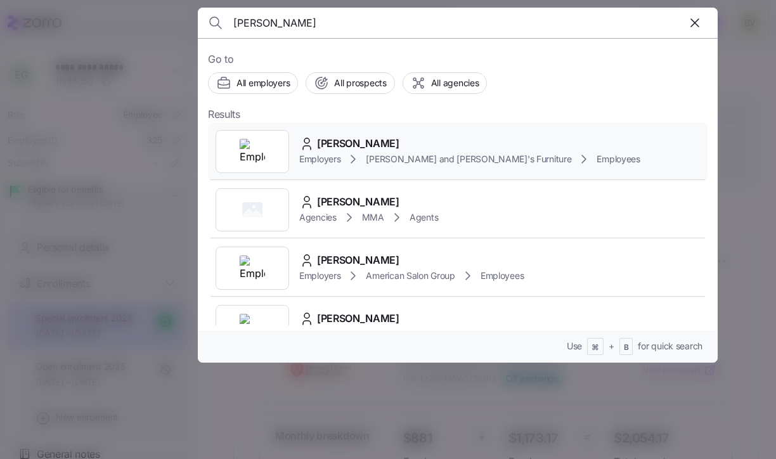
click at [255, 157] on img at bounding box center [252, 151] width 25 height 25
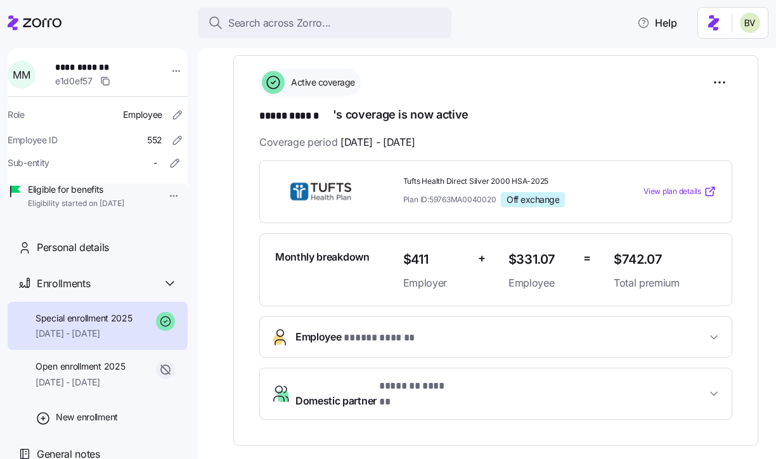
scroll to position [258, 0]
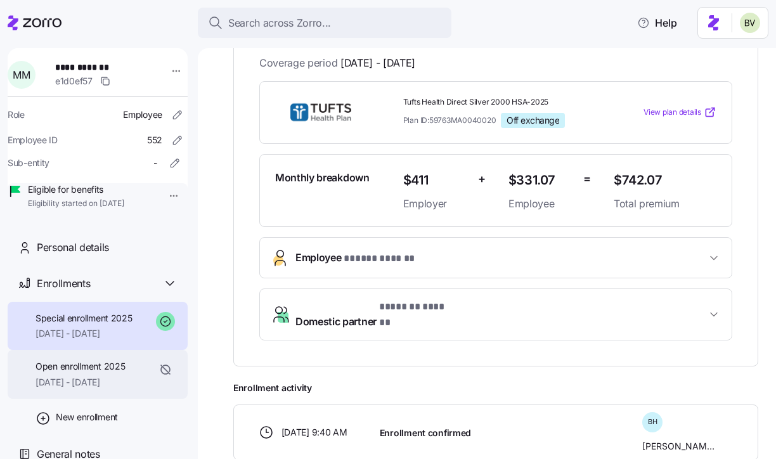
click at [113, 373] on span "Open enrollment 2025" at bounding box center [79, 366] width 89 height 13
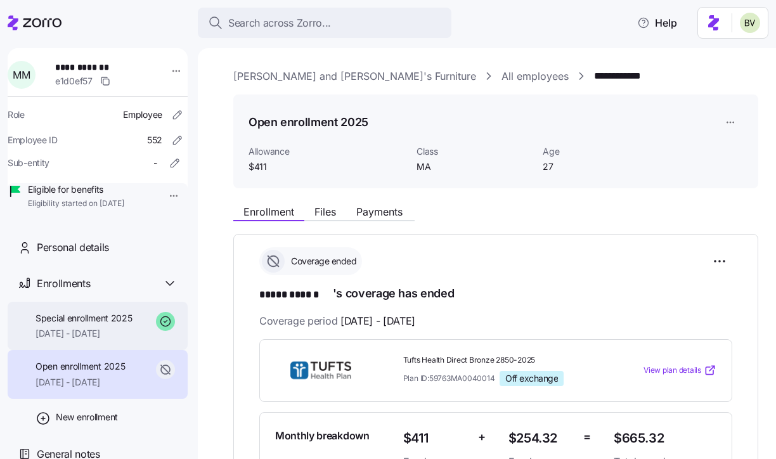
click at [108, 340] on span "09/01/2025 - 12/31/2025" at bounding box center [83, 333] width 97 height 13
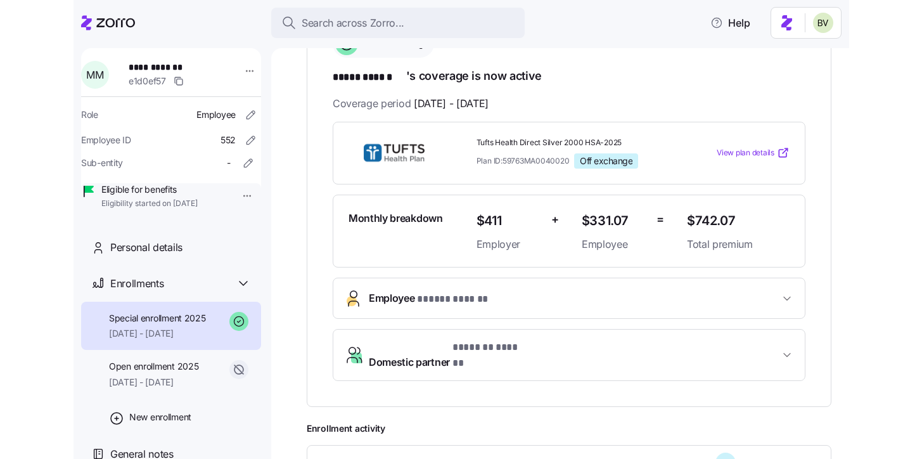
scroll to position [221, 0]
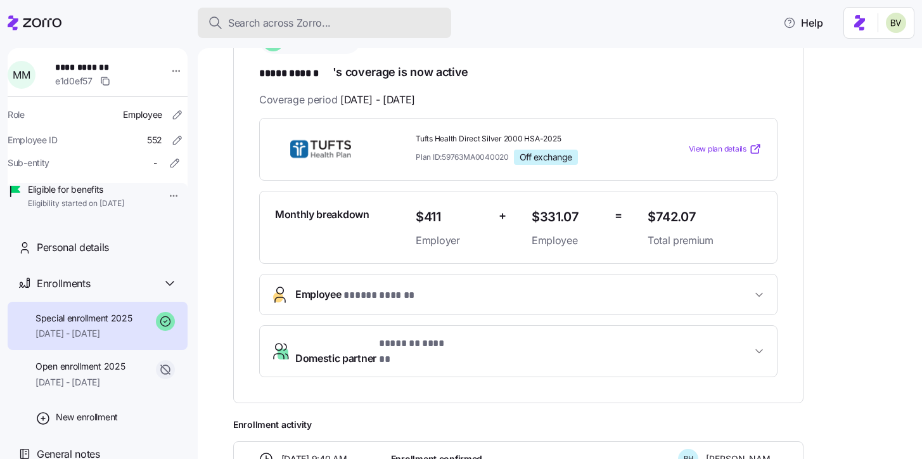
click at [336, 31] on button "Search across Zorro..." at bounding box center [324, 23] width 253 height 30
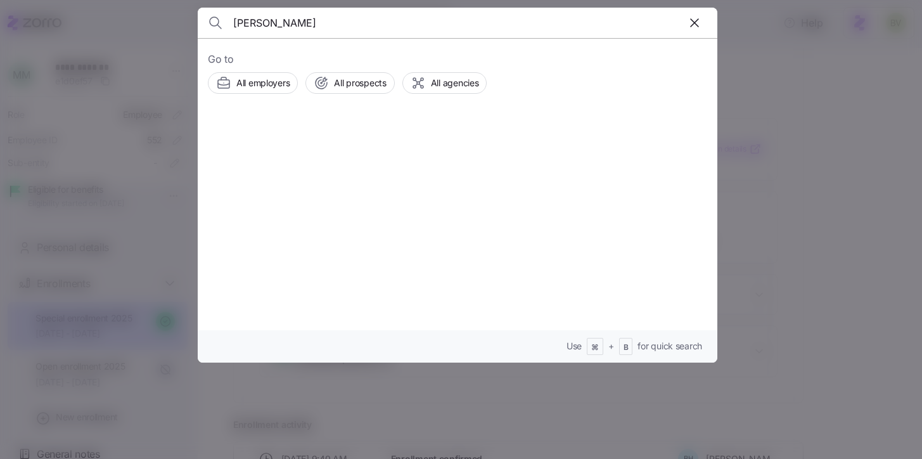
type input "Kory Worden"
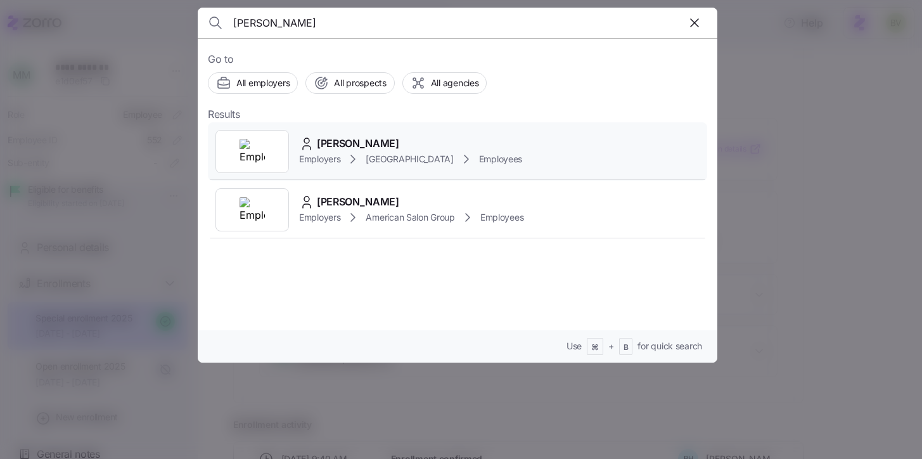
click at [262, 145] on img at bounding box center [252, 151] width 25 height 25
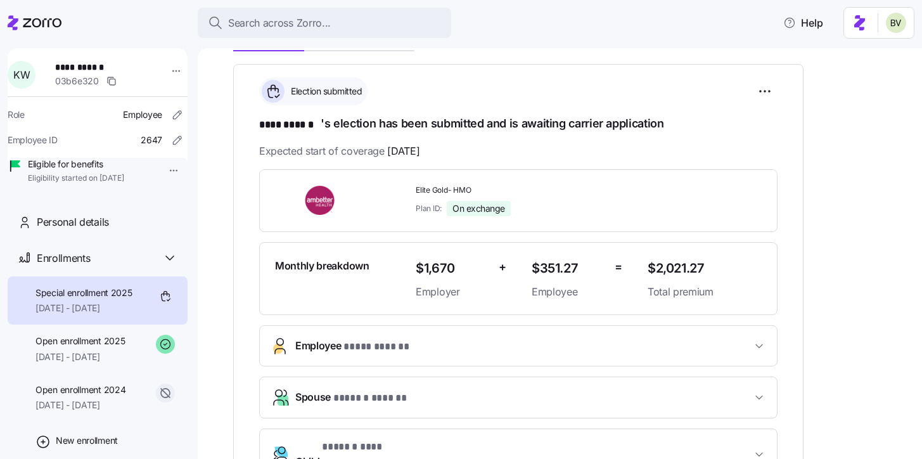
scroll to position [171, 0]
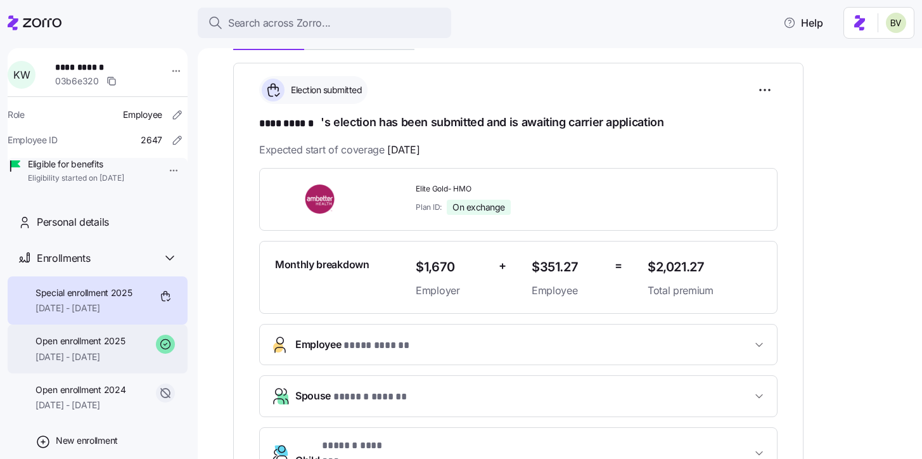
click at [115, 363] on div "Open enrollment 2025 01/01/2025 - 12/31/2025" at bounding box center [79, 349] width 89 height 29
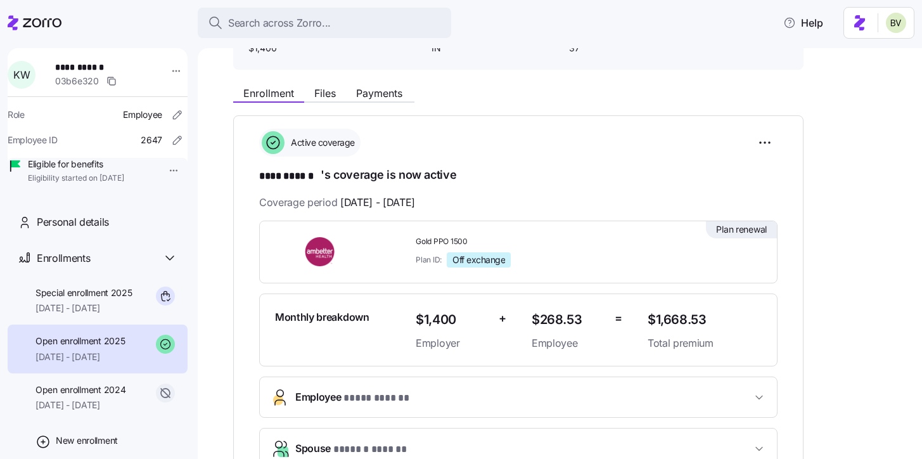
scroll to position [172, 0]
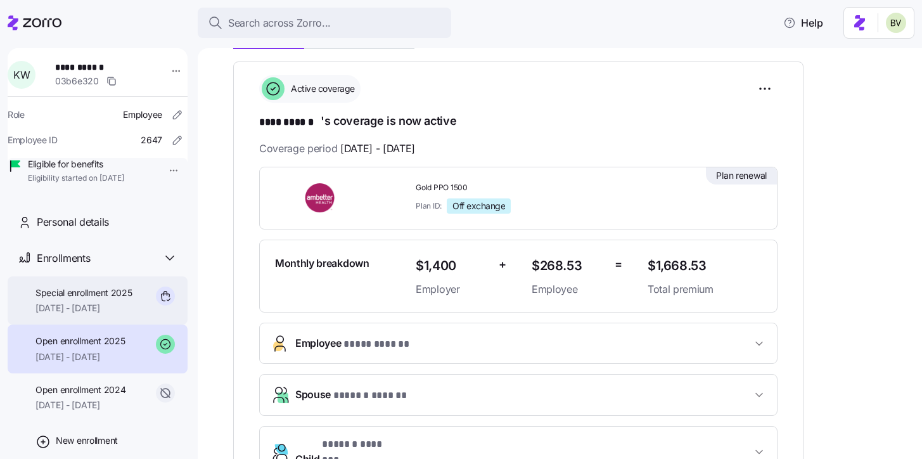
click at [99, 299] on span "Special enrollment 2025" at bounding box center [83, 292] width 97 height 13
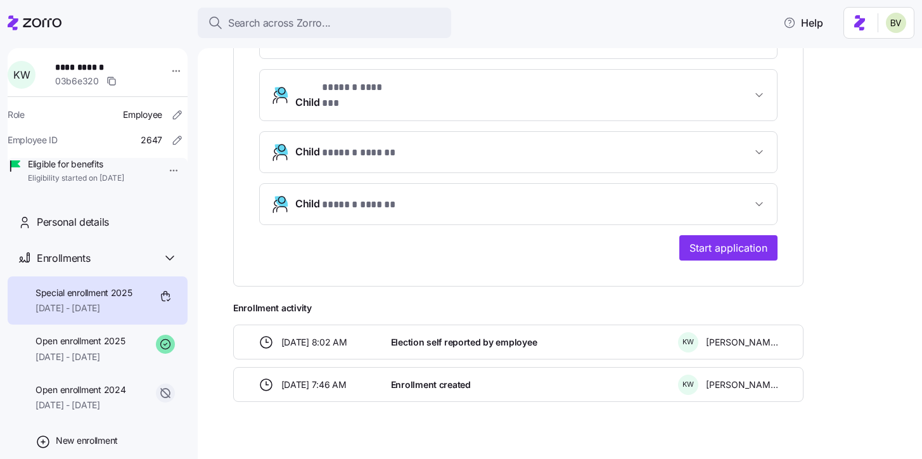
scroll to position [537, 0]
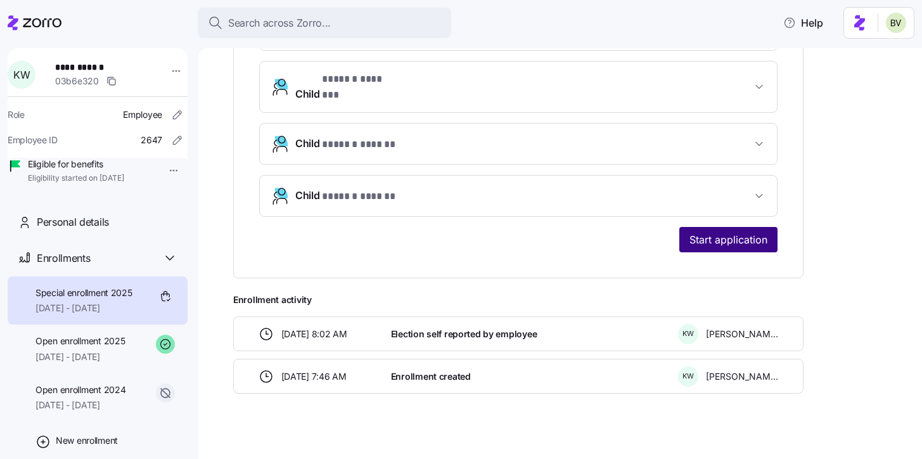
click at [725, 232] on span "Start application" at bounding box center [728, 239] width 78 height 15
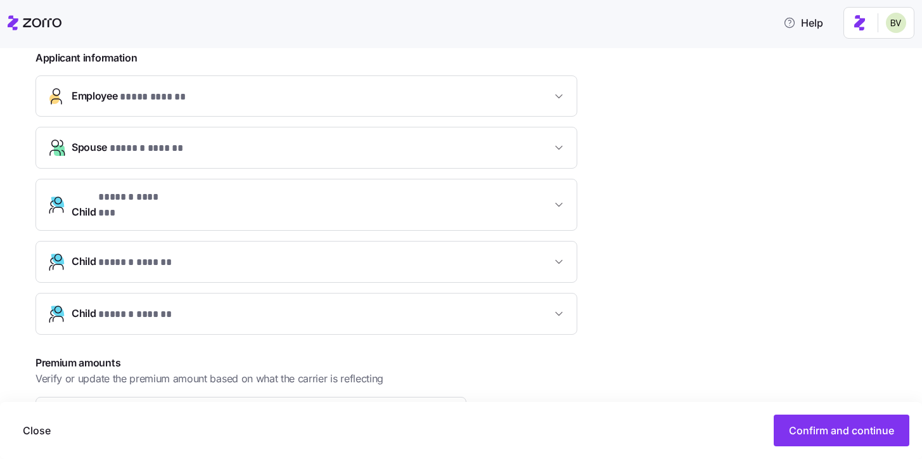
scroll to position [461, 0]
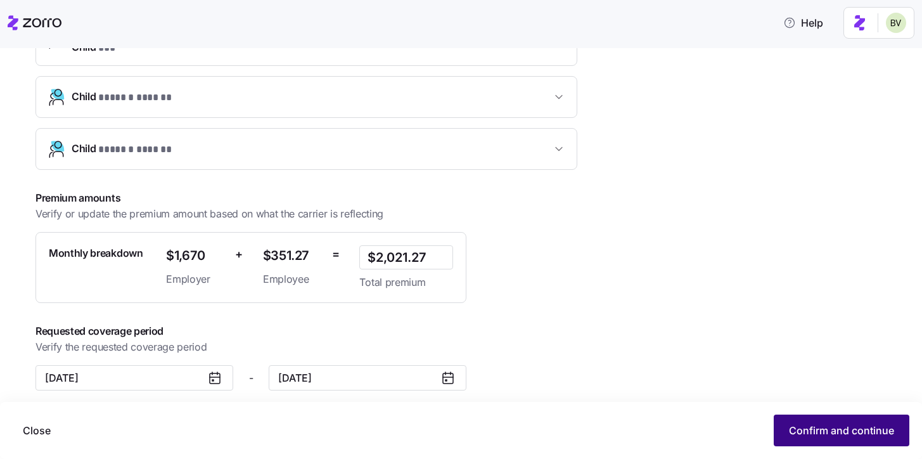
click at [804, 428] on span "Confirm and continue" at bounding box center [841, 430] width 105 height 15
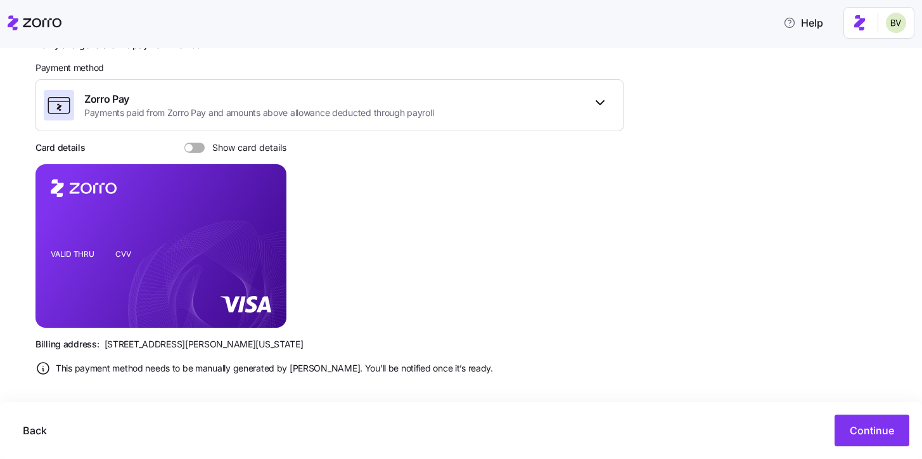
scroll to position [191, 0]
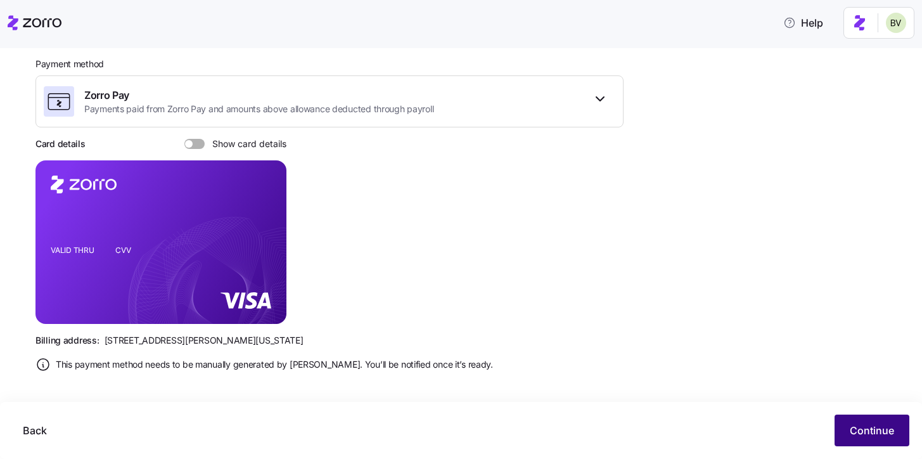
click at [810, 426] on button "Continue" at bounding box center [871, 430] width 75 height 32
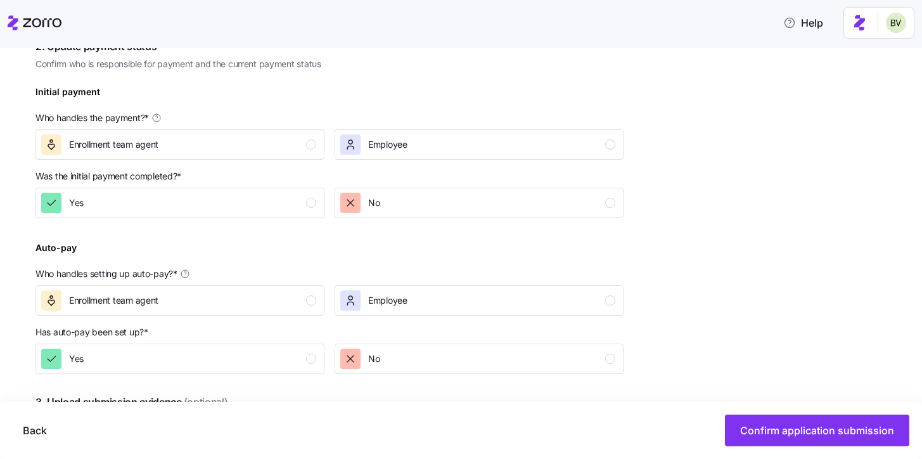
scroll to position [369, 0]
click at [486, 156] on button "Employee" at bounding box center [479, 143] width 289 height 30
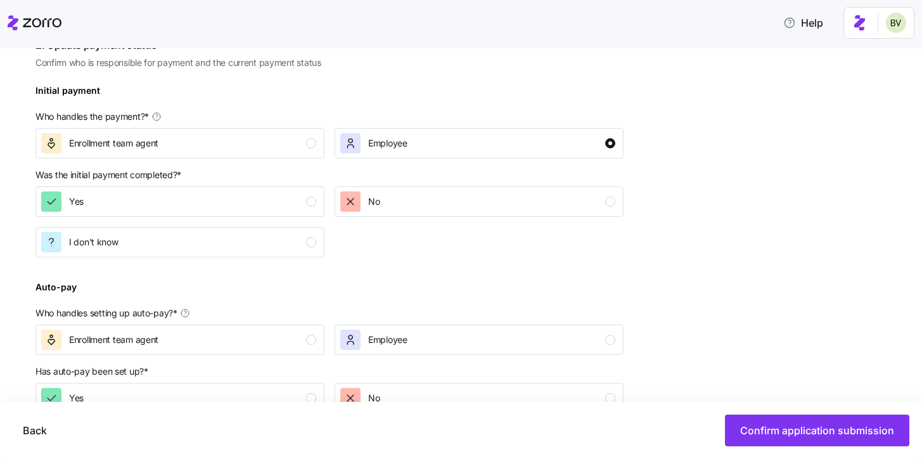
click at [285, 220] on div "Yes" at bounding box center [179, 201] width 299 height 41
click at [307, 201] on div "button" at bounding box center [311, 201] width 10 height 10
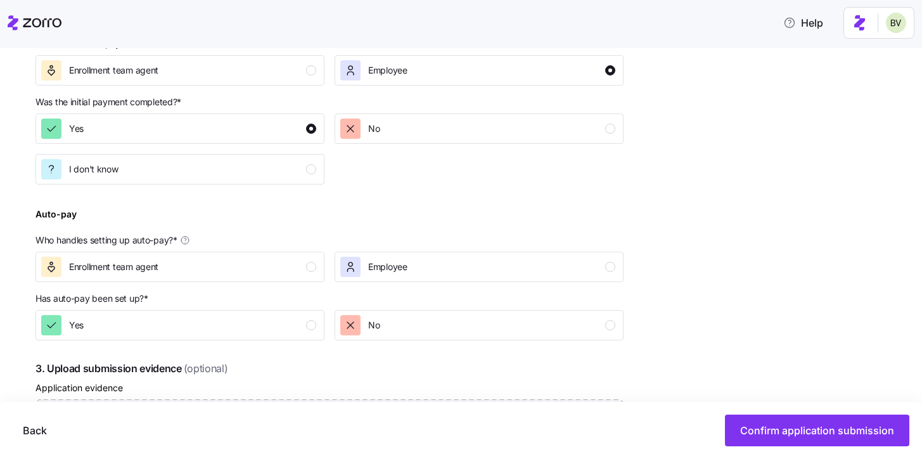
scroll to position [456, 0]
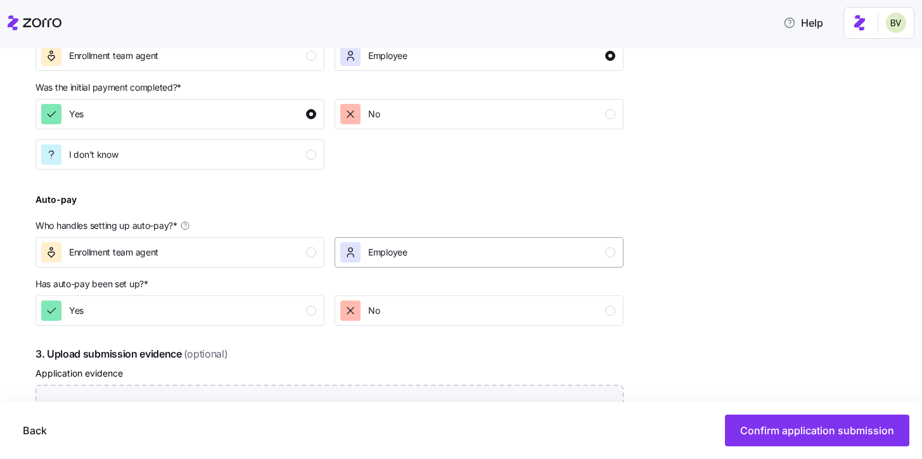
click at [423, 245] on div "Employee" at bounding box center [477, 252] width 275 height 20
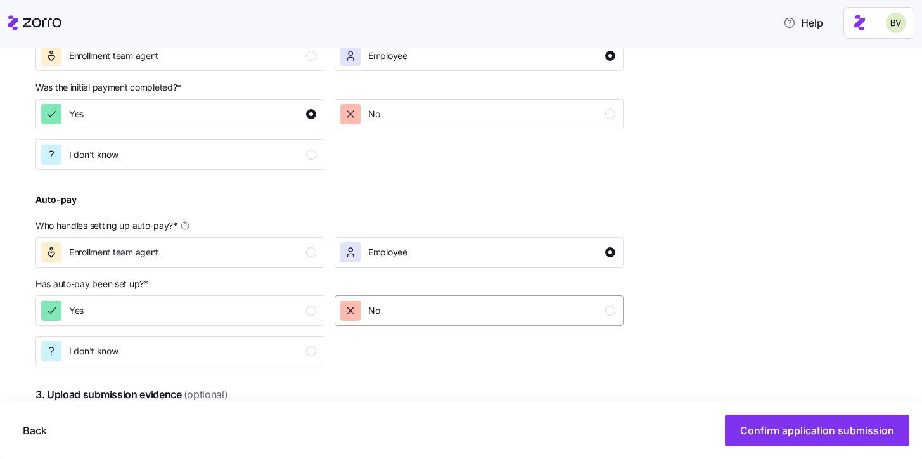
click at [434, 313] on div "No" at bounding box center [477, 310] width 275 height 20
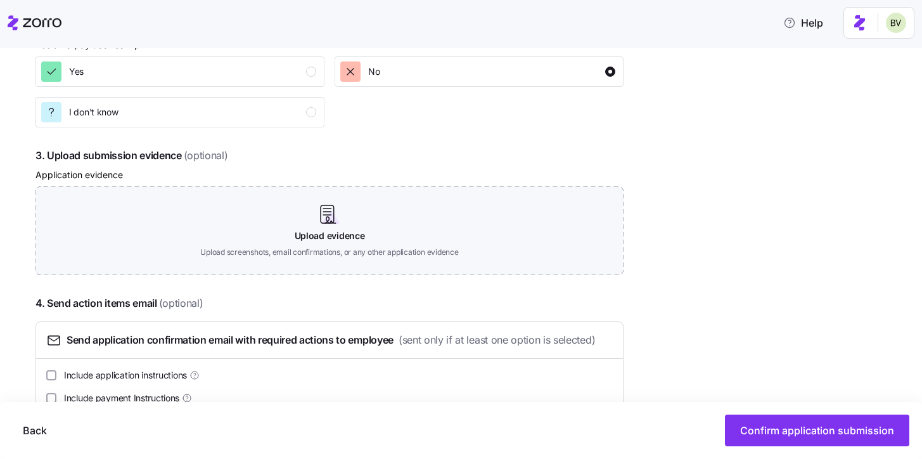
scroll to position [733, 0]
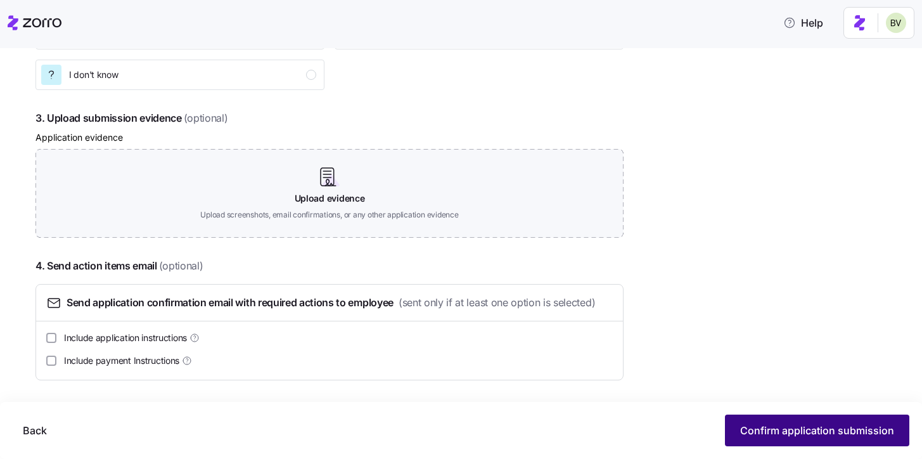
click at [742, 428] on span "Confirm application submission" at bounding box center [817, 430] width 154 height 15
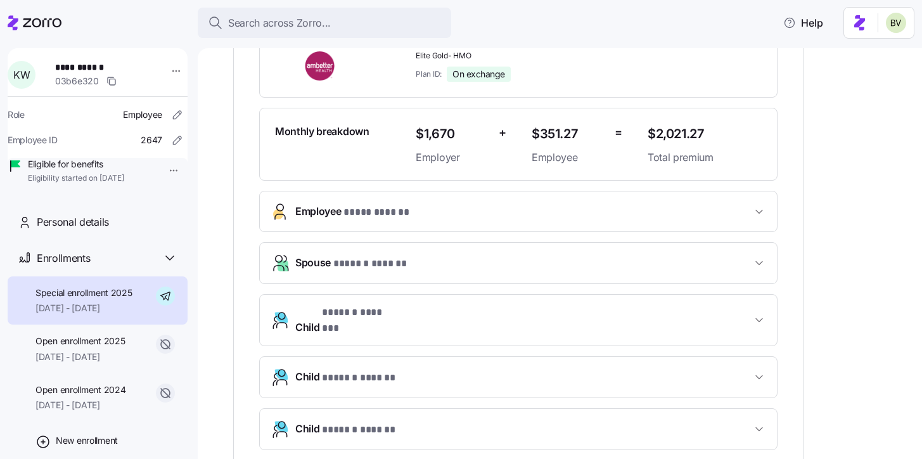
scroll to position [390, 0]
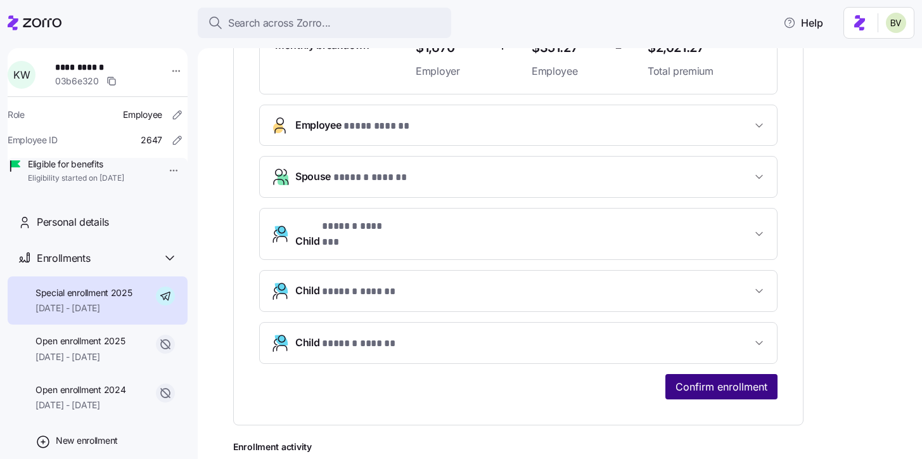
click at [698, 379] on span "Confirm enrollment" at bounding box center [721, 386] width 92 height 15
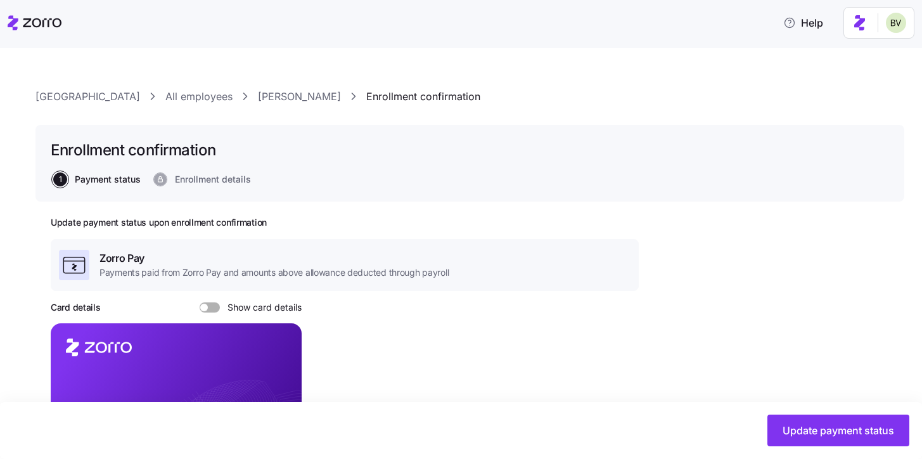
scroll to position [587, 0]
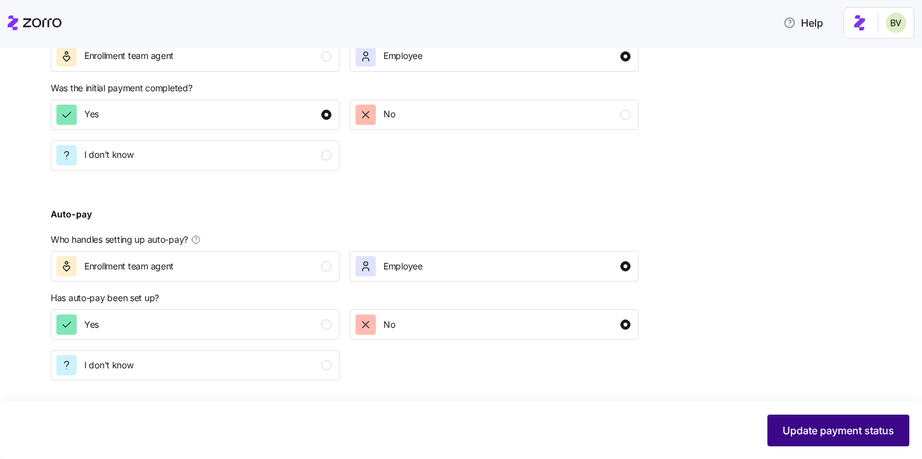
click at [810, 428] on span "Update payment status" at bounding box center [838, 430] width 112 height 15
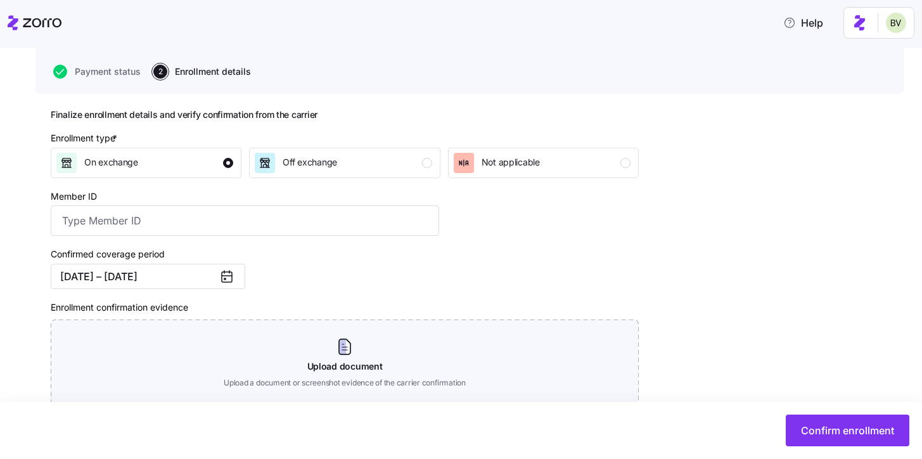
scroll to position [201, 0]
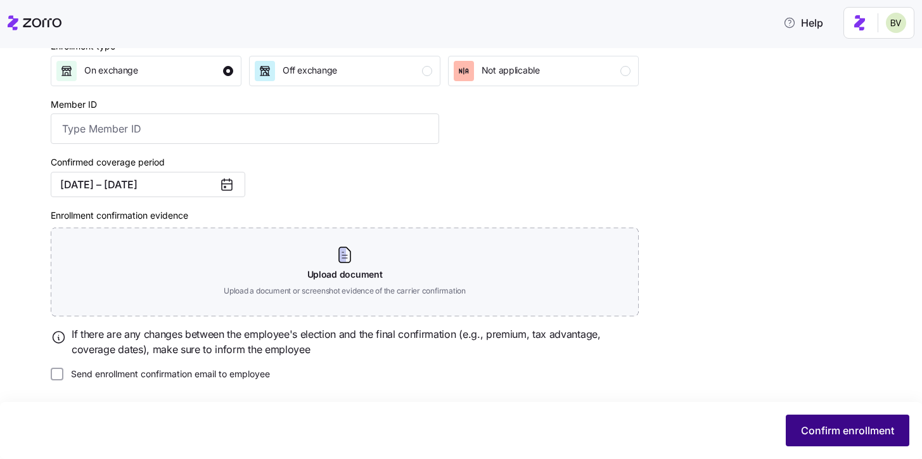
click at [795, 425] on button "Confirm enrollment" at bounding box center [848, 430] width 124 height 32
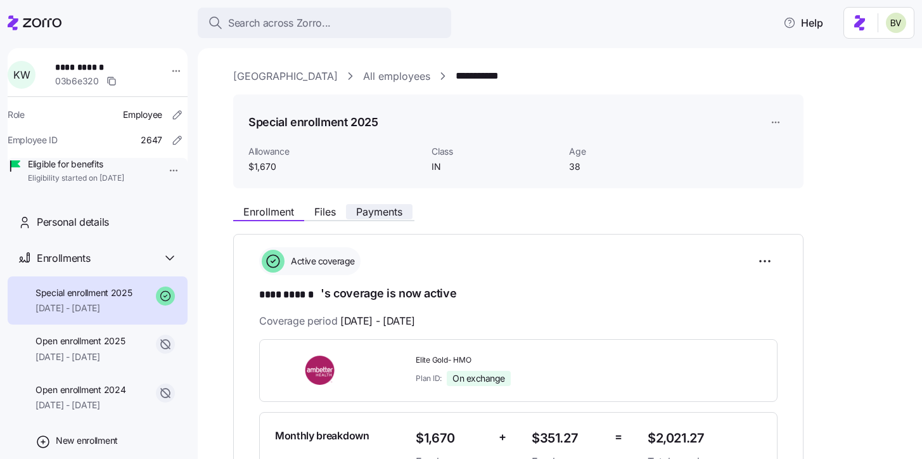
click at [383, 208] on span "Payments" at bounding box center [379, 212] width 46 height 10
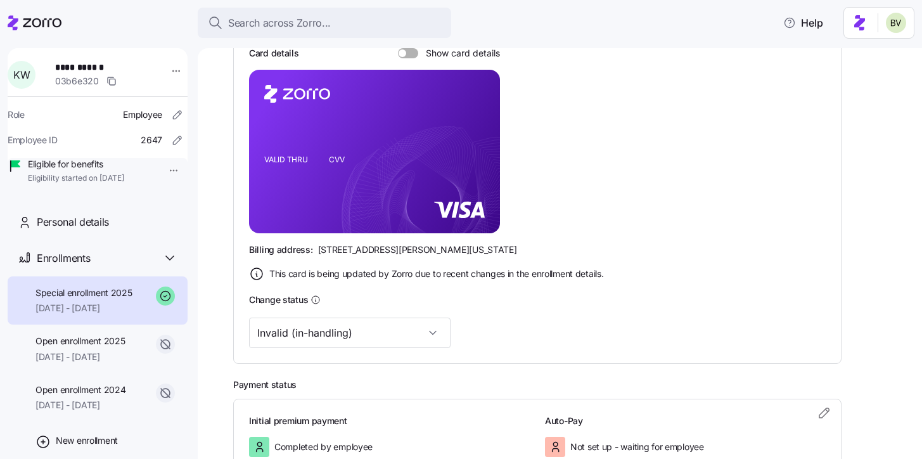
scroll to position [286, 0]
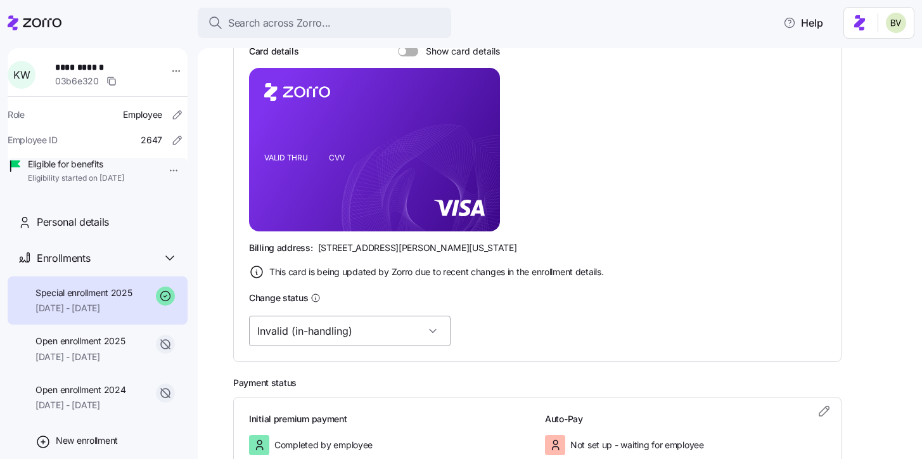
click at [367, 335] on input "Invalid (in-handling)" at bounding box center [349, 331] width 201 height 30
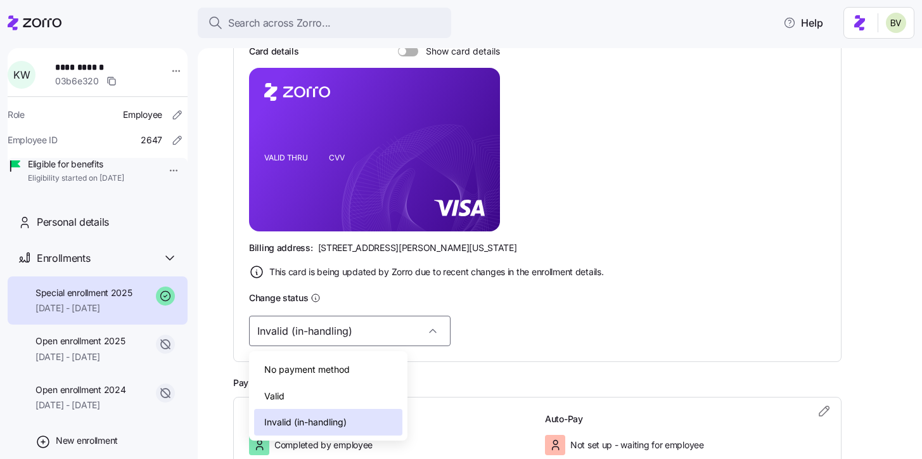
click at [312, 387] on div "Valid" at bounding box center [328, 396] width 148 height 27
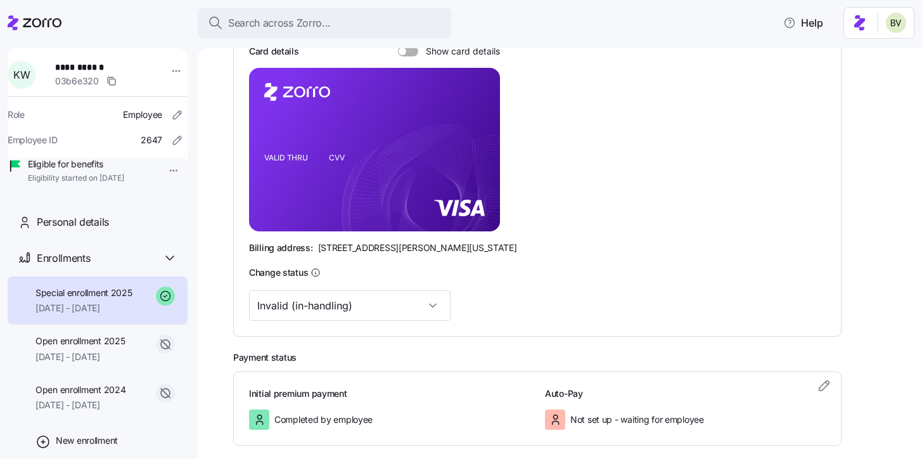
scroll to position [278, 0]
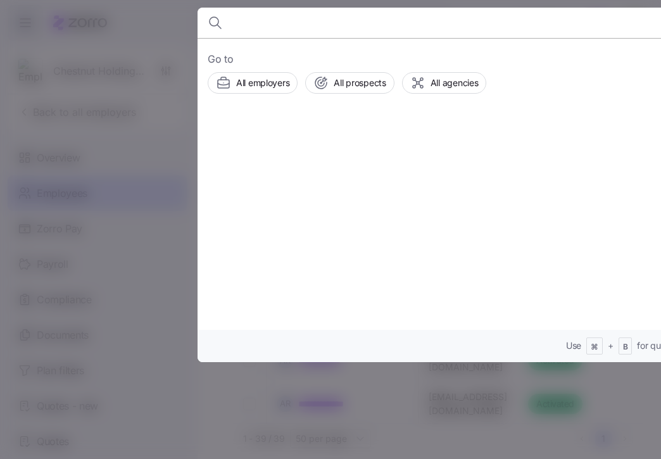
scroll to position [0, 258]
